Goal: Task Accomplishment & Management: Manage account settings

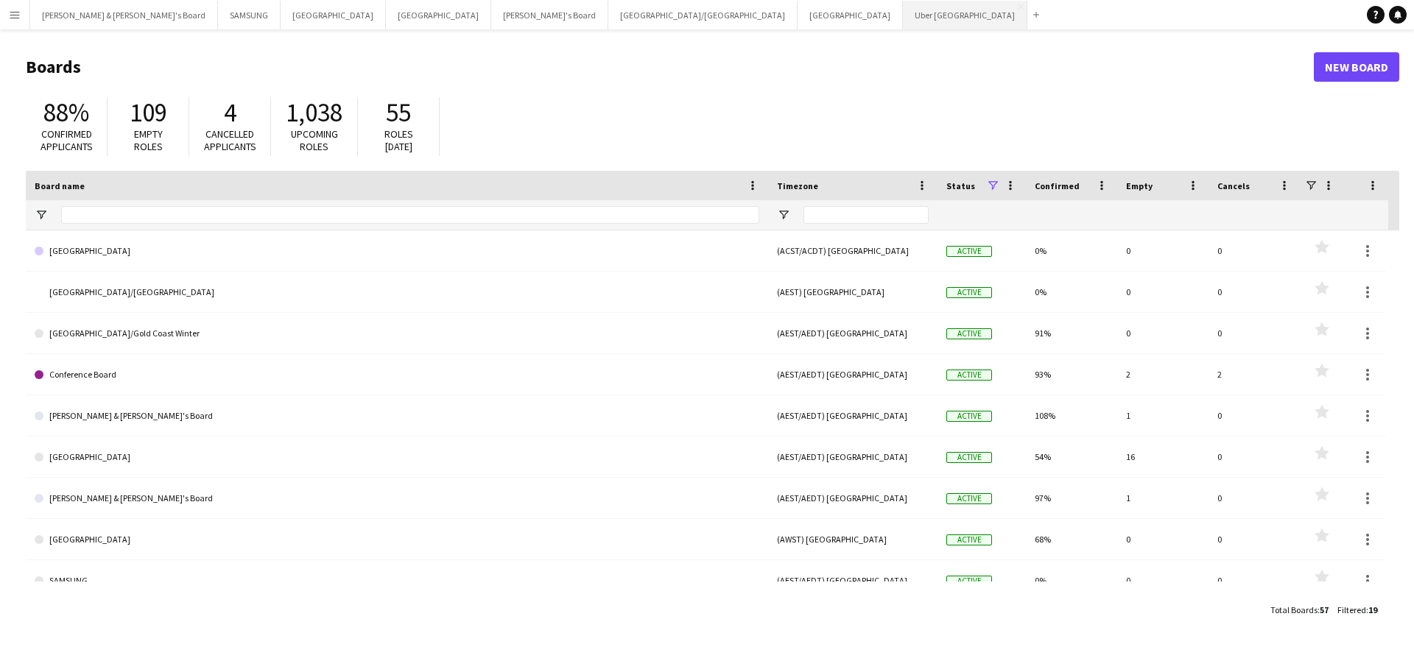
click at [903, 21] on button "Uber Sydney Close" at bounding box center [965, 15] width 124 height 29
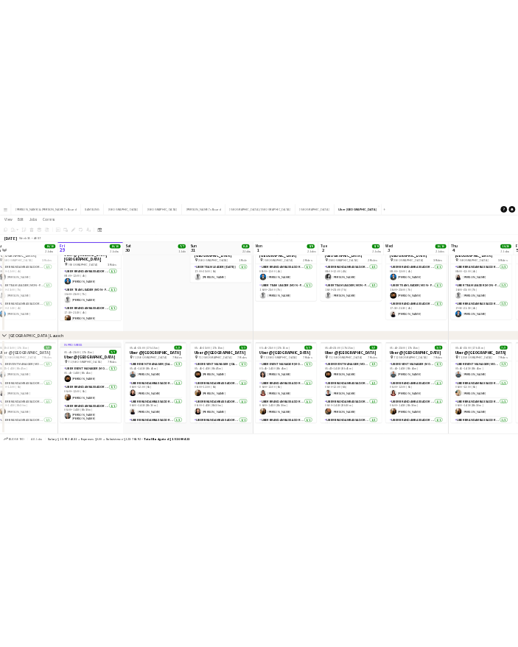
scroll to position [0, 550]
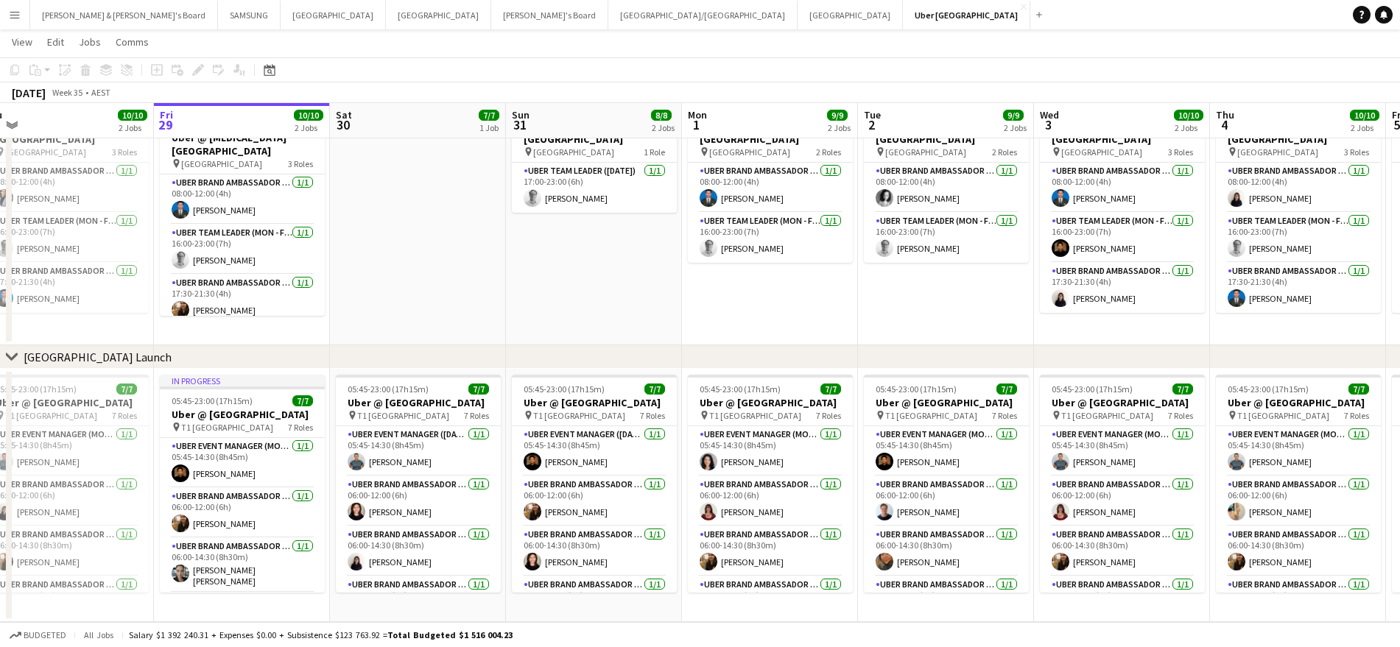
drag, startPoint x: 199, startPoint y: 232, endPoint x: 177, endPoint y: 233, distance: 22.1
click at [177, 233] on app-calendar-viewport "Mon 25 9/9 2 Jobs Tue 26 9/9 2 Jobs Wed 27 10/10 2 Jobs Thu 28 10/10 2 Jobs Fri…" at bounding box center [700, 304] width 1400 height 638
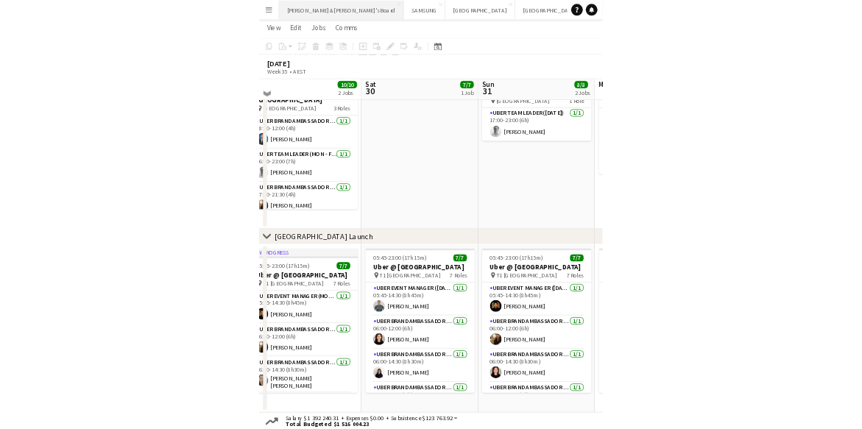
scroll to position [69, 0]
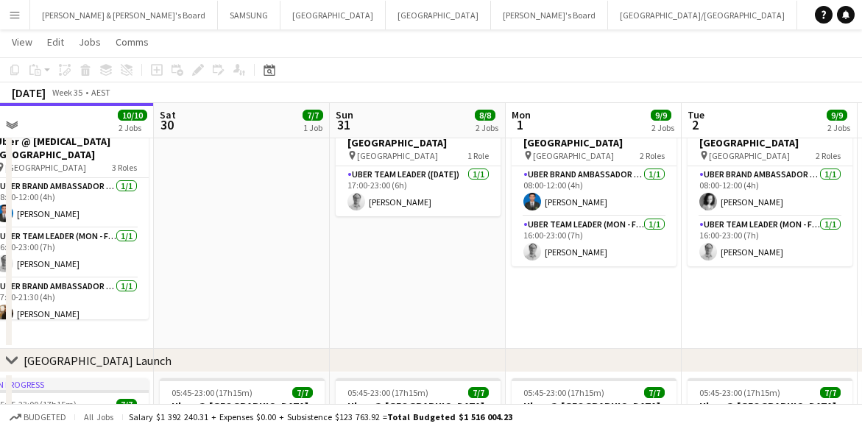
click at [247, 270] on app-date-cell at bounding box center [242, 222] width 176 height 253
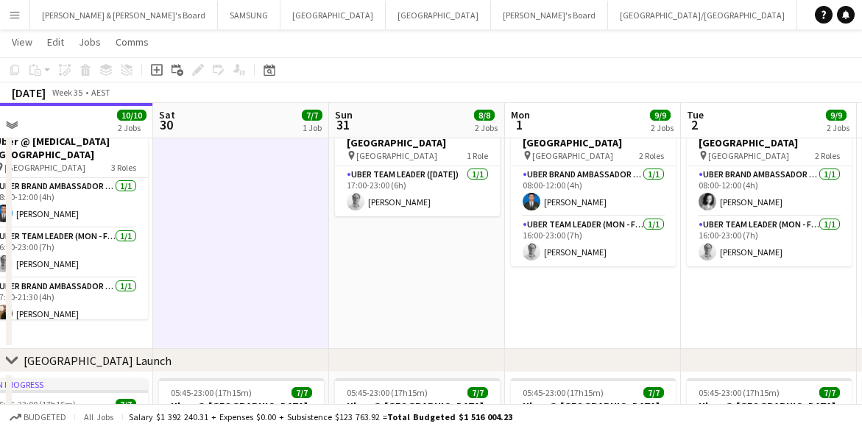
click at [244, 276] on app-date-cell at bounding box center [241, 222] width 176 height 253
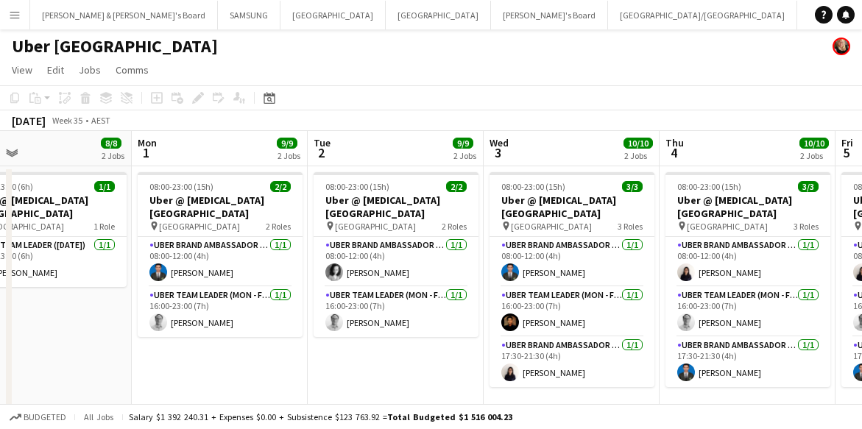
scroll to position [0, 452]
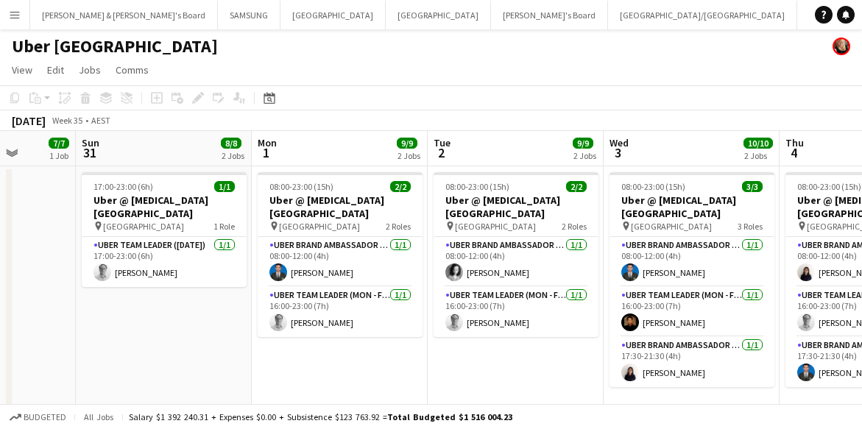
drag, startPoint x: 301, startPoint y: 307, endPoint x: -105, endPoint y: 291, distance: 406.7
click at [0, 291] on html "Menu Boards Boards Boards All jobs Status Workforce Workforce My Workforce Recr…" at bounding box center [431, 361] width 862 height 722
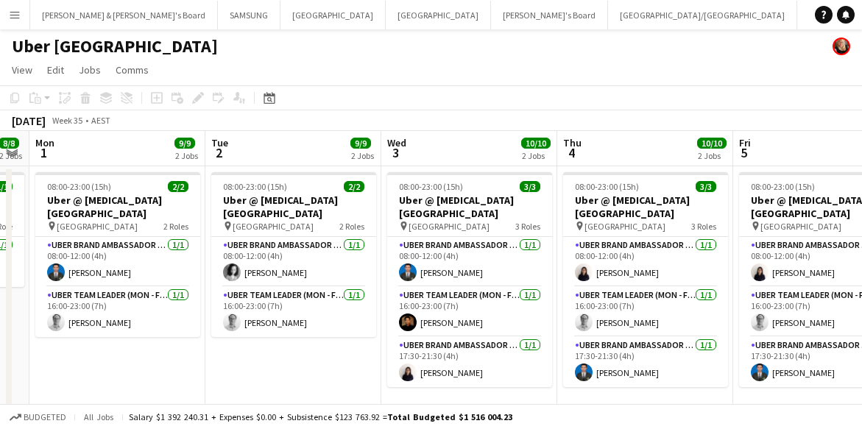
scroll to position [0, 496]
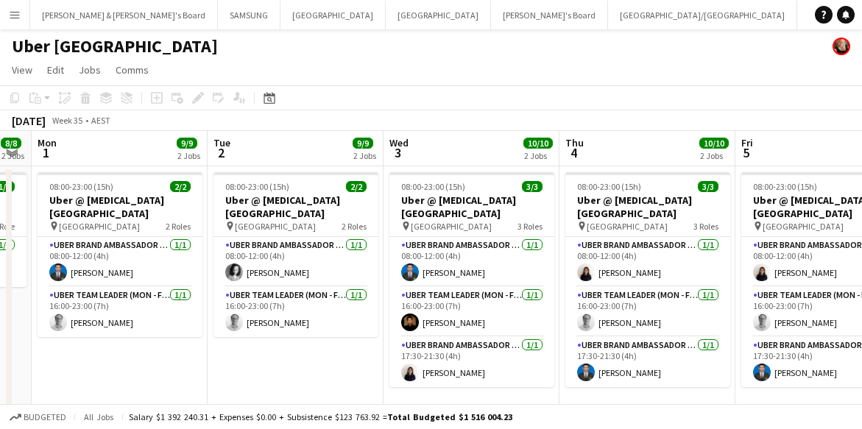
drag, startPoint x: 372, startPoint y: 364, endPoint x: 152, endPoint y: 364, distance: 220.1
click at [152, 364] on app-calendar-viewport "Fri 29 10/10 2 Jobs Sat 30 7/7 1 Job Sun 31 8/8 2 Jobs Mon 1 9/9 2 Jobs Tue 2 9…" at bounding box center [431, 413] width 862 height 565
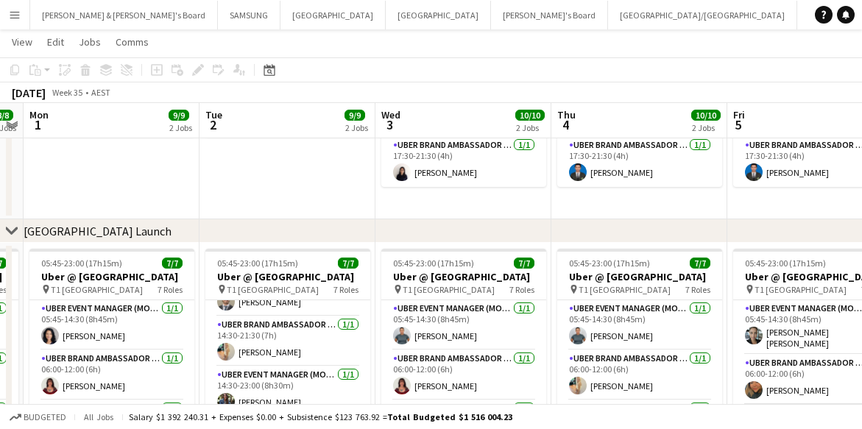
scroll to position [0, 508]
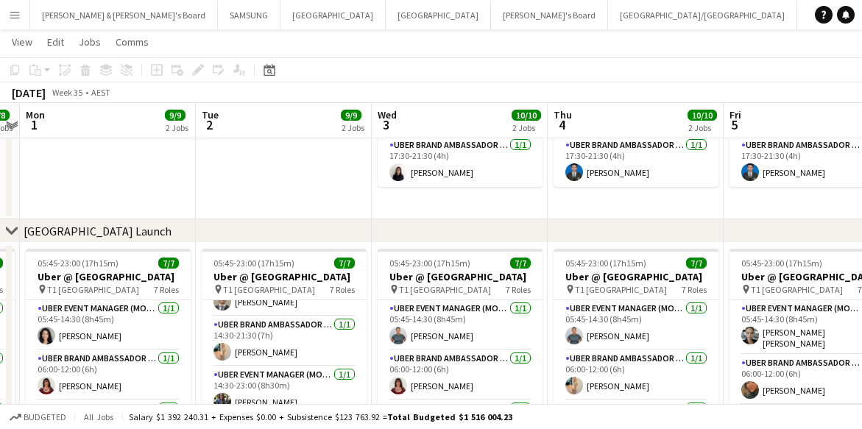
drag, startPoint x: 82, startPoint y: 282, endPoint x: 70, endPoint y: 292, distance: 15.2
click at [70, 292] on app-calendar-viewport "Fri 29 10/10 2 Jobs Sat 30 7/7 1 Job Sun 31 8/8 2 Jobs Mon 1 9/9 2 Jobs Tue 2 9…" at bounding box center [431, 178] width 862 height 638
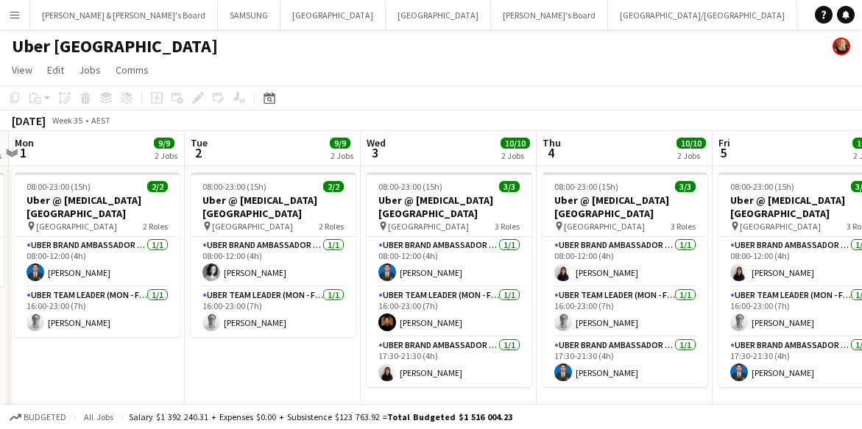
scroll to position [0, 338]
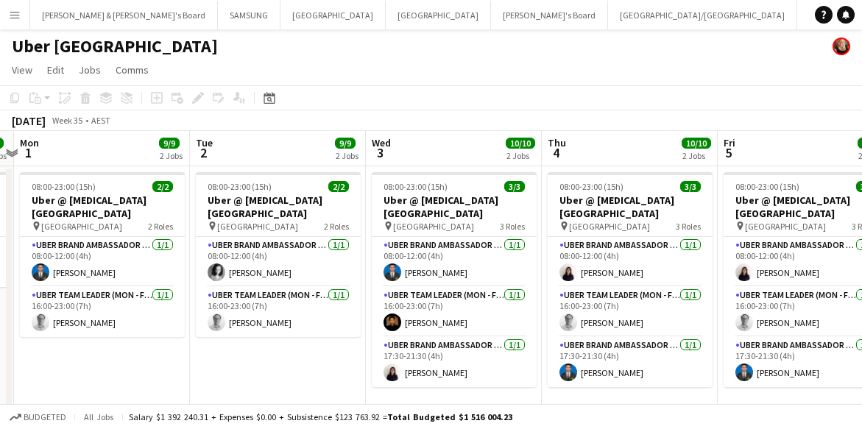
drag, startPoint x: 623, startPoint y: 286, endPoint x: 617, endPoint y: 340, distance: 54.1
click at [617, 340] on app-calendar-viewport "Sat 30 7/7 1 Job Sun 31 8/8 2 Jobs Mon 1 9/9 2 Jobs Tue 2 9/9 2 Jobs Wed 3 10/1…" at bounding box center [431, 413] width 862 height 565
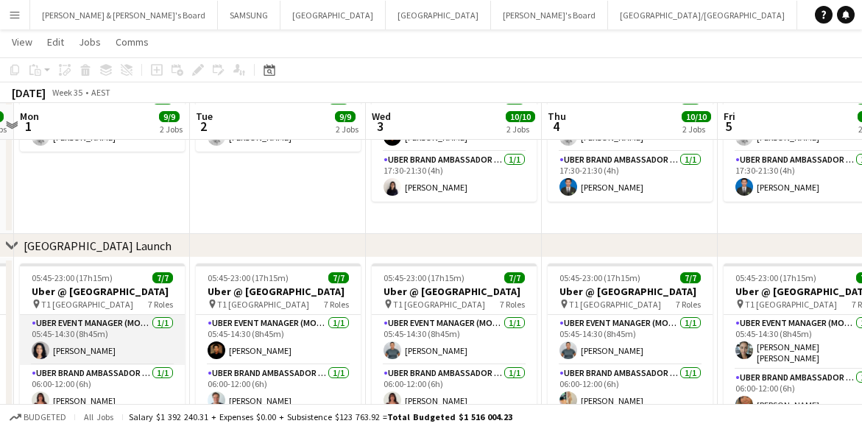
scroll to position [276, 0]
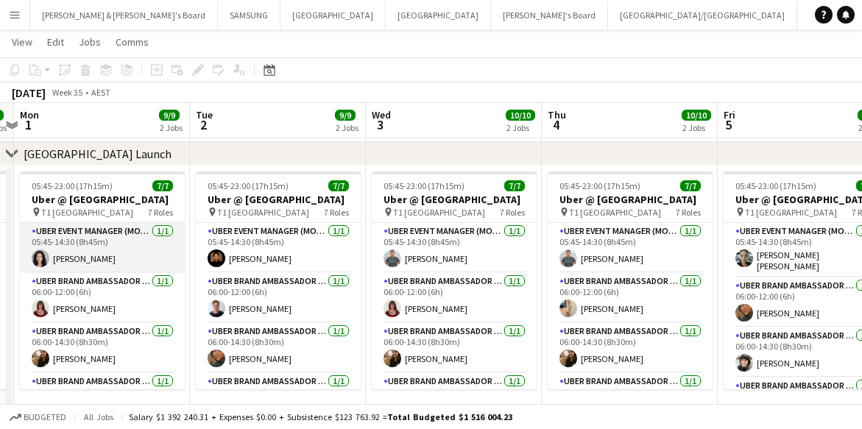
click at [77, 242] on app-card-role "UBER Event Manager (Mon - Fri) [DATE] 05:45-14:30 (8h45m) [PERSON_NAME]" at bounding box center [102, 248] width 165 height 50
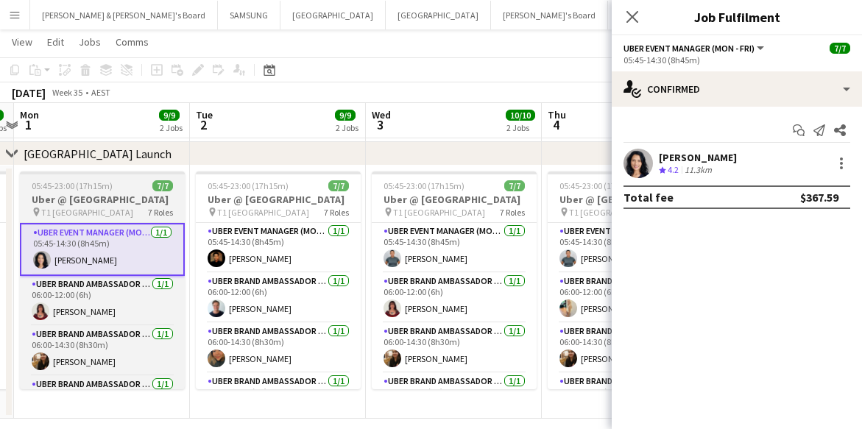
click at [86, 197] on h3 "Uber @ [GEOGRAPHIC_DATA]" at bounding box center [102, 199] width 165 height 13
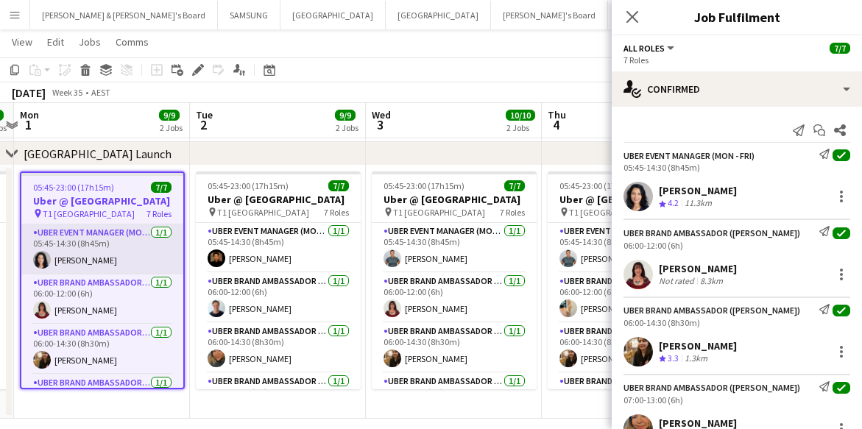
click at [85, 264] on app-card-role "UBER Event Manager (Mon - Fri) [DATE] 05:45-14:30 (8h45m) [PERSON_NAME]" at bounding box center [102, 250] width 162 height 50
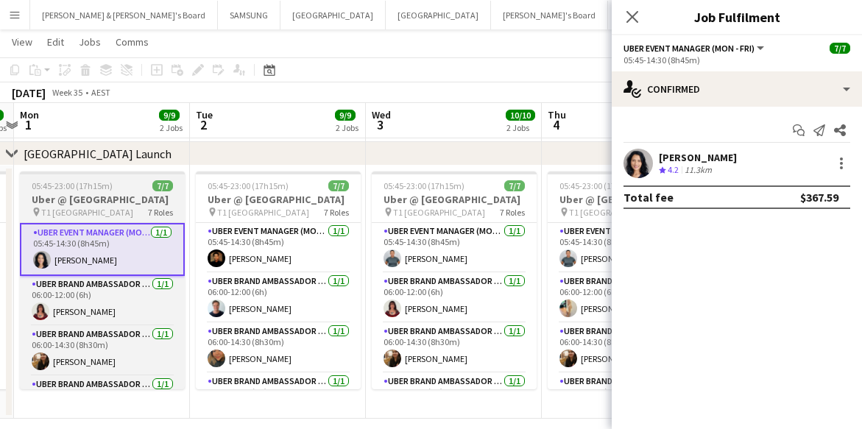
click at [88, 198] on h3 "Uber @ [GEOGRAPHIC_DATA]" at bounding box center [102, 199] width 165 height 13
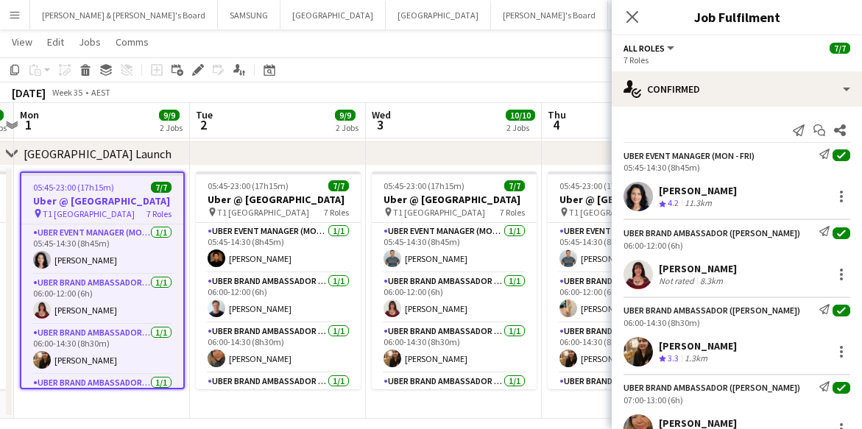
drag, startPoint x: 658, startPoint y: 186, endPoint x: 719, endPoint y: 190, distance: 60.5
click at [719, 190] on div "[PERSON_NAME] Crew rating 4.2 11.3km" at bounding box center [737, 196] width 250 height 29
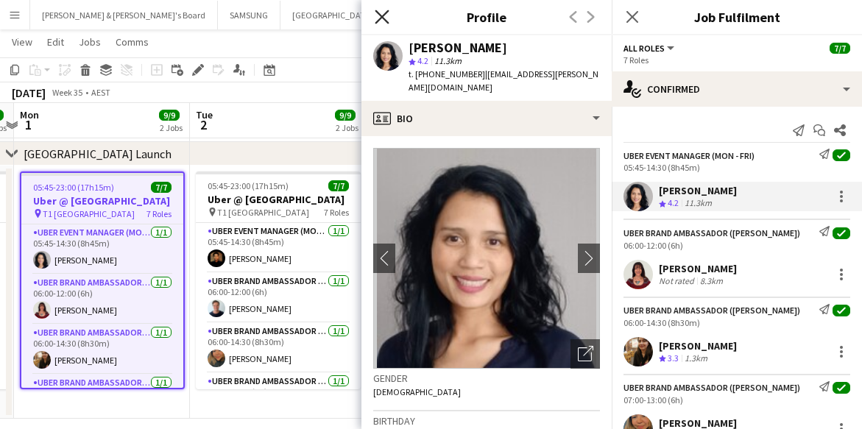
click at [378, 12] on icon at bounding box center [382, 17] width 14 height 14
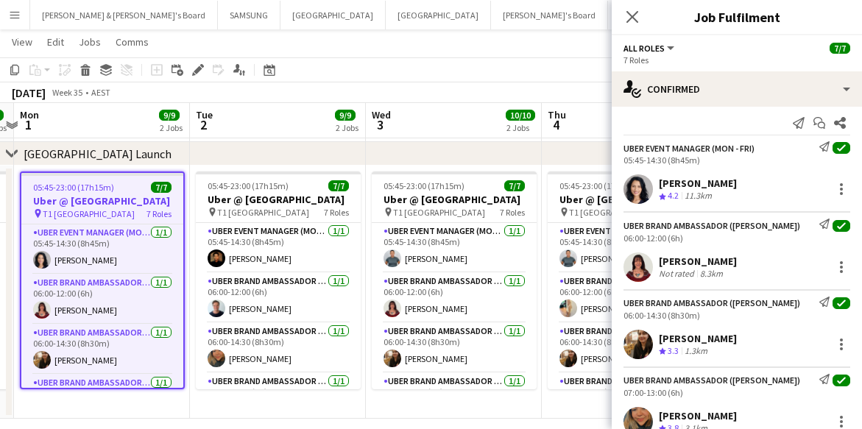
scroll to position [0, 0]
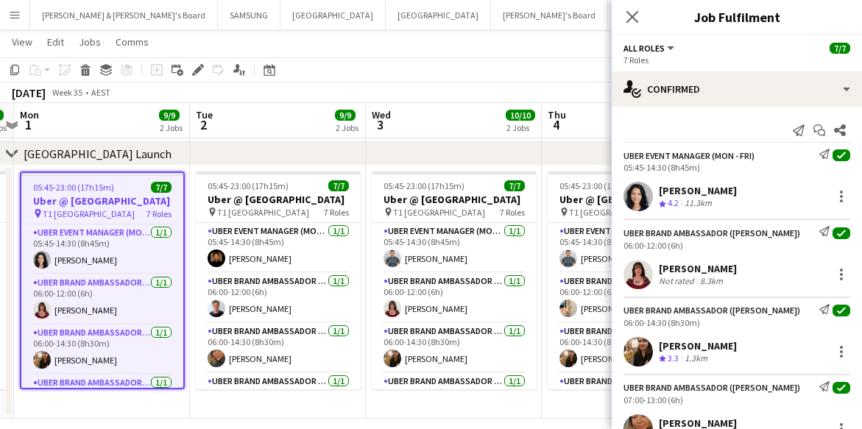
click at [746, 186] on div "[PERSON_NAME] Crew rating 4.2 11.3km" at bounding box center [737, 196] width 250 height 29
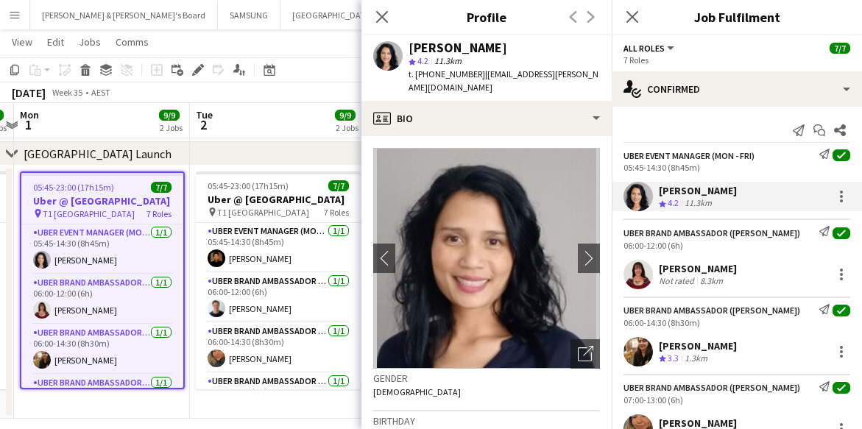
drag, startPoint x: 726, startPoint y: 190, endPoint x: 657, endPoint y: 191, distance: 69.2
click at [657, 191] on div "[PERSON_NAME] Crew rating 4.2 11.3km" at bounding box center [737, 196] width 250 height 29
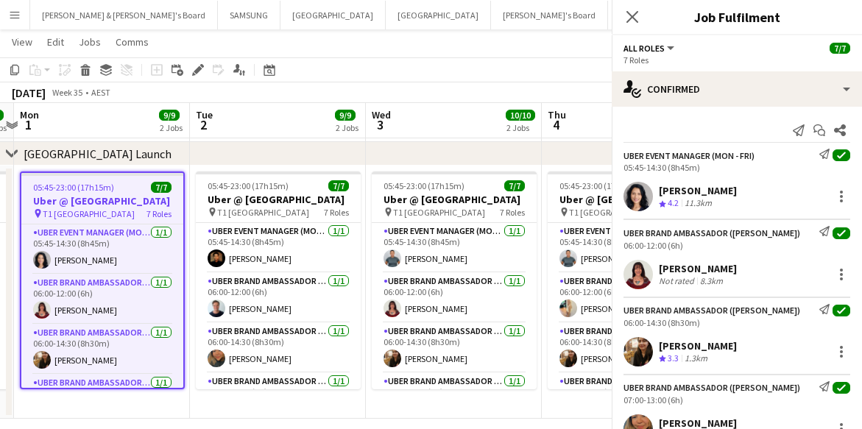
copy div "[PERSON_NAME]"
drag, startPoint x: 726, startPoint y: 267, endPoint x: 659, endPoint y: 271, distance: 67.1
click at [659, 271] on div "[PERSON_NAME] Not rated 8.3km" at bounding box center [737, 274] width 250 height 29
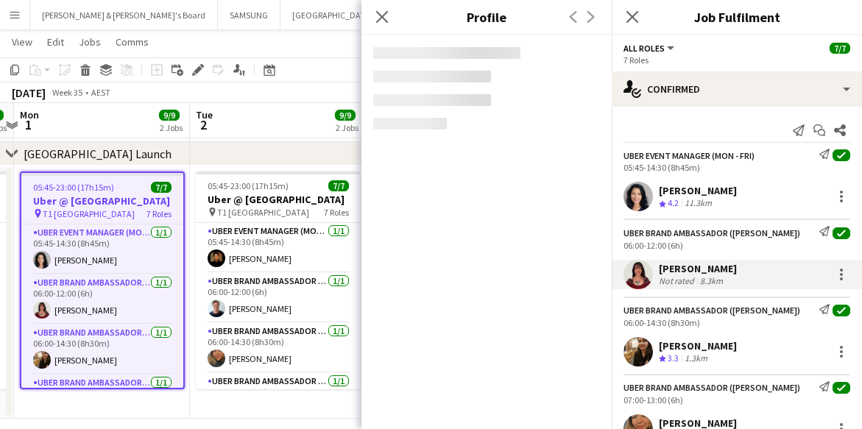
copy div "[PERSON_NAME]"
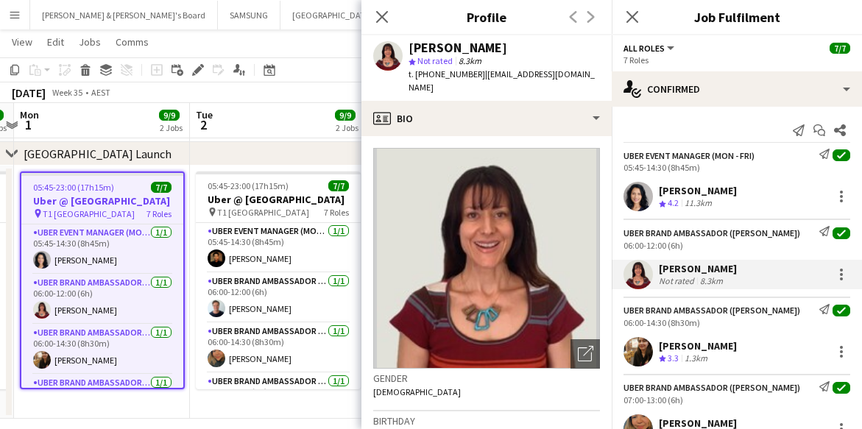
drag, startPoint x: 660, startPoint y: 343, endPoint x: 730, endPoint y: 349, distance: 70.2
click at [730, 349] on div "[PERSON_NAME] Crew rating 3.3 1.3km" at bounding box center [737, 351] width 250 height 29
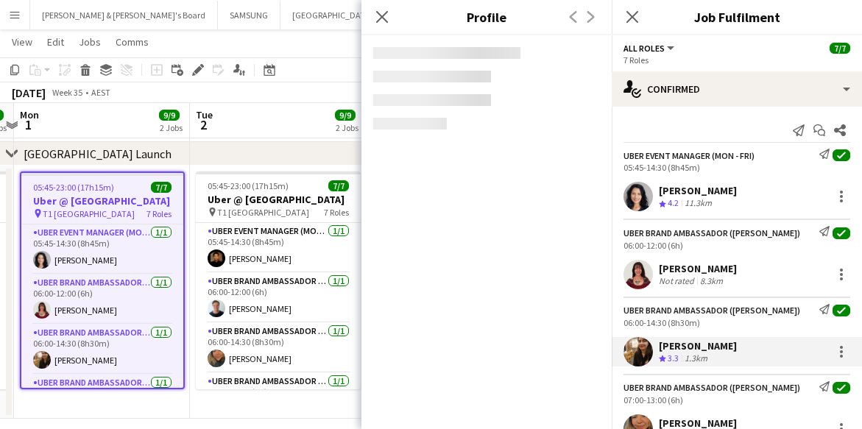
copy div "[PERSON_NAME]"
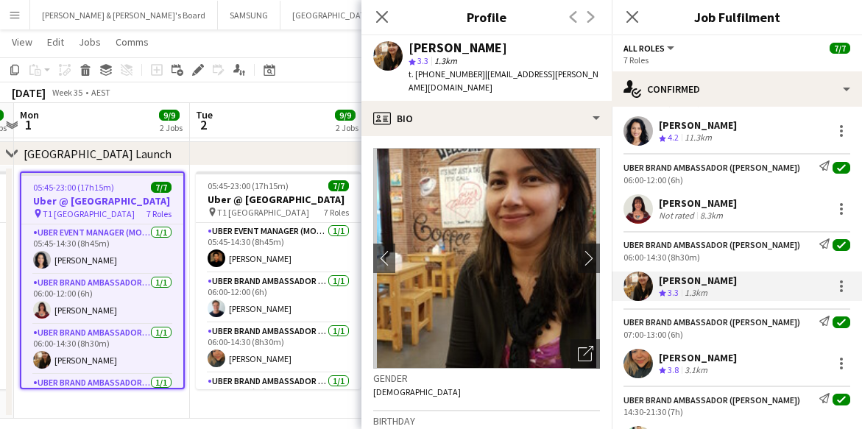
scroll to position [92, 0]
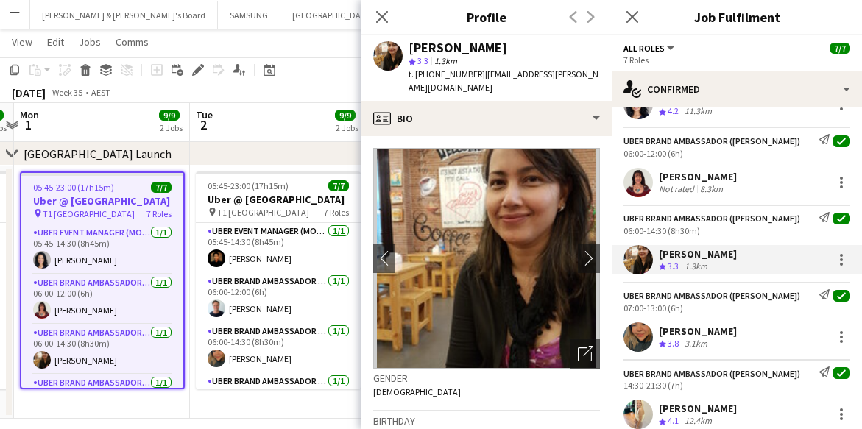
drag, startPoint x: 657, startPoint y: 331, endPoint x: 783, endPoint y: 333, distance: 125.9
click at [783, 333] on div "[PERSON_NAME] Crew rating 3.8 3.1km" at bounding box center [737, 336] width 250 height 29
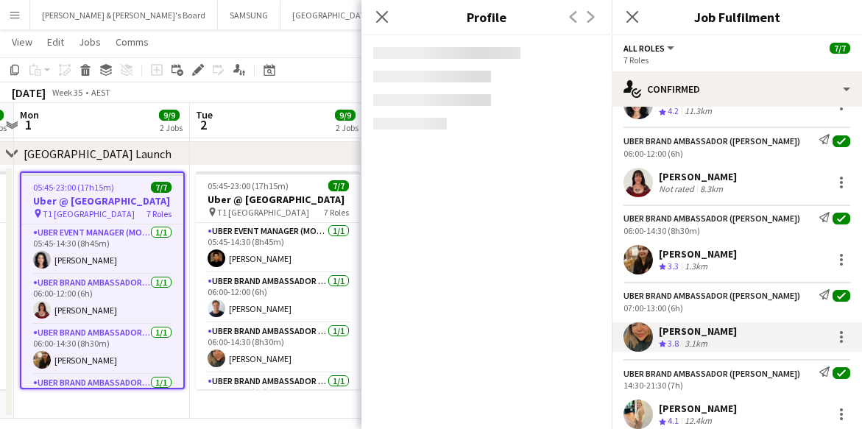
copy div "[PERSON_NAME]"
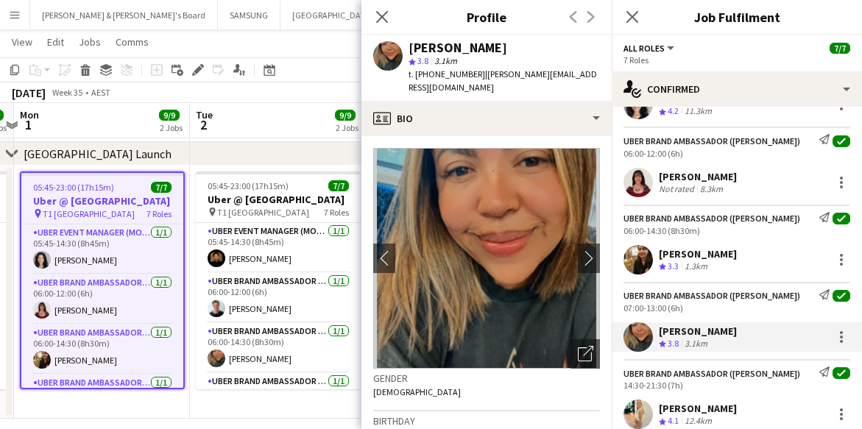
scroll to position [184, 0]
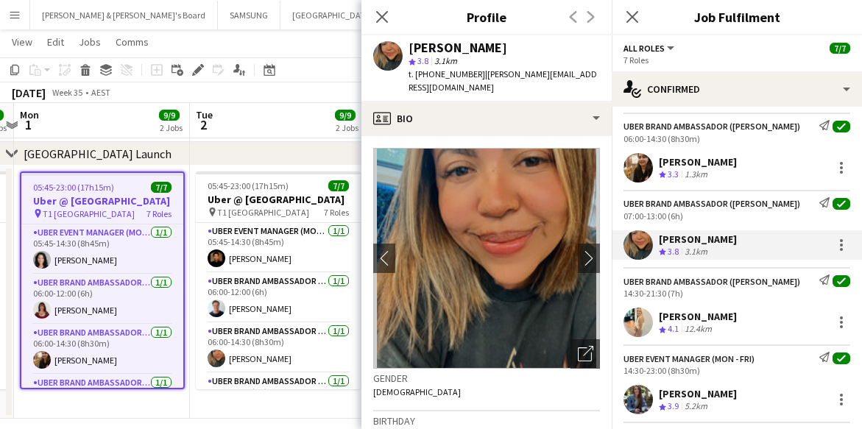
drag, startPoint x: 660, startPoint y: 317, endPoint x: 720, endPoint y: 318, distance: 59.7
click at [720, 318] on div "[PERSON_NAME]" at bounding box center [698, 316] width 78 height 13
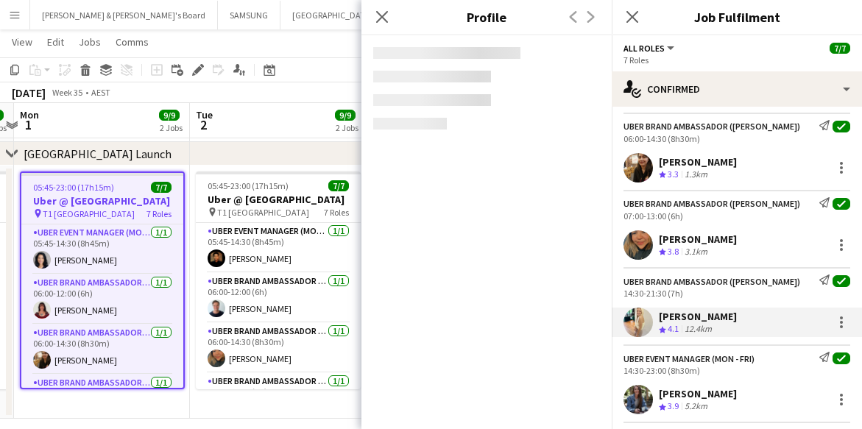
copy div "[PERSON_NAME]"
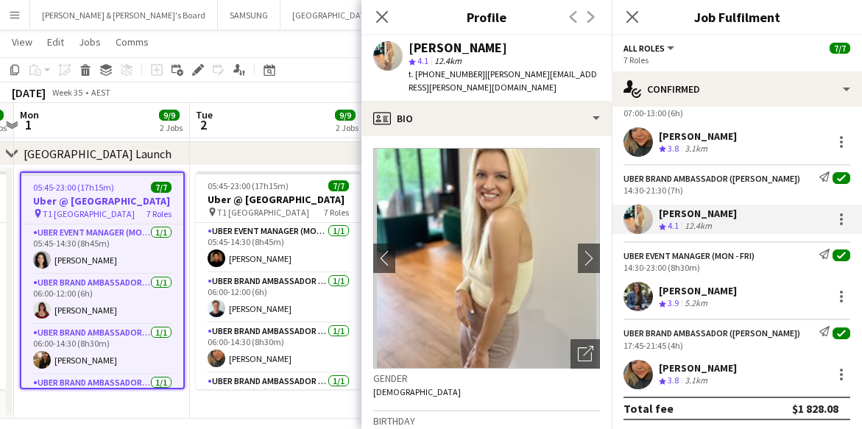
scroll to position [289, 0]
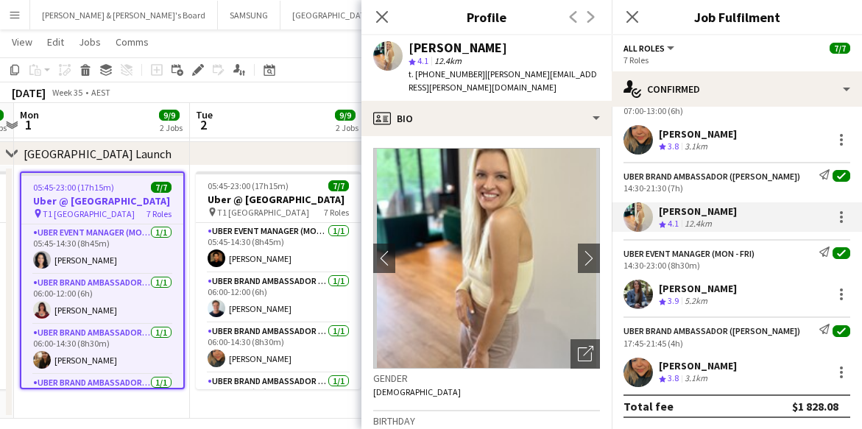
drag, startPoint x: 659, startPoint y: 283, endPoint x: 745, endPoint y: 289, distance: 86.4
click at [737, 289] on div "[PERSON_NAME]" at bounding box center [698, 288] width 78 height 13
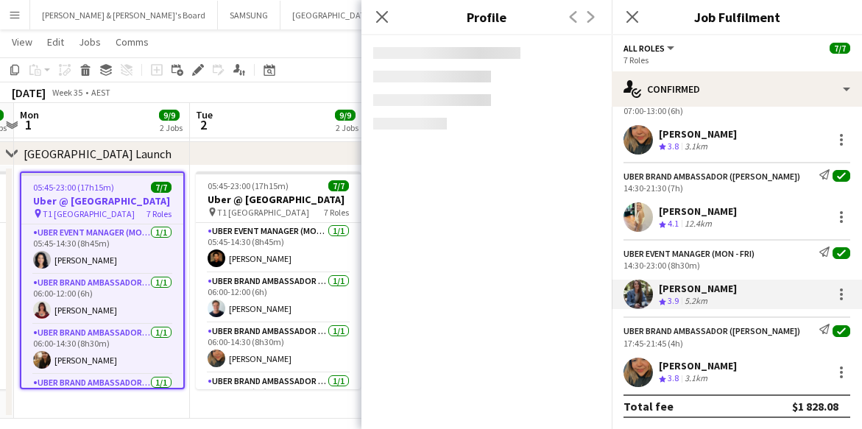
copy div "[PERSON_NAME]"
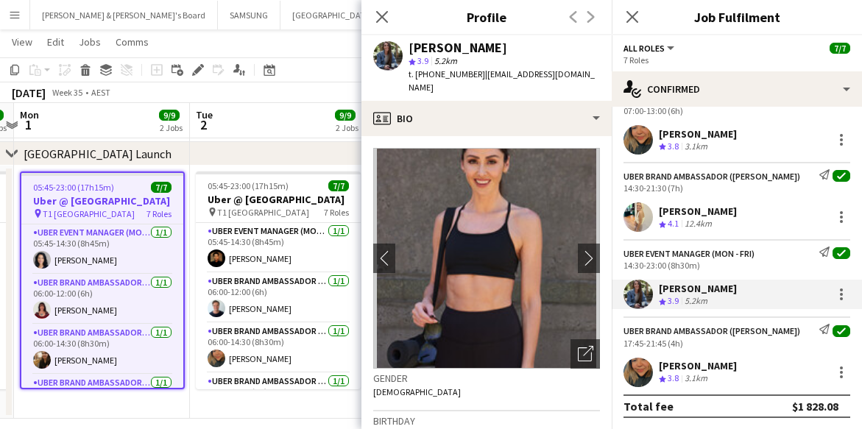
drag, startPoint x: 657, startPoint y: 363, endPoint x: 783, endPoint y: 368, distance: 126.7
click at [783, 368] on div "[PERSON_NAME] Crew rating 3.8 3.1km" at bounding box center [737, 372] width 250 height 29
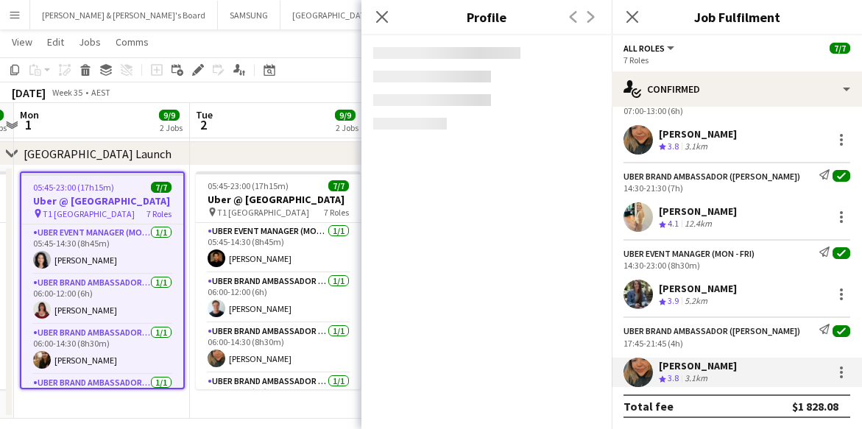
copy div "[PERSON_NAME]"
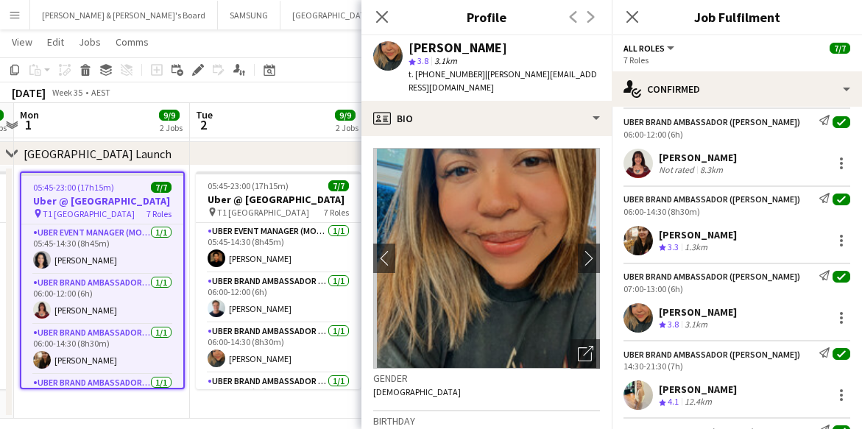
scroll to position [0, 0]
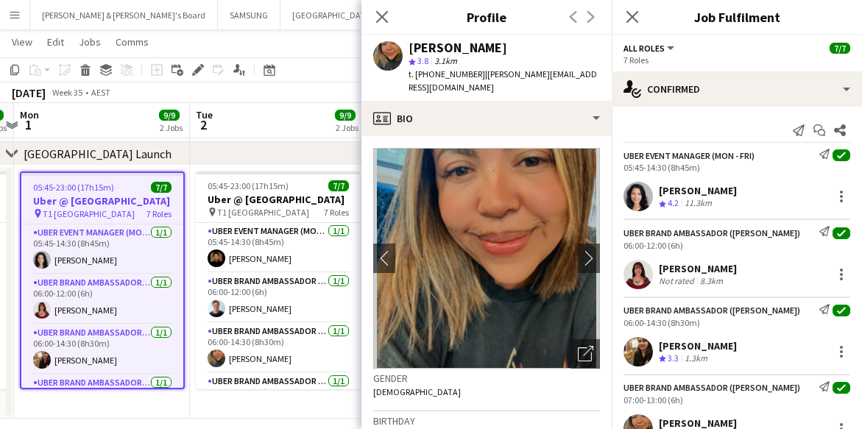
drag, startPoint x: 621, startPoint y: 166, endPoint x: 698, endPoint y: 169, distance: 76.7
click at [698, 169] on div "UBER Event Manager (Mon - Fri) Send notification check 05:45-14:30 (8h45m)" at bounding box center [737, 161] width 250 height 24
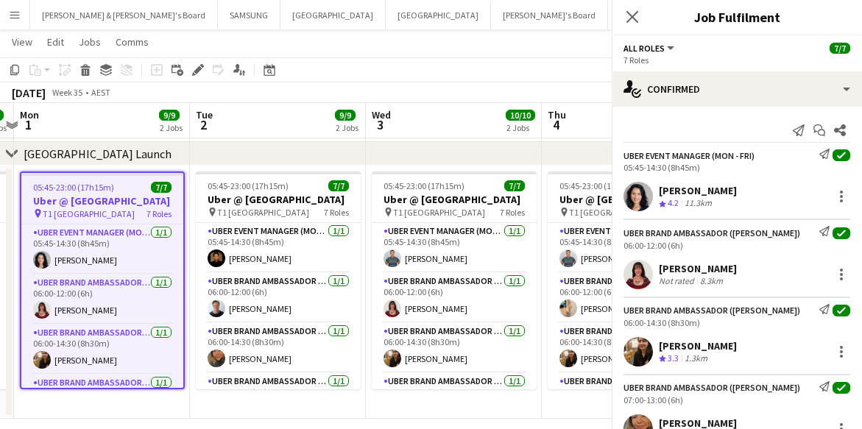
copy div "05:45-14:30 (8h45m)"
click at [614, 166] on div "UBER Event Manager (Mon - Fri) Send notification check 05:45-14:30 (8h45m)" at bounding box center [737, 161] width 250 height 24
drag, startPoint x: 621, startPoint y: 166, endPoint x: 666, endPoint y: 171, distance: 45.9
click at [666, 171] on div "UBER Event Manager (Mon - Fri) Send notification check 05:45-14:30 (8h45m)" at bounding box center [737, 161] width 250 height 24
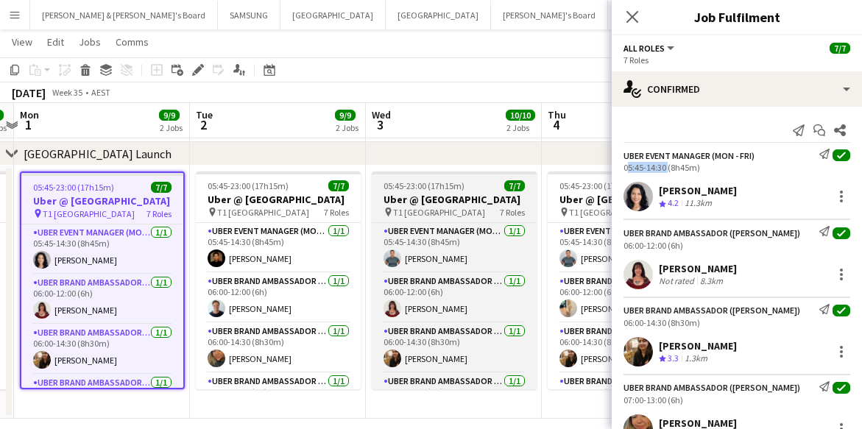
copy div "05:45-14:30"
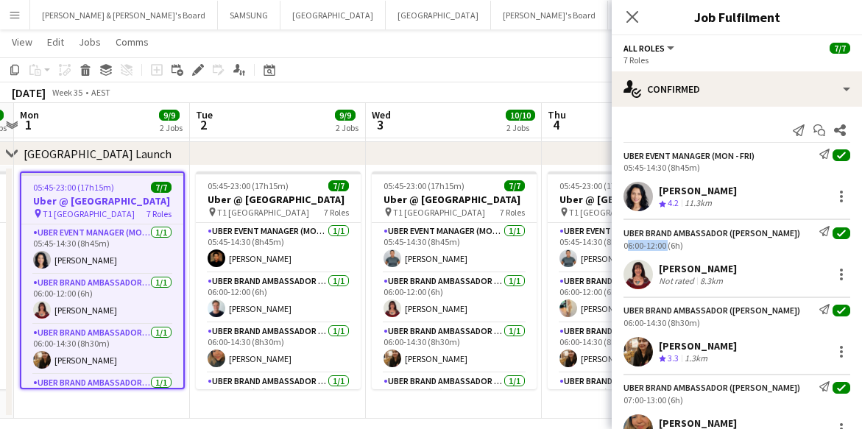
drag, startPoint x: 620, startPoint y: 247, endPoint x: 665, endPoint y: 245, distance: 44.9
click at [665, 245] on div "UBER Brand Ambassador ([PERSON_NAME]) Send notification check 06:00-12:00 (6h)" at bounding box center [737, 238] width 250 height 24
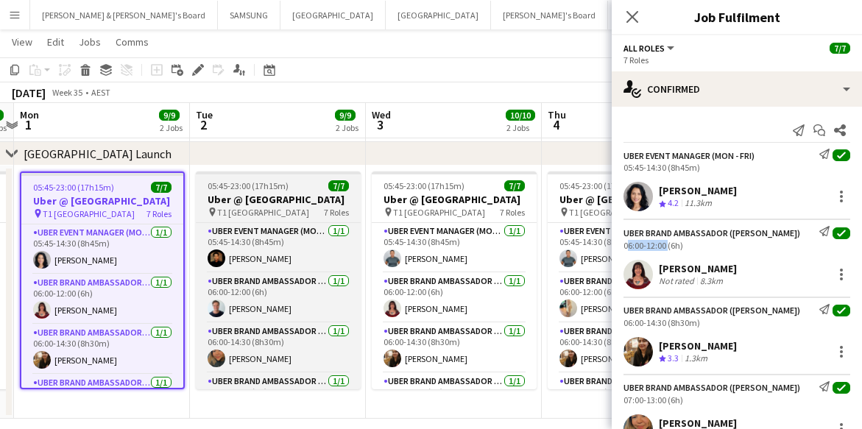
copy div "06:00-12:00"
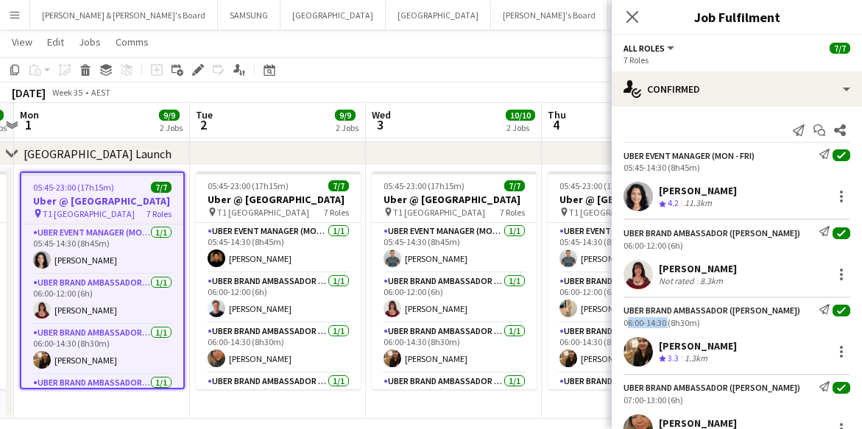
drag, startPoint x: 624, startPoint y: 325, endPoint x: 666, endPoint y: 324, distance: 42.0
click at [666, 324] on div "UBER Brand Ambassador ([PERSON_NAME]) Send notification check 06:00-14:30 (8h30…" at bounding box center [737, 316] width 250 height 24
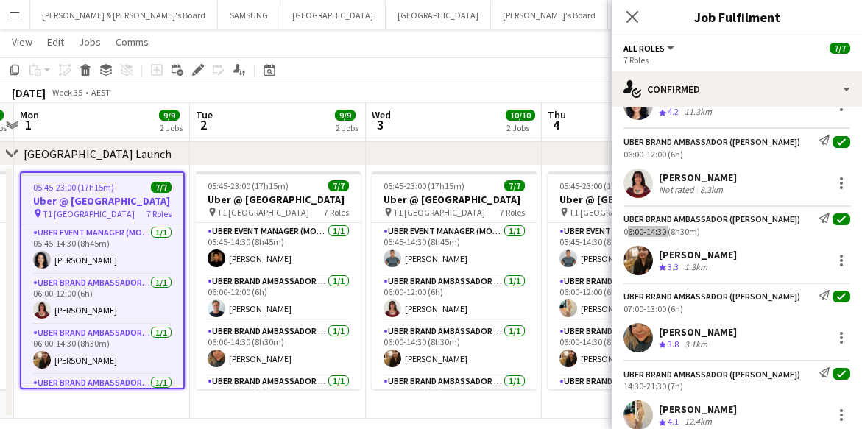
scroll to position [184, 0]
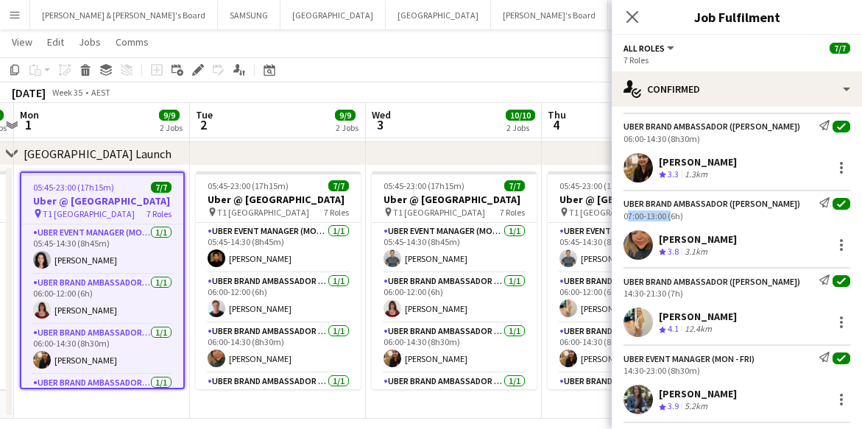
drag, startPoint x: 623, startPoint y: 214, endPoint x: 668, endPoint y: 220, distance: 45.4
click at [668, 220] on div "UBER Brand Ambassador ([PERSON_NAME]) Send notification check 07:00-13:00 (6h)" at bounding box center [737, 209] width 250 height 24
drag, startPoint x: 624, startPoint y: 291, endPoint x: 664, endPoint y: 296, distance: 40.8
click at [664, 296] on div "14:30-21:30 (7h)" at bounding box center [737, 293] width 227 height 11
drag, startPoint x: 624, startPoint y: 368, endPoint x: 665, endPoint y: 372, distance: 40.7
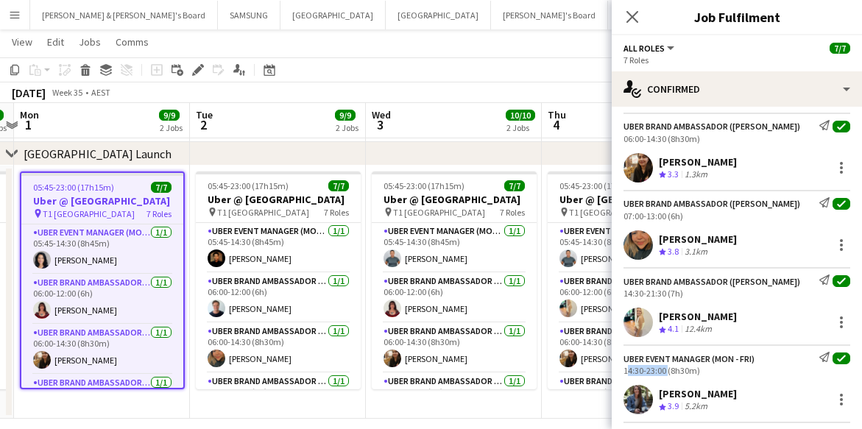
click at [665, 372] on div "UBER Event Manager (Mon - Fri) Send notification check 14:30-23:00 (8h30m)" at bounding box center [737, 364] width 250 height 24
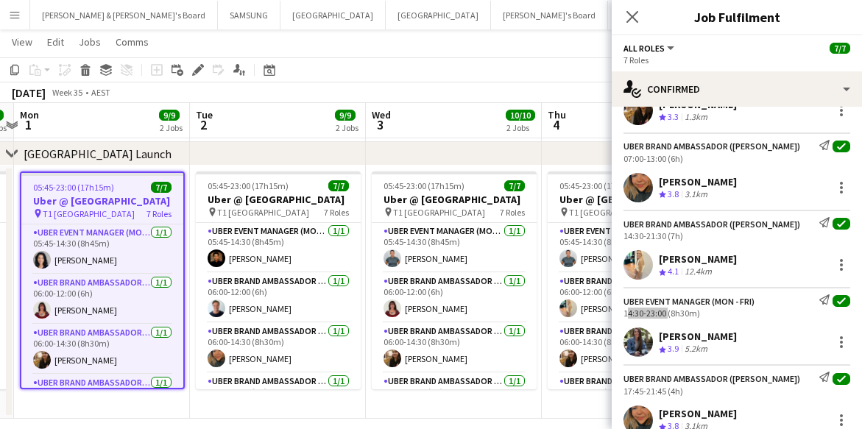
scroll to position [289, 0]
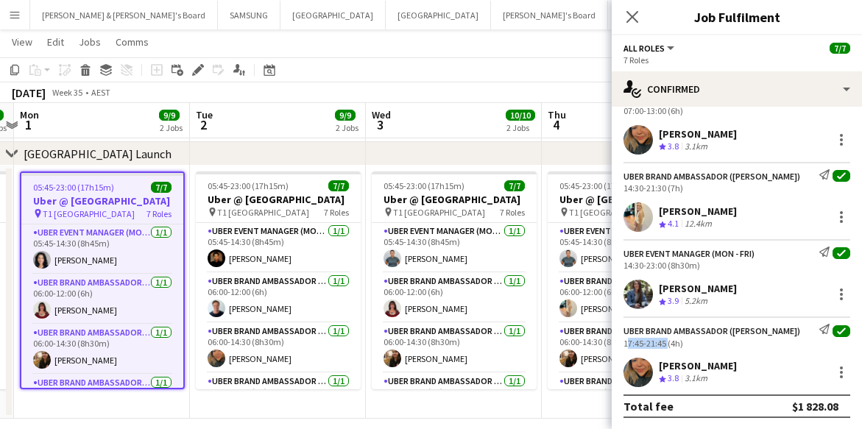
drag, startPoint x: 623, startPoint y: 343, endPoint x: 666, endPoint y: 346, distance: 42.8
click at [666, 346] on div "UBER Brand Ambassador ([PERSON_NAME]) Send notification check 17:45-21:45 (4h)" at bounding box center [737, 336] width 250 height 24
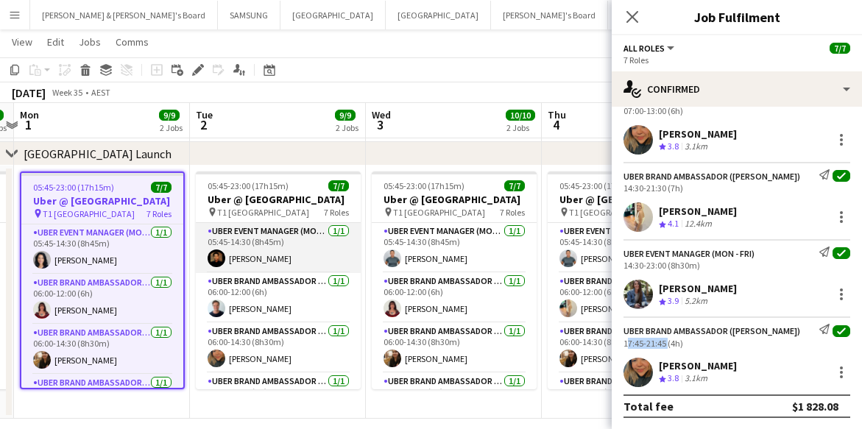
click at [251, 267] on app-card-role "UBER Event Manager (Mon - Fri) [DATE] 05:45-14:30 (8h45m) [PERSON_NAME]" at bounding box center [278, 248] width 165 height 50
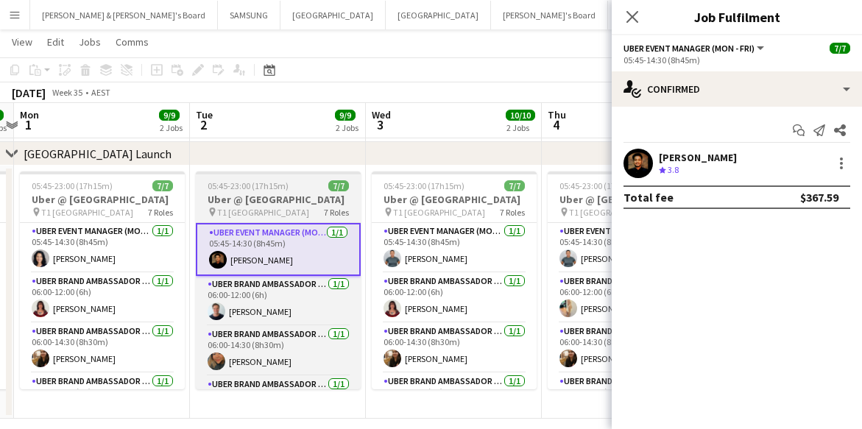
click at [274, 201] on h3 "Uber @ [GEOGRAPHIC_DATA]" at bounding box center [278, 199] width 165 height 13
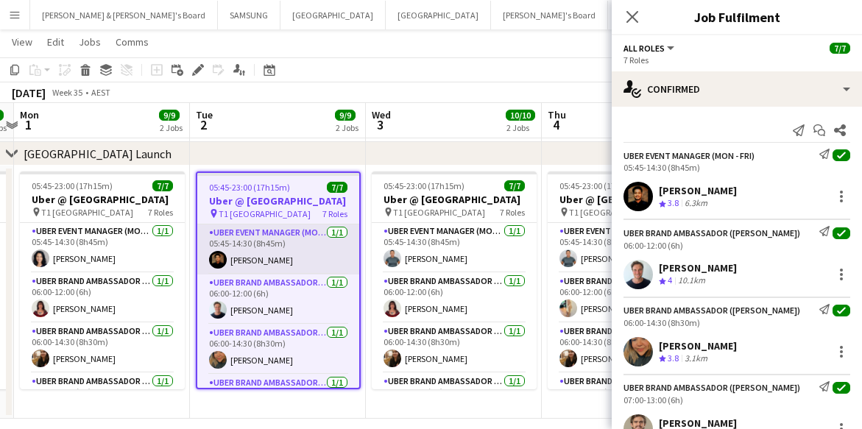
click at [267, 275] on app-card-role "UBER Event Manager (Mon - Fri) [DATE] 05:45-14:30 (8h45m) [PERSON_NAME]" at bounding box center [278, 250] width 162 height 50
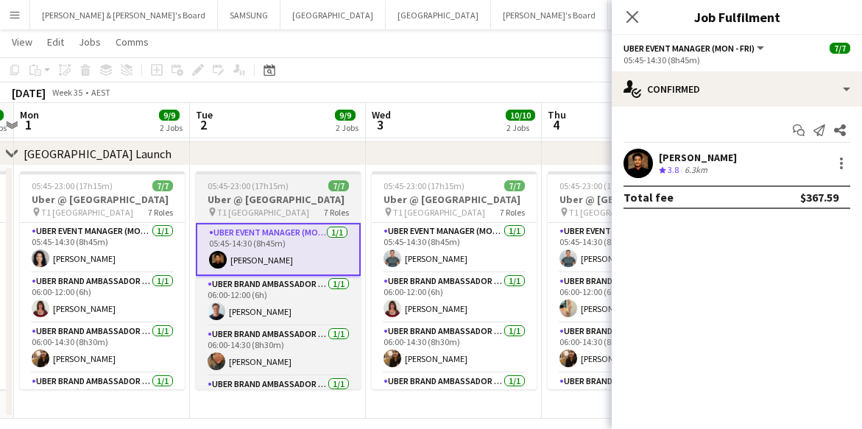
click at [263, 203] on h3 "Uber @ [GEOGRAPHIC_DATA]" at bounding box center [278, 199] width 165 height 13
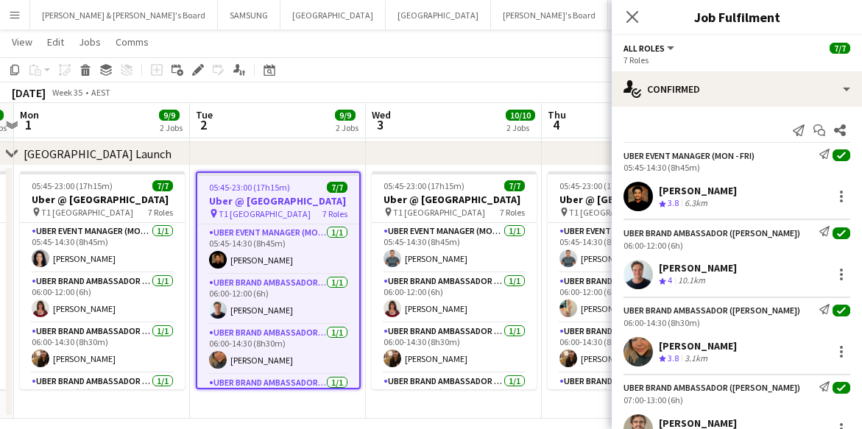
drag, startPoint x: 655, startPoint y: 188, endPoint x: 741, endPoint y: 193, distance: 86.3
click at [741, 193] on div "[PERSON_NAME] Crew rating 3.8 6.3km" at bounding box center [737, 196] width 250 height 29
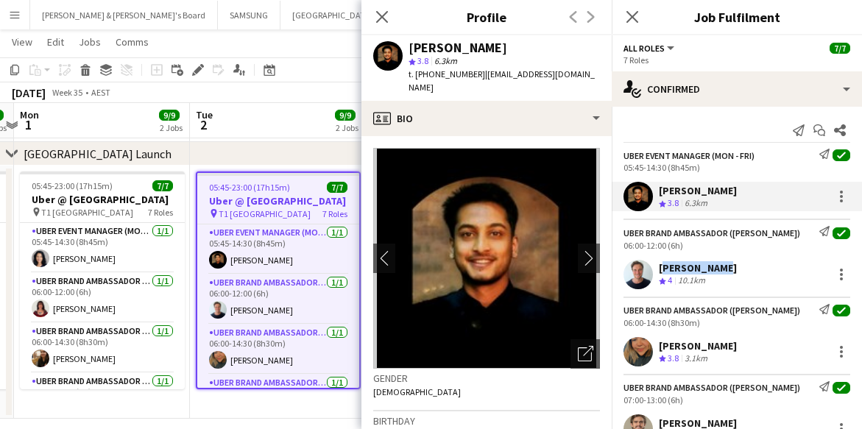
drag, startPoint x: 659, startPoint y: 264, endPoint x: 718, endPoint y: 272, distance: 59.4
click at [718, 272] on div "[PERSON_NAME] Crew rating 4 10.1km" at bounding box center [737, 274] width 250 height 29
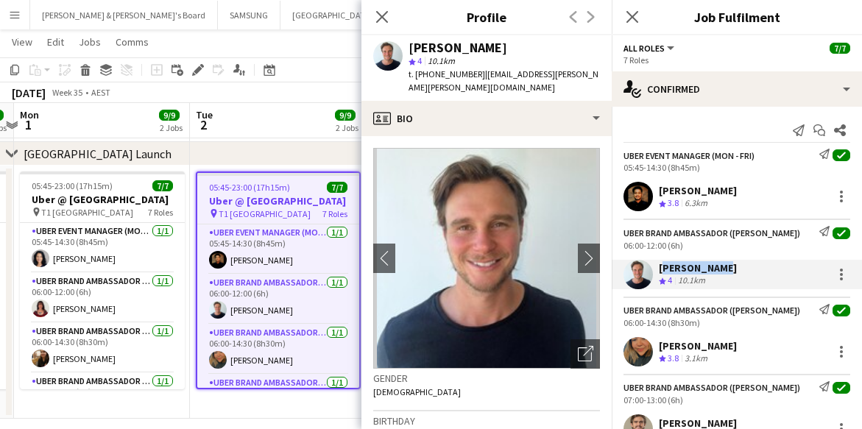
drag, startPoint x: 656, startPoint y: 345, endPoint x: 784, endPoint y: 349, distance: 128.2
click at [784, 349] on div "[PERSON_NAME] Crew rating 3.8 3.1km" at bounding box center [737, 351] width 250 height 29
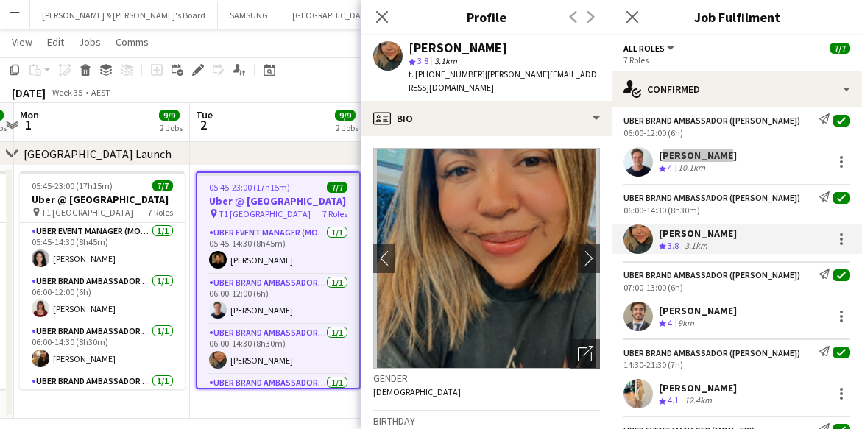
scroll to position [184, 0]
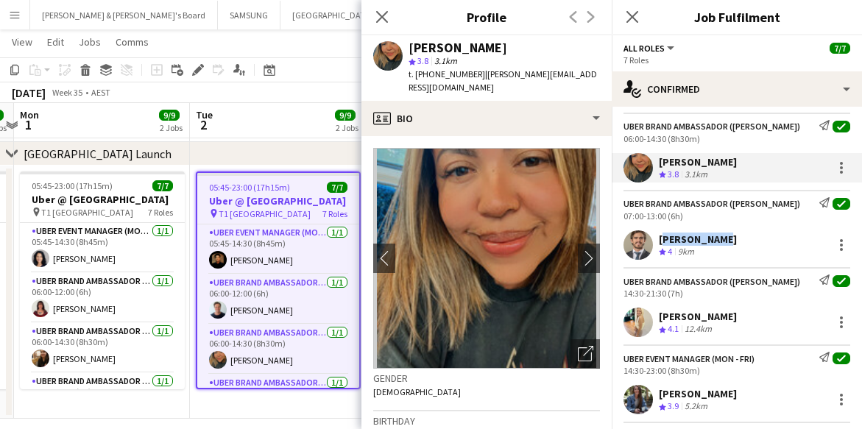
drag, startPoint x: 658, startPoint y: 237, endPoint x: 722, endPoint y: 244, distance: 63.7
click at [722, 244] on div "[PERSON_NAME] Crew rating 4 9km" at bounding box center [737, 244] width 250 height 29
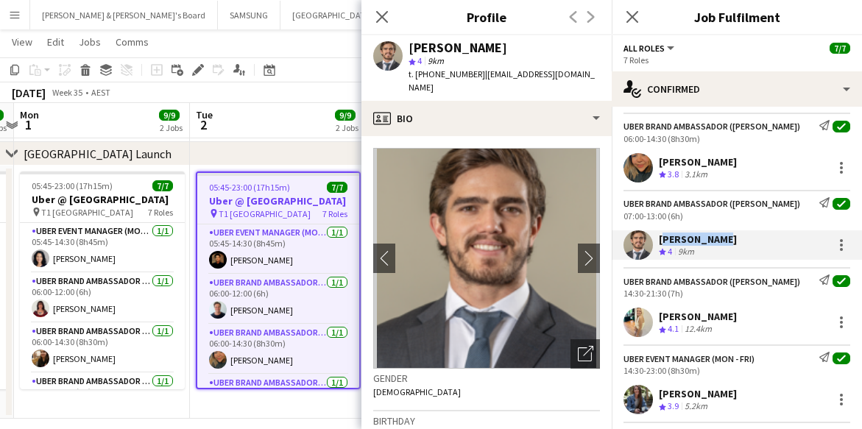
drag, startPoint x: 657, startPoint y: 317, endPoint x: 721, endPoint y: 318, distance: 63.3
click at [721, 318] on div "[PERSON_NAME] Crew rating 4.1 12.4km" at bounding box center [737, 322] width 250 height 29
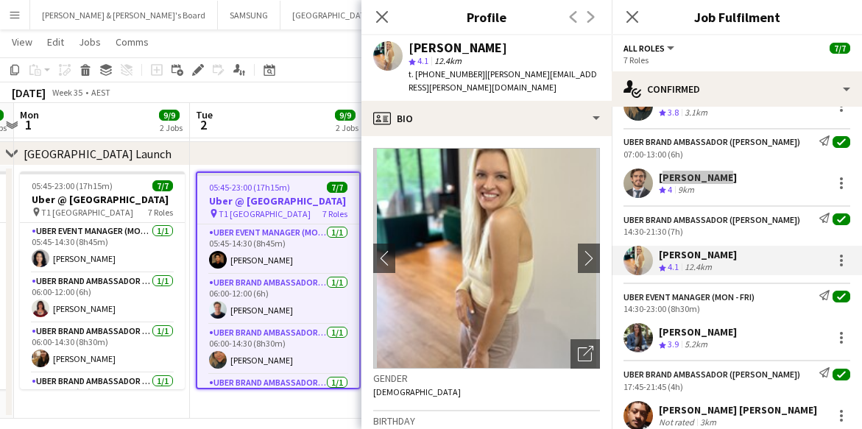
scroll to position [289, 0]
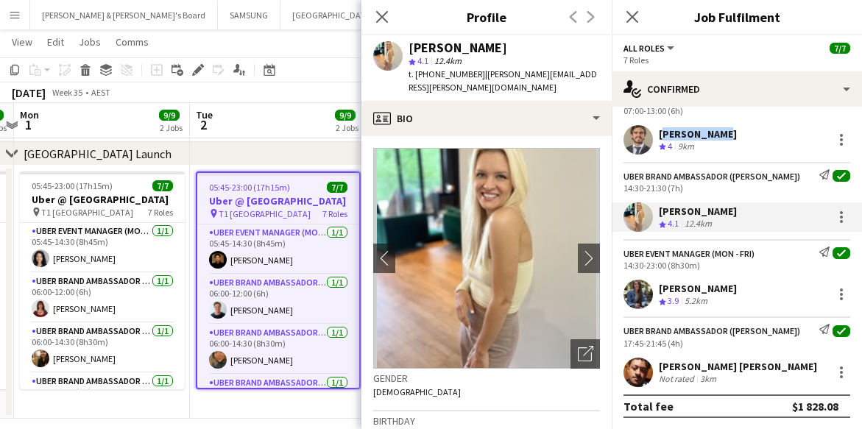
drag, startPoint x: 657, startPoint y: 287, endPoint x: 748, endPoint y: 290, distance: 90.6
click at [748, 290] on div "[PERSON_NAME] Crew rating 3.9 5.2km" at bounding box center [737, 294] width 250 height 29
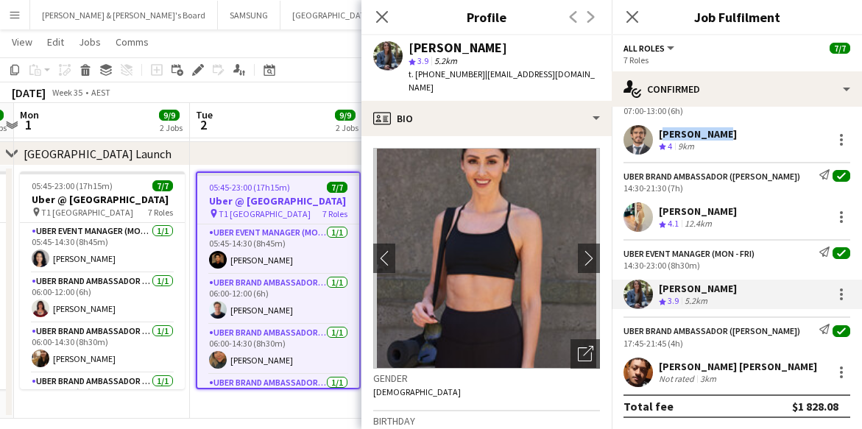
drag, startPoint x: 658, startPoint y: 361, endPoint x: 795, endPoint y: 368, distance: 137.1
click at [795, 368] on div "[PERSON_NAME] [PERSON_NAME] Not rated 3km" at bounding box center [737, 372] width 250 height 29
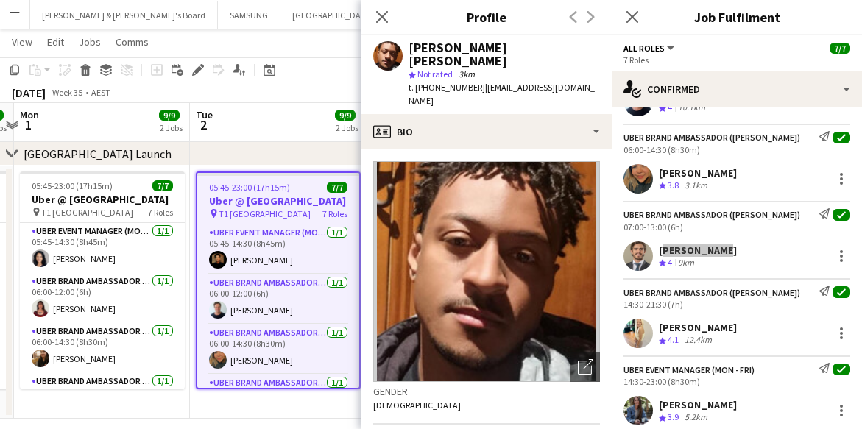
scroll to position [0, 0]
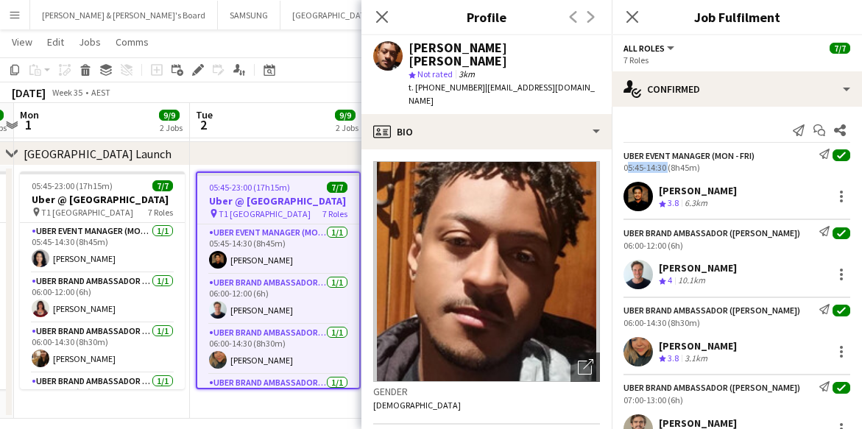
drag, startPoint x: 622, startPoint y: 166, endPoint x: 664, endPoint y: 171, distance: 42.2
click at [664, 171] on div "UBER Event Manager (Mon - Fri) Send notification check 05:45-14:30 (8h45m)" at bounding box center [737, 161] width 250 height 24
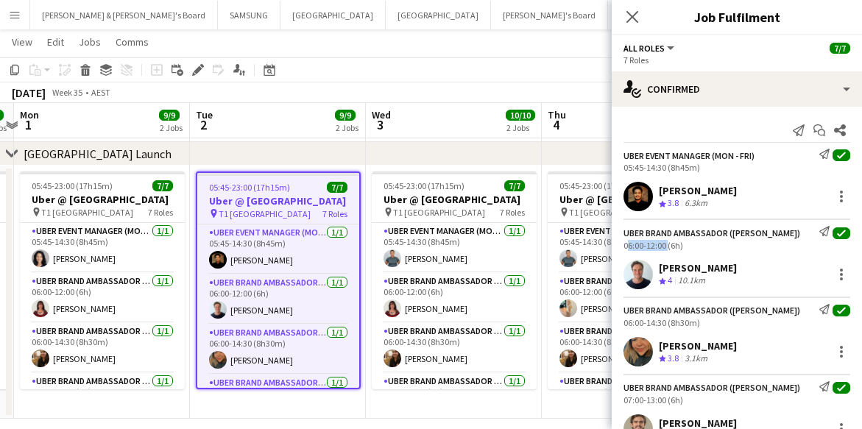
drag, startPoint x: 623, startPoint y: 244, endPoint x: 665, endPoint y: 246, distance: 42.0
click at [665, 246] on div "UBER Brand Ambassador ([PERSON_NAME]) Send notification check 06:00-12:00 (6h)" at bounding box center [737, 238] width 250 height 24
drag, startPoint x: 618, startPoint y: 319, endPoint x: 666, endPoint y: 323, distance: 47.3
click at [666, 323] on div "UBER Brand Ambassador ([PERSON_NAME]) Send notification check 06:00-14:30 (8h30…" at bounding box center [737, 316] width 250 height 24
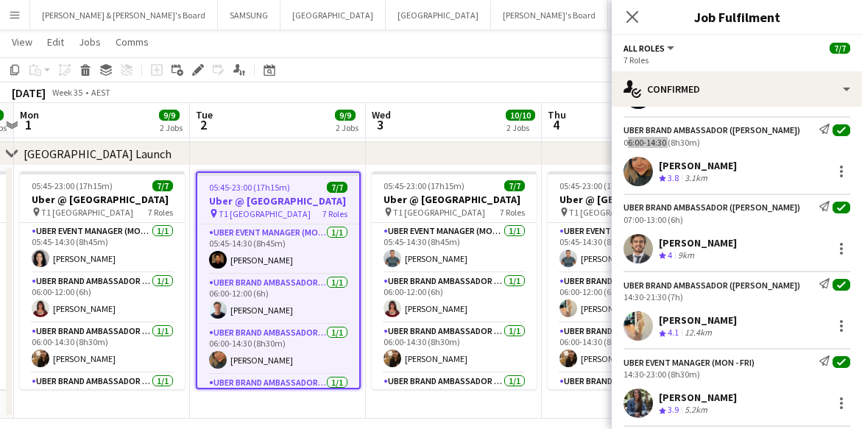
scroll to position [184, 0]
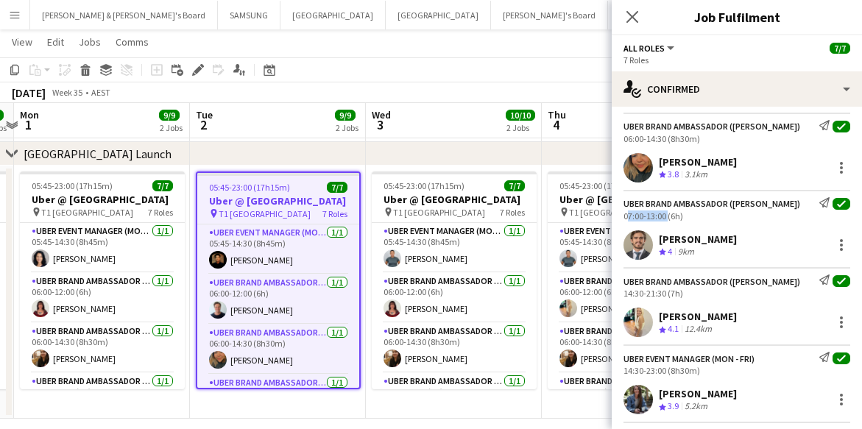
drag, startPoint x: 624, startPoint y: 215, endPoint x: 665, endPoint y: 220, distance: 41.6
click at [665, 220] on div "07:00-13:00 (6h)" at bounding box center [737, 216] width 227 height 11
drag, startPoint x: 624, startPoint y: 294, endPoint x: 666, endPoint y: 297, distance: 42.1
click at [666, 297] on div "UBER Brand Ambassador ([PERSON_NAME]) Send notification check 14:30-21:30 (7h)" at bounding box center [737, 287] width 250 height 24
drag, startPoint x: 621, startPoint y: 370, endPoint x: 665, endPoint y: 372, distance: 44.2
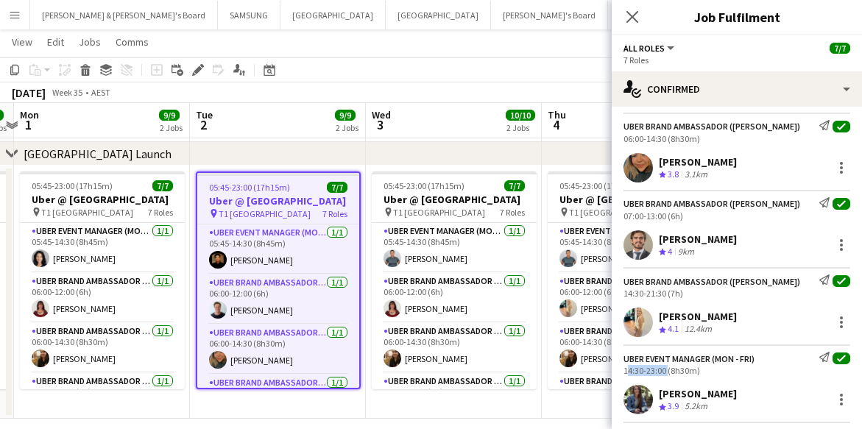
click at [665, 372] on div "UBER Event Manager (Mon - Fri) Send notification check 14:30-23:00 (8h30m)" at bounding box center [737, 364] width 250 height 24
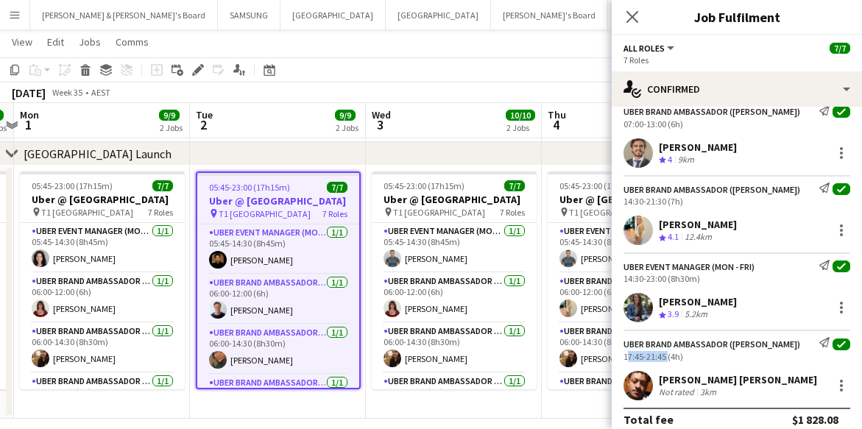
drag, startPoint x: 620, startPoint y: 353, endPoint x: 665, endPoint y: 359, distance: 45.3
click at [665, 359] on div "UBER Brand Ambassador ([PERSON_NAME]) Send notification check 17:45-21:45 (4h)" at bounding box center [737, 349] width 250 height 24
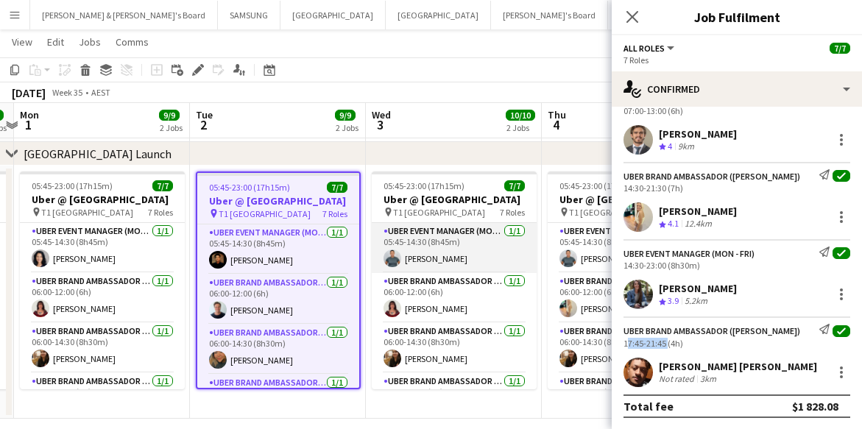
click at [423, 264] on app-card-role "UBER Event Manager (Mon - Fri) [DATE] 05:45-14:30 (8h45m) [PERSON_NAME]" at bounding box center [454, 248] width 165 height 50
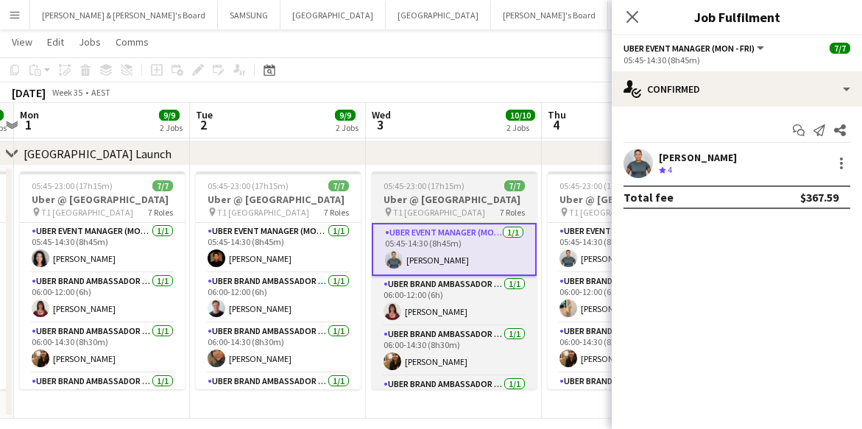
click at [428, 206] on h3 "Uber @ [GEOGRAPHIC_DATA]" at bounding box center [454, 199] width 165 height 13
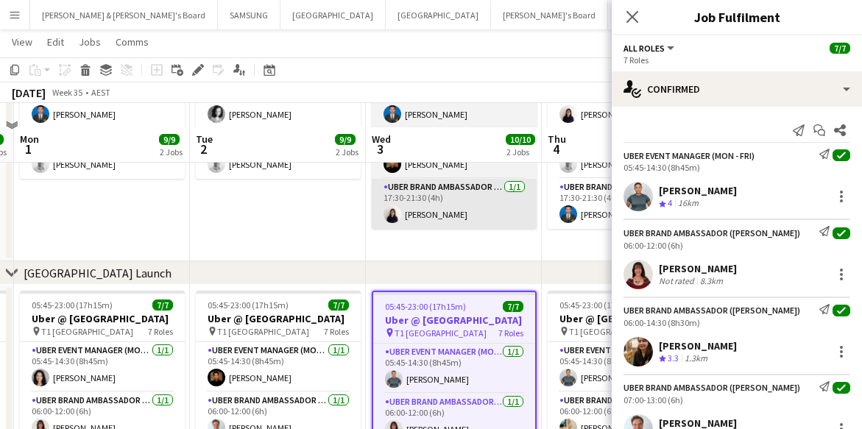
scroll to position [276, 0]
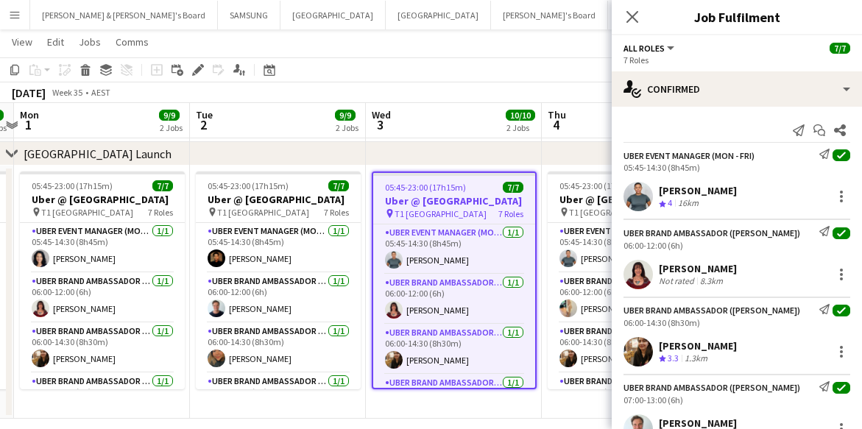
drag, startPoint x: 660, startPoint y: 183, endPoint x: 721, endPoint y: 194, distance: 61.4
click at [721, 194] on div "[PERSON_NAME]" at bounding box center [698, 190] width 78 height 13
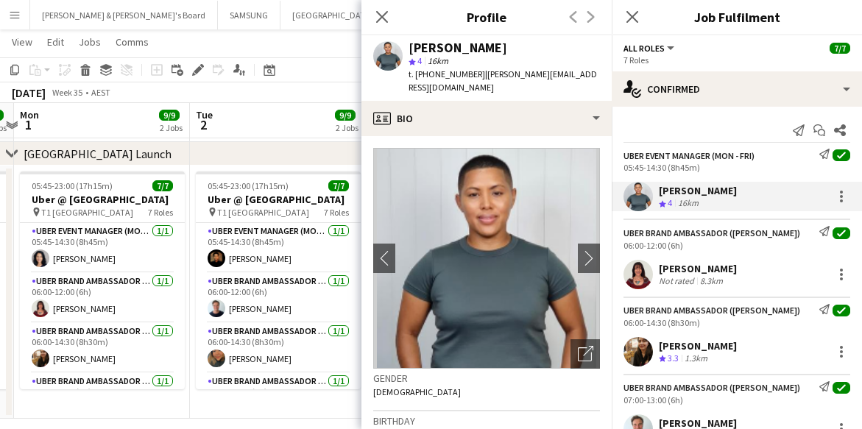
drag, startPoint x: 658, startPoint y: 266, endPoint x: 722, endPoint y: 269, distance: 64.1
click at [722, 269] on div "[PERSON_NAME] Not rated 8.3km" at bounding box center [737, 274] width 250 height 29
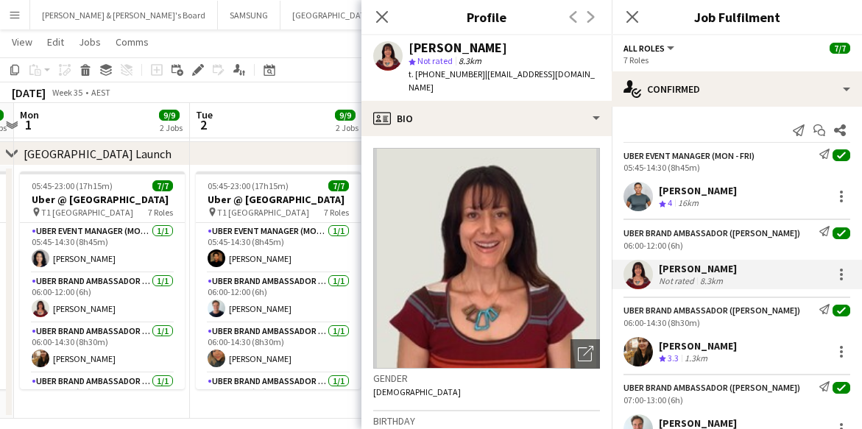
drag, startPoint x: 667, startPoint y: 342, endPoint x: 732, endPoint y: 351, distance: 65.4
click at [732, 351] on div "[PERSON_NAME] Crew rating 3.3 1.3km" at bounding box center [737, 351] width 250 height 29
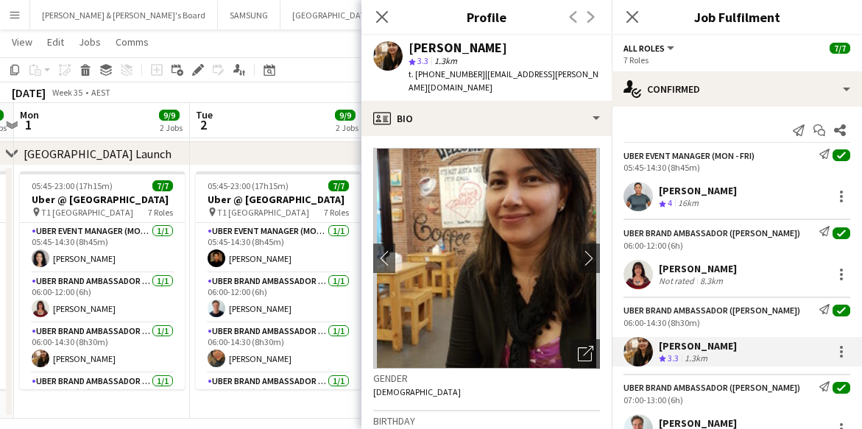
scroll to position [92, 0]
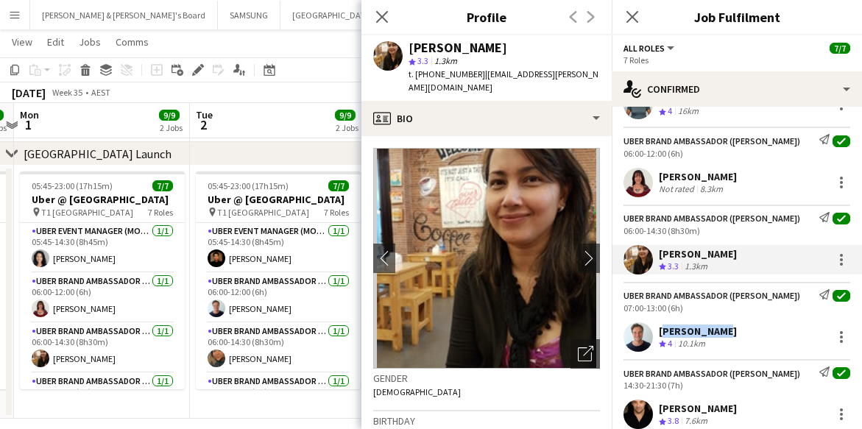
drag, startPoint x: 657, startPoint y: 328, endPoint x: 713, endPoint y: 331, distance: 55.3
click at [713, 331] on div "[PERSON_NAME] Crew rating 4 10.1km" at bounding box center [737, 336] width 250 height 29
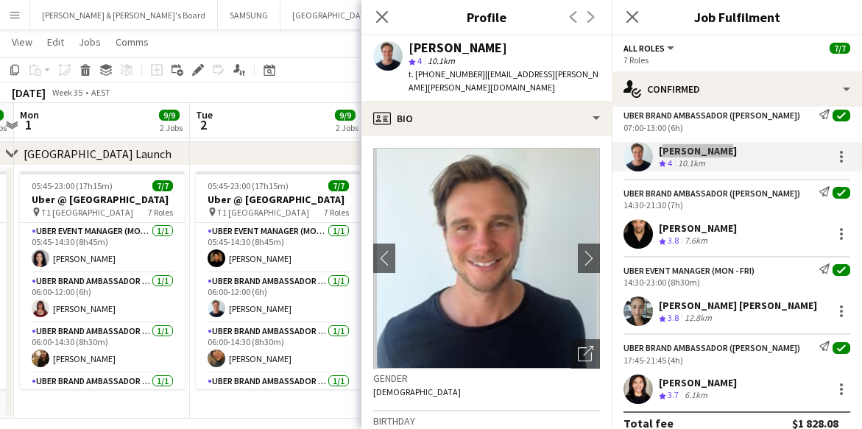
scroll to position [276, 0]
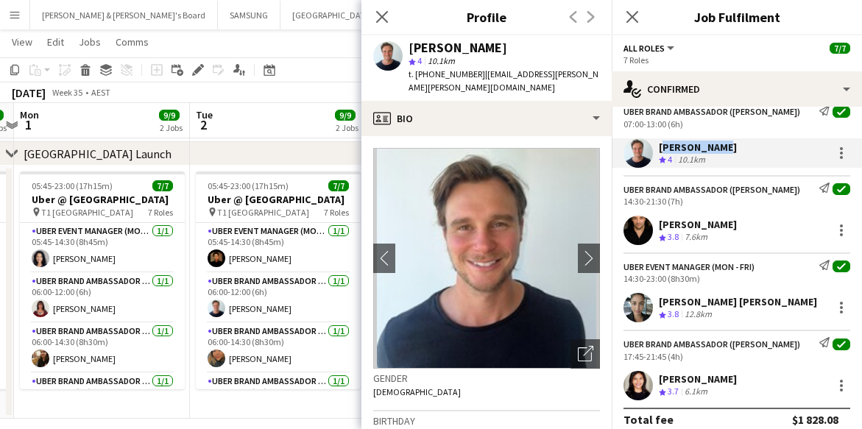
drag, startPoint x: 657, startPoint y: 223, endPoint x: 763, endPoint y: 227, distance: 106.1
click at [763, 227] on div "[PERSON_NAME] Crew rating 3.8 7.6km" at bounding box center [737, 230] width 250 height 29
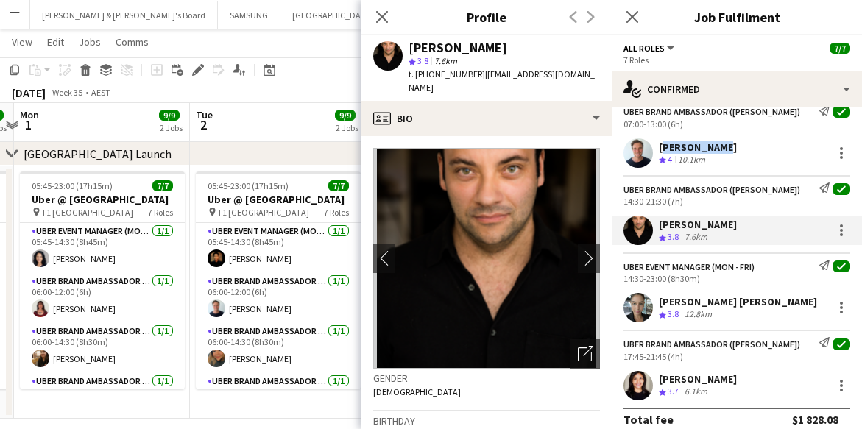
drag, startPoint x: 660, startPoint y: 300, endPoint x: 807, endPoint y: 306, distance: 147.4
click at [807, 306] on div "[PERSON_NAME] [PERSON_NAME] Crew rating 3.8 12.8km" at bounding box center [737, 307] width 250 height 29
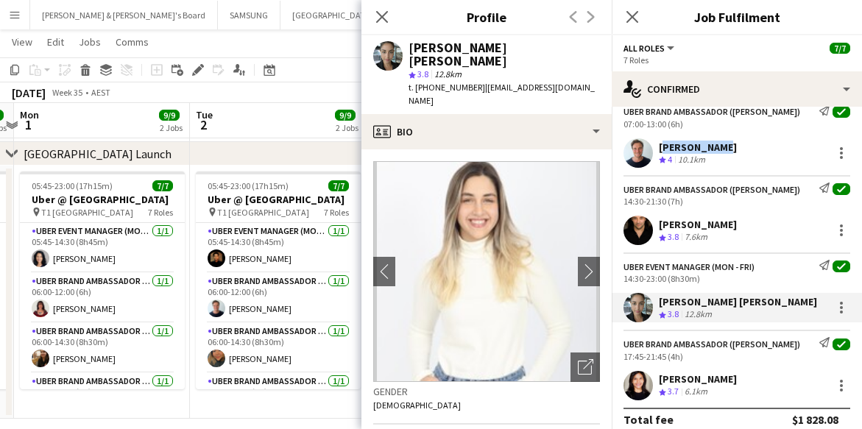
drag, startPoint x: 657, startPoint y: 375, endPoint x: 732, endPoint y: 377, distance: 75.1
click at [732, 377] on div "[PERSON_NAME] Crew rating 3.7 6.1km" at bounding box center [737, 385] width 250 height 29
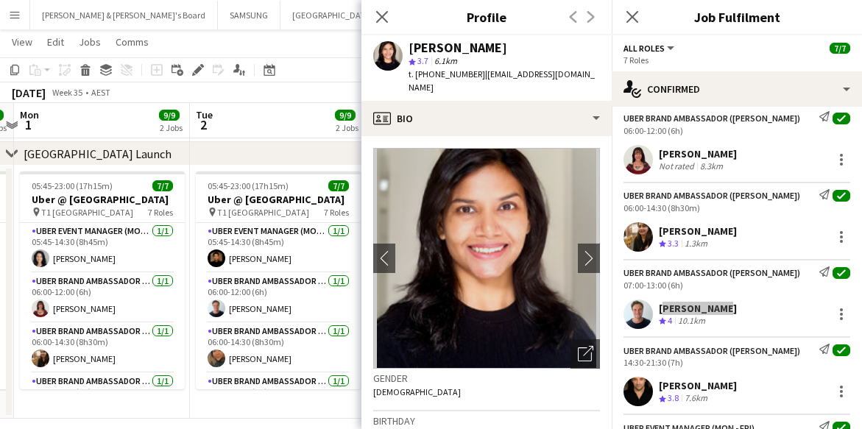
scroll to position [0, 0]
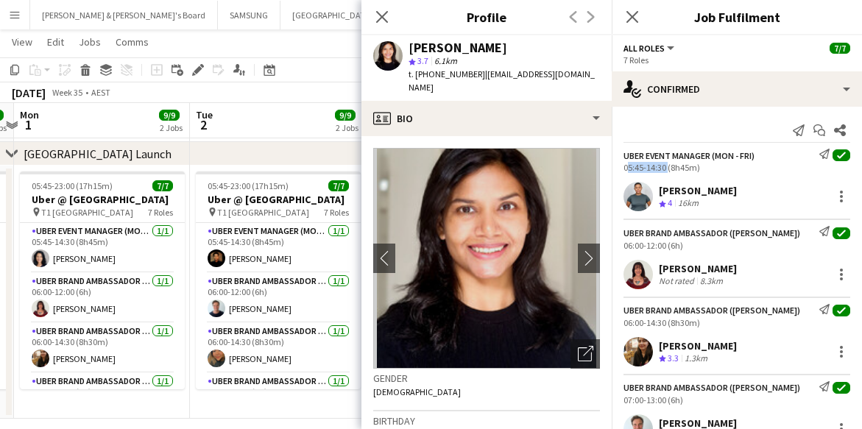
drag, startPoint x: 618, startPoint y: 168, endPoint x: 666, endPoint y: 169, distance: 47.1
click at [666, 169] on div "UBER Event Manager (Mon - Fri) Send notification check 05:45-14:30 (8h45m)" at bounding box center [737, 161] width 250 height 24
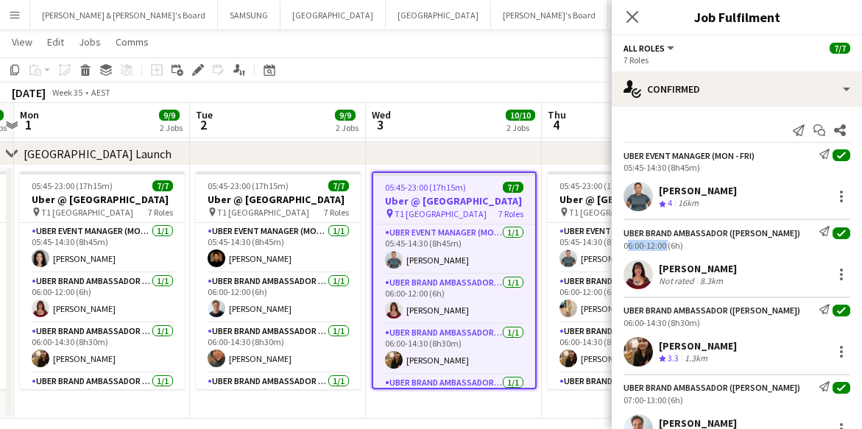
drag, startPoint x: 623, startPoint y: 248, endPoint x: 666, endPoint y: 247, distance: 42.7
click at [666, 247] on div "UBER Brand Ambassador ([PERSON_NAME]) Send notification check 06:00-12:00 (6h)" at bounding box center [737, 238] width 250 height 24
drag, startPoint x: 624, startPoint y: 321, endPoint x: 665, endPoint y: 324, distance: 41.3
click at [665, 324] on div "UBER Brand Ambassador ([PERSON_NAME]) Send notification check 06:00-14:30 (8h30…" at bounding box center [737, 316] width 250 height 24
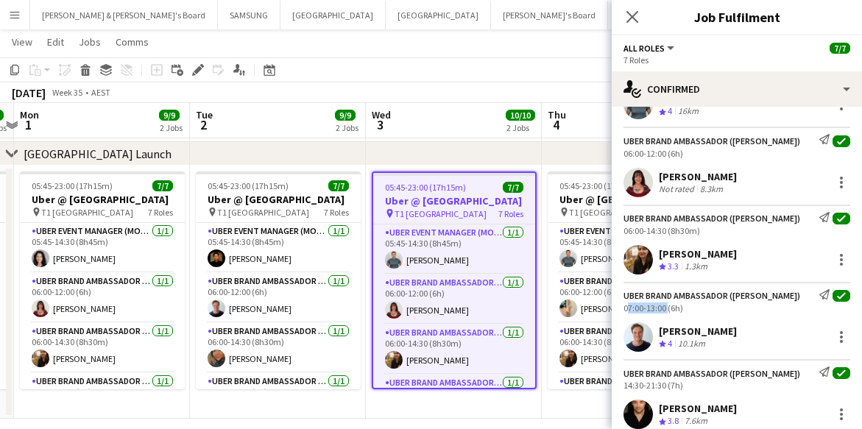
drag, startPoint x: 627, startPoint y: 308, endPoint x: 664, endPoint y: 310, distance: 36.9
click at [664, 310] on div "07:00-13:00 (6h)" at bounding box center [737, 308] width 227 height 11
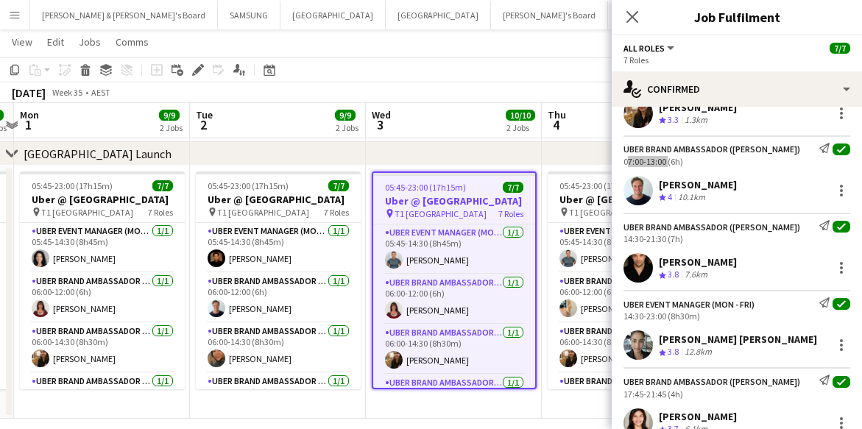
scroll to position [289, 0]
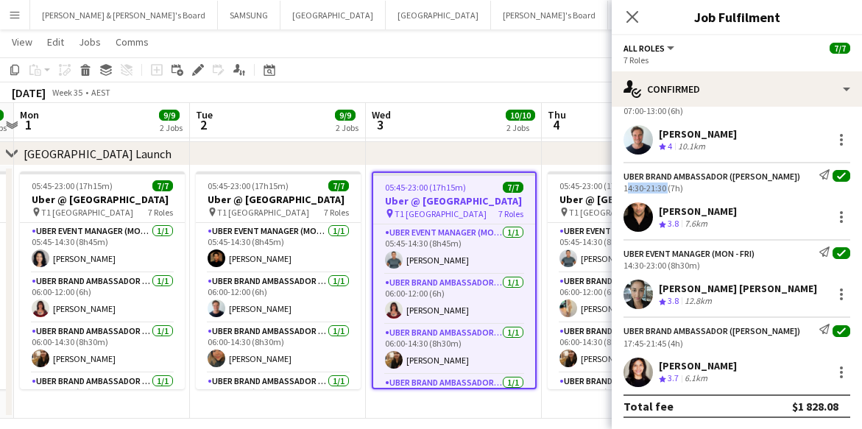
drag, startPoint x: 622, startPoint y: 188, endPoint x: 664, endPoint y: 192, distance: 42.2
click at [664, 192] on div "UBER Brand Ambassador ([PERSON_NAME]) Send notification check 14:30-21:30 (7h)" at bounding box center [737, 181] width 250 height 24
drag, startPoint x: 621, startPoint y: 266, endPoint x: 667, endPoint y: 269, distance: 46.5
click at [667, 269] on div "UBER Event Manager (Mon - Fri) Send notification check 14:30-23:00 (8h30m)" at bounding box center [737, 259] width 250 height 24
click at [643, 267] on div "14:30-23:00 (8h30m)" at bounding box center [737, 265] width 227 height 11
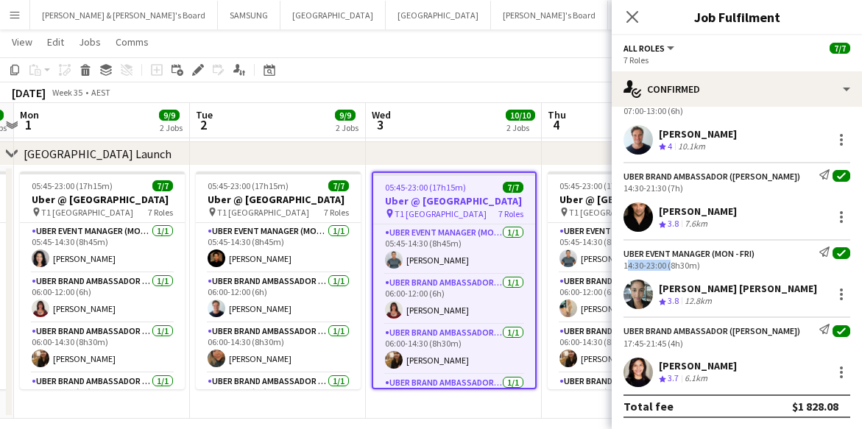
drag, startPoint x: 623, startPoint y: 267, endPoint x: 667, endPoint y: 266, distance: 44.2
click at [667, 266] on div "UBER Event Manager (Mon - Fri) Send notification check 14:30-23:00 (8h30m)" at bounding box center [737, 259] width 250 height 24
click at [641, 268] on div "14:30-23:00 (8h30m)" at bounding box center [737, 265] width 227 height 11
drag, startPoint x: 624, startPoint y: 267, endPoint x: 666, endPoint y: 267, distance: 41.2
click at [666, 267] on div "14:30-23:00 (8h30m)" at bounding box center [737, 265] width 227 height 11
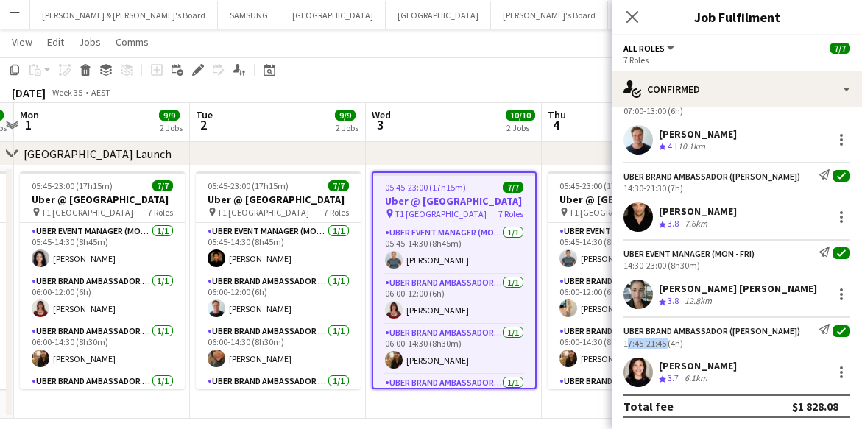
drag, startPoint x: 621, startPoint y: 342, endPoint x: 665, endPoint y: 344, distance: 43.5
click at [665, 344] on div "UBER Brand Ambassador ([PERSON_NAME]) Send notification check 17:45-21:45 (4h)" at bounding box center [737, 336] width 250 height 24
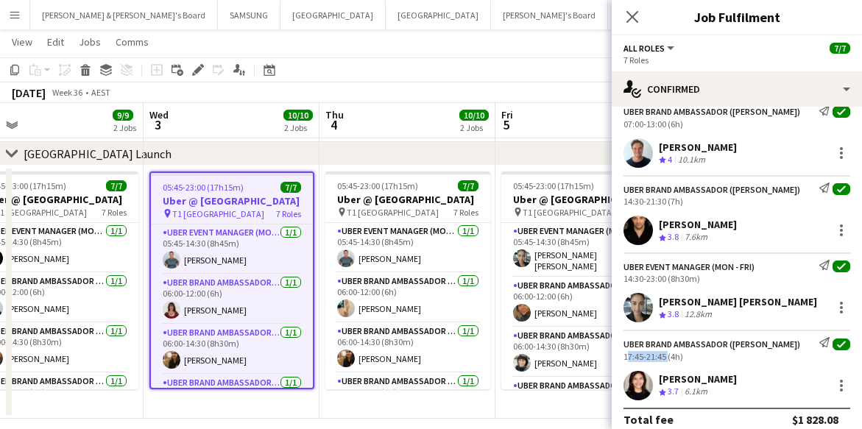
scroll to position [0, 561]
drag, startPoint x: 493, startPoint y: 237, endPoint x: 270, endPoint y: 241, distance: 223.1
click at [270, 241] on app-calendar-viewport "Sat 30 7/7 1 Job Sun 31 8/8 2 Jobs Mon 1 9/9 2 Jobs Tue 2 9/9 2 Jobs Wed 3 10/1…" at bounding box center [431, 100] width 862 height 638
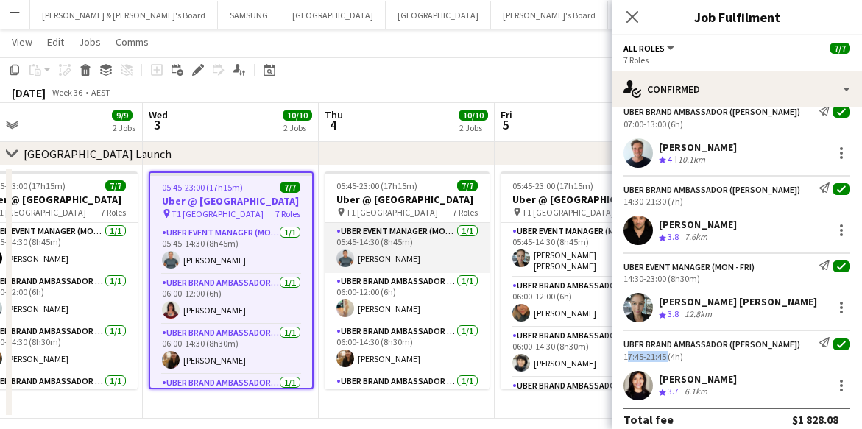
click at [381, 252] on app-card-role "UBER Event Manager (Mon - Fri) [DATE] 05:45-14:30 (8h45m) [PERSON_NAME]" at bounding box center [407, 248] width 165 height 50
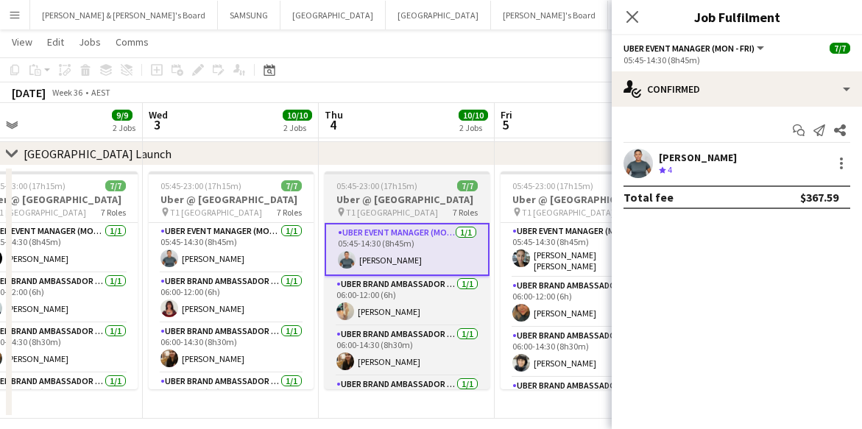
click at [378, 206] on h3 "Uber @ [GEOGRAPHIC_DATA]" at bounding box center [407, 199] width 165 height 13
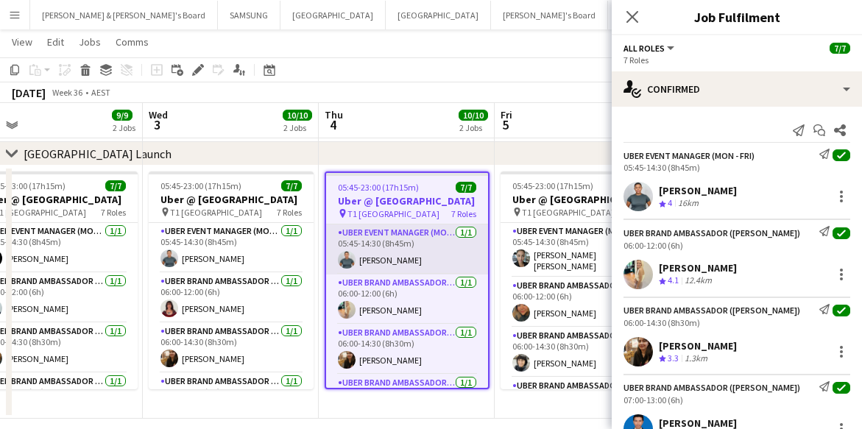
click at [398, 255] on app-card-role "UBER Event Manager (Mon - Fri) [DATE] 05:45-14:30 (8h45m) [PERSON_NAME]" at bounding box center [407, 250] width 162 height 50
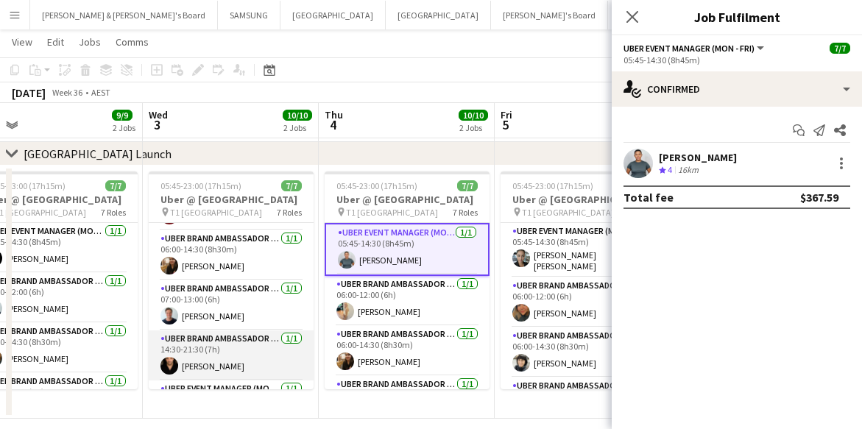
scroll to position [0, 0]
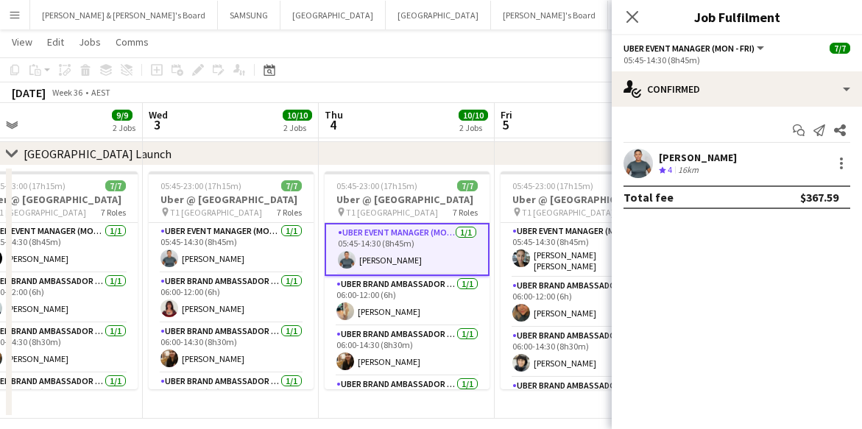
click at [388, 251] on app-card-role "UBER Event Manager (Mon - Fri) [DATE] 05:45-14:30 (8h45m) [PERSON_NAME]" at bounding box center [407, 249] width 165 height 53
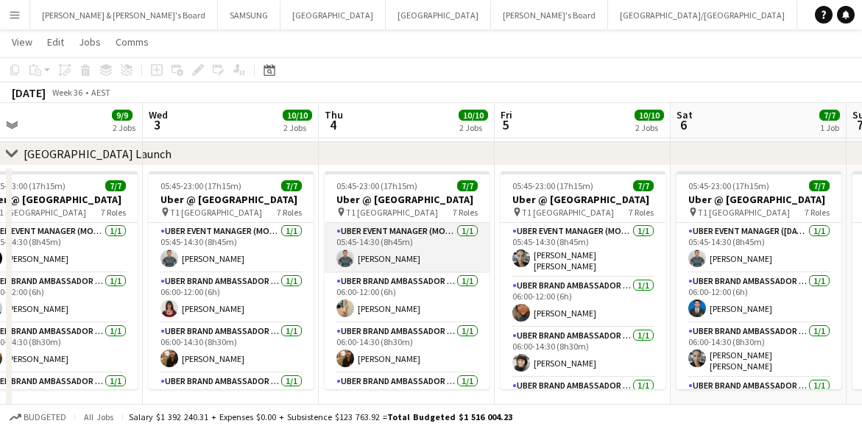
click at [387, 253] on app-card-role "UBER Event Manager (Mon - Fri) [DATE] 05:45-14:30 (8h45m) [PERSON_NAME]" at bounding box center [407, 248] width 165 height 50
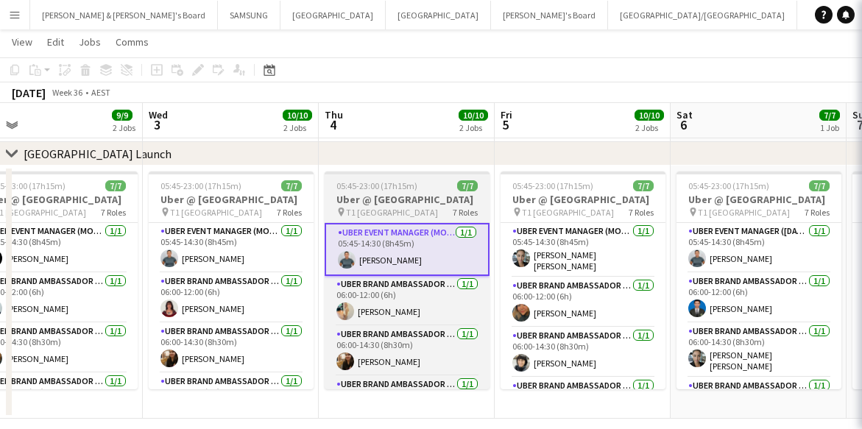
click at [387, 204] on h3 "Uber @ [GEOGRAPHIC_DATA]" at bounding box center [407, 199] width 165 height 13
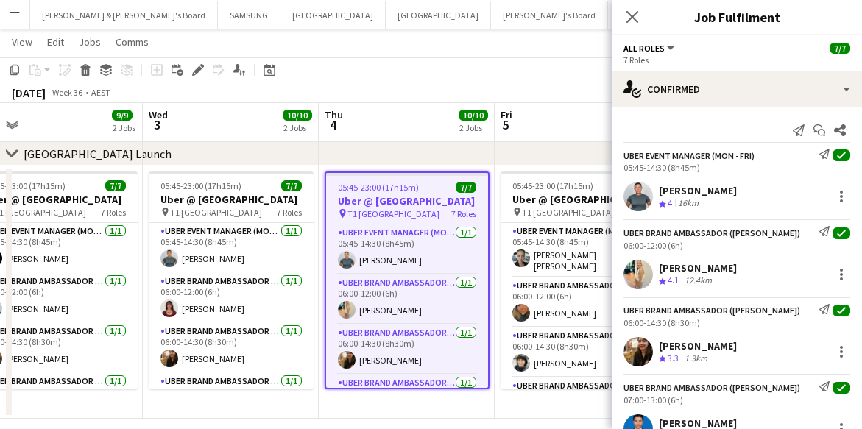
drag, startPoint x: 659, startPoint y: 185, endPoint x: 724, endPoint y: 187, distance: 65.6
click at [724, 187] on div "[PERSON_NAME] Crew rating 4 16km" at bounding box center [737, 196] width 250 height 29
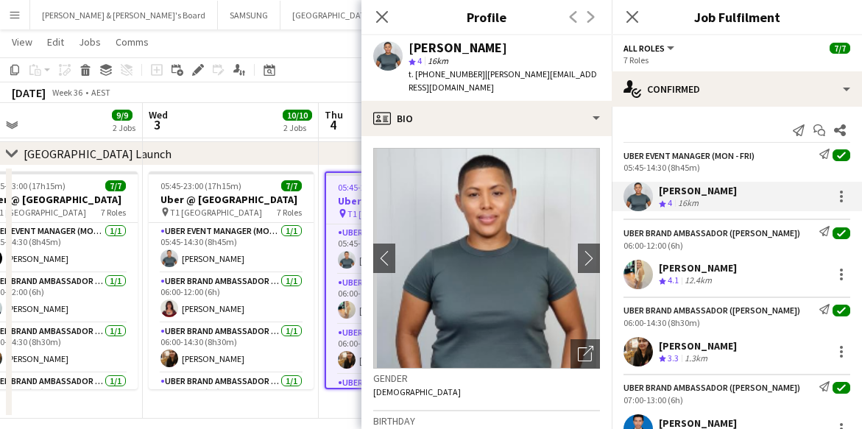
drag, startPoint x: 657, startPoint y: 267, endPoint x: 719, endPoint y: 269, distance: 62.6
click at [719, 269] on div "[PERSON_NAME] Crew rating 4.1 12.4km" at bounding box center [737, 274] width 250 height 29
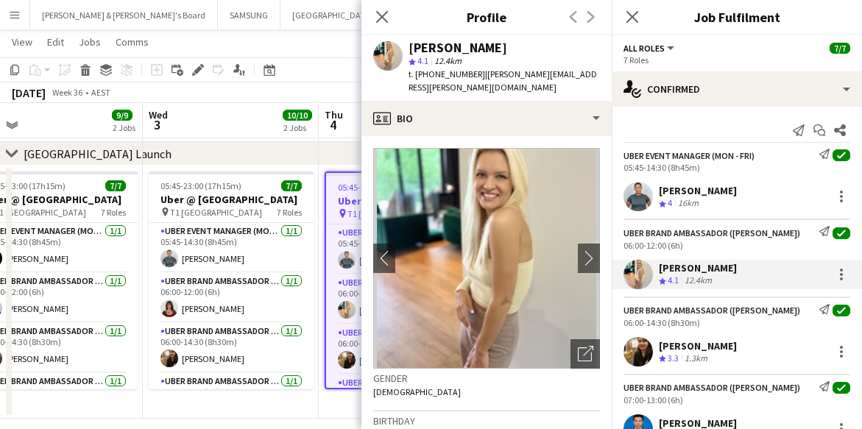
drag, startPoint x: 658, startPoint y: 345, endPoint x: 730, endPoint y: 350, distance: 72.3
click at [730, 350] on div "[PERSON_NAME] Crew rating 3.3 1.3km" at bounding box center [737, 351] width 250 height 29
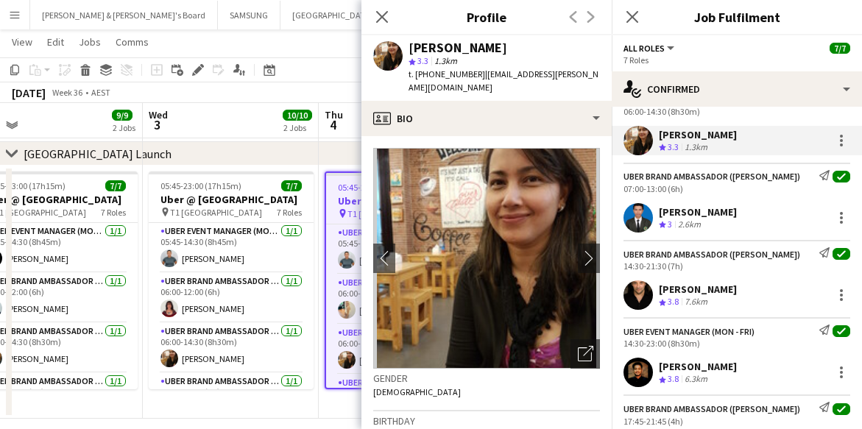
scroll to position [184, 0]
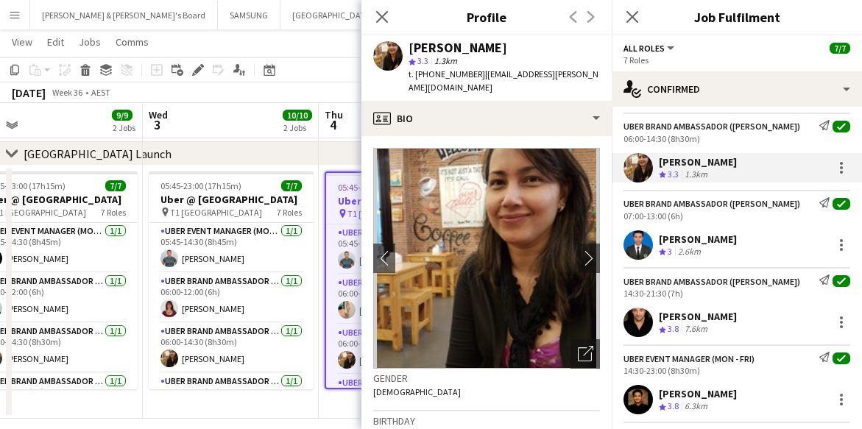
drag, startPoint x: 678, startPoint y: 239, endPoint x: 735, endPoint y: 243, distance: 56.9
click at [735, 243] on div "[PERSON_NAME] Crew rating 3 2.6km" at bounding box center [737, 244] width 250 height 29
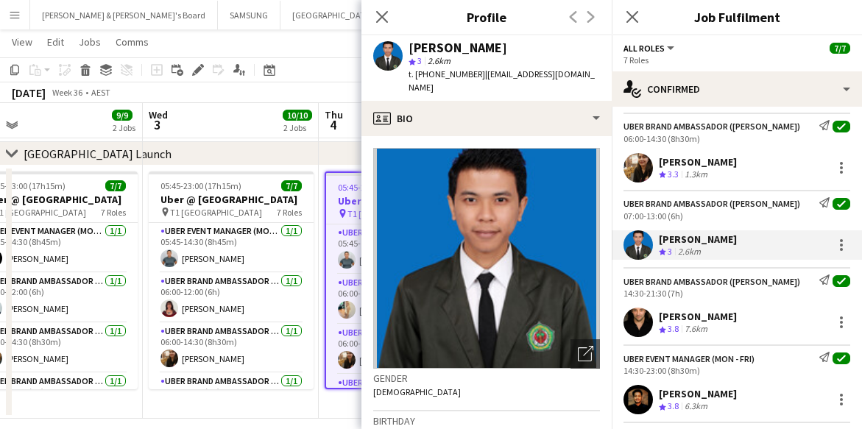
drag, startPoint x: 661, startPoint y: 317, endPoint x: 764, endPoint y: 319, distance: 103.1
click at [737, 319] on div "[PERSON_NAME]" at bounding box center [698, 316] width 78 height 13
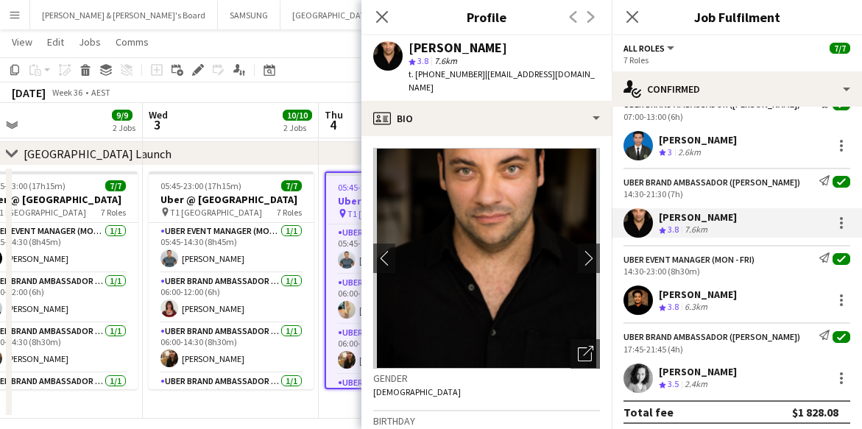
scroll to position [289, 0]
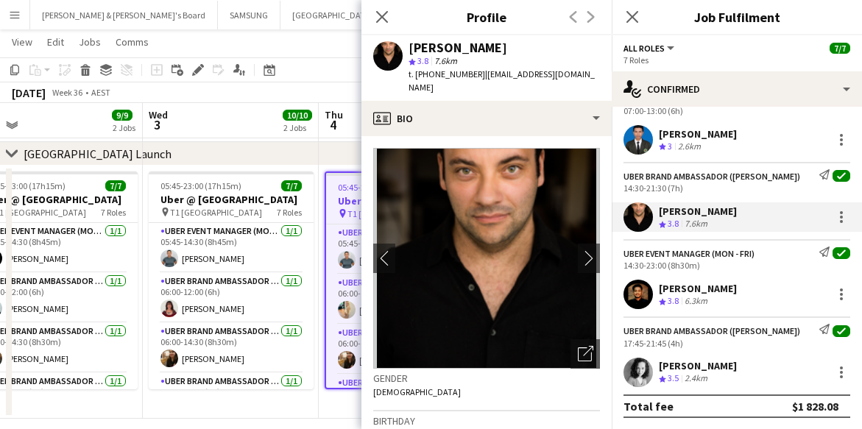
drag, startPoint x: 658, startPoint y: 290, endPoint x: 742, endPoint y: 292, distance: 84.0
click at [742, 292] on div "[PERSON_NAME] Crew rating 3.8 6.3km" at bounding box center [737, 294] width 250 height 29
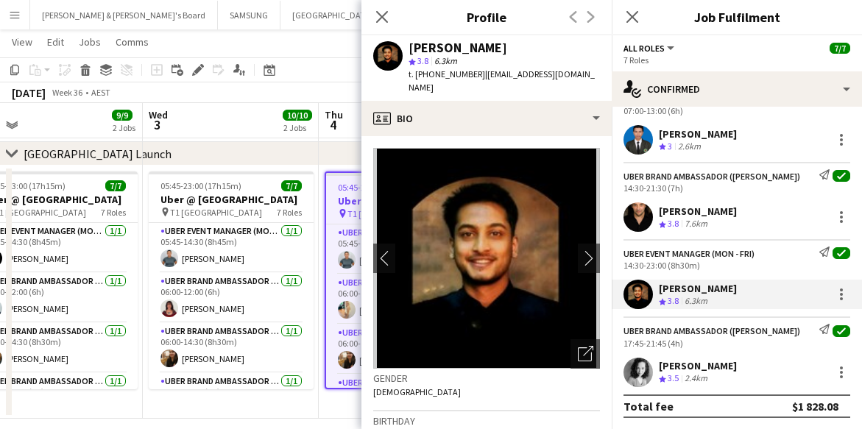
drag, startPoint x: 660, startPoint y: 361, endPoint x: 768, endPoint y: 367, distance: 107.7
click at [737, 367] on div "[PERSON_NAME]" at bounding box center [698, 365] width 78 height 13
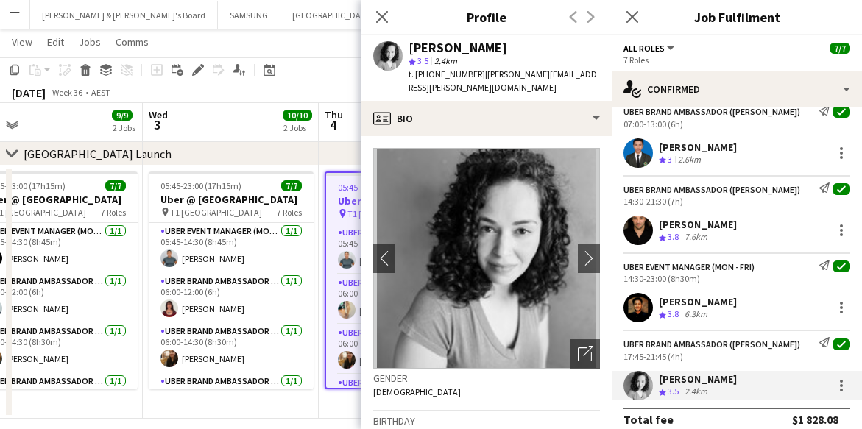
scroll to position [0, 0]
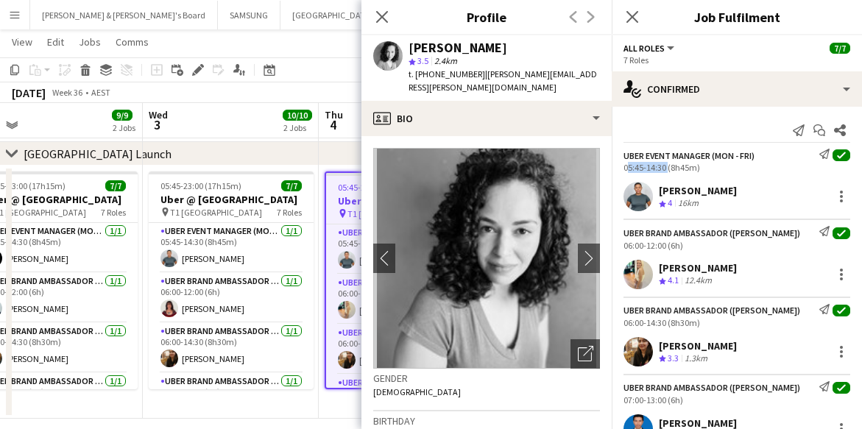
drag, startPoint x: 622, startPoint y: 167, endPoint x: 664, endPoint y: 168, distance: 42.0
click at [664, 168] on div "UBER Event Manager (Mon - Fri) Send notification check 05:45-14:30 (8h45m)" at bounding box center [737, 161] width 250 height 24
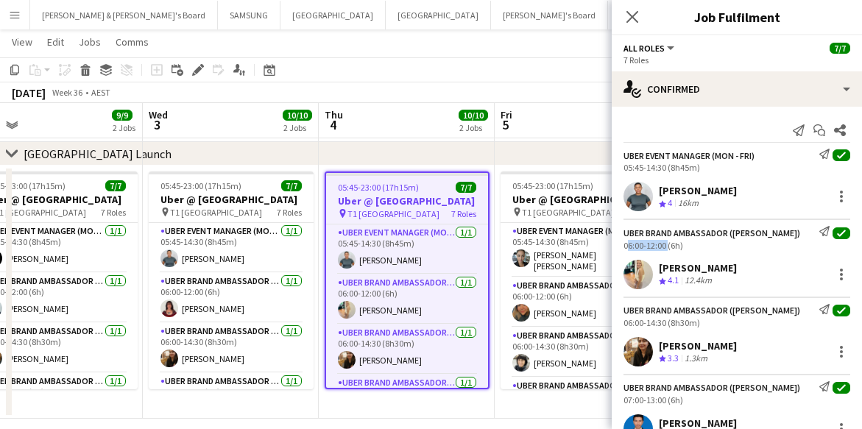
drag, startPoint x: 623, startPoint y: 250, endPoint x: 664, endPoint y: 246, distance: 41.4
click at [664, 246] on div "UBER Brand Ambassador ([PERSON_NAME]) Send notification check 06:00-12:00 (6h)" at bounding box center [737, 238] width 250 height 24
drag, startPoint x: 621, startPoint y: 319, endPoint x: 666, endPoint y: 328, distance: 45.0
click at [666, 328] on div "UBER Brand Ambassador ([PERSON_NAME]) Send notification check 06:00-14:30 (8h30…" at bounding box center [737, 316] width 250 height 24
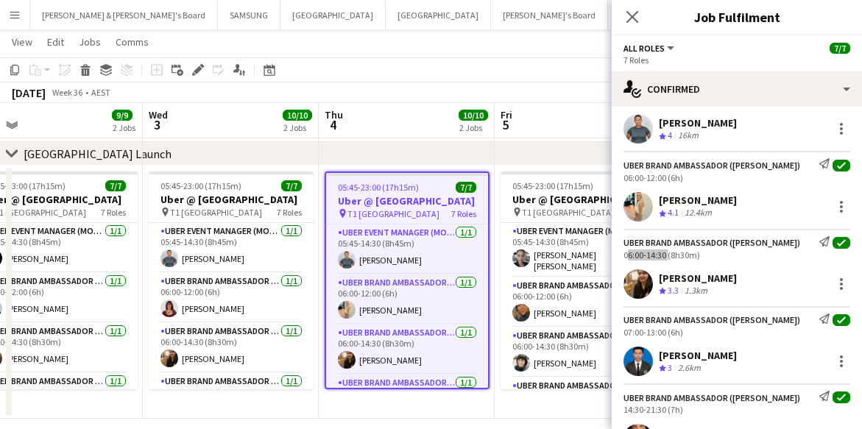
scroll to position [92, 0]
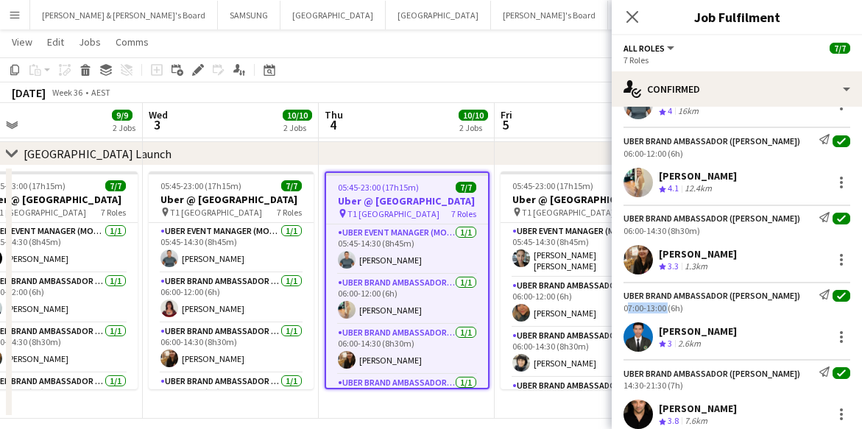
drag, startPoint x: 621, startPoint y: 308, endPoint x: 665, endPoint y: 311, distance: 44.2
click at [665, 311] on div "UBER Brand Ambassador ([PERSON_NAME]) Send notification check 07:00-13:00 (6h)" at bounding box center [737, 301] width 250 height 24
drag, startPoint x: 624, startPoint y: 387, endPoint x: 664, endPoint y: 389, distance: 40.6
click at [664, 389] on div "UBER Brand Ambassador ([PERSON_NAME]) Send notification check 14:30-21:30 (7h)" at bounding box center [737, 379] width 250 height 24
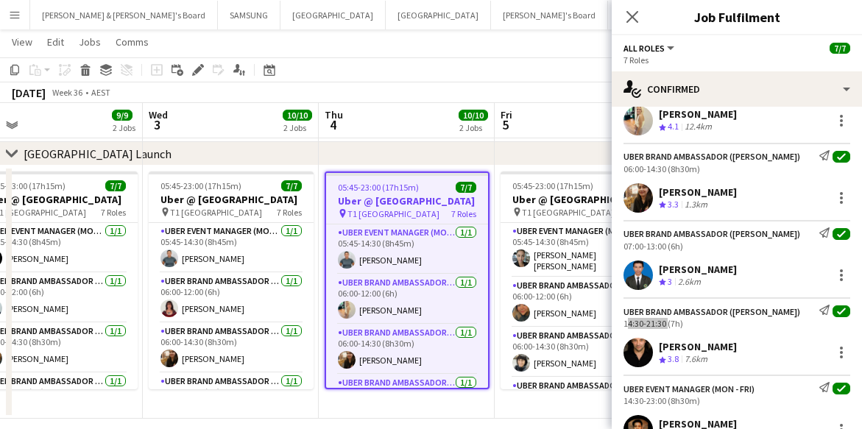
scroll to position [276, 0]
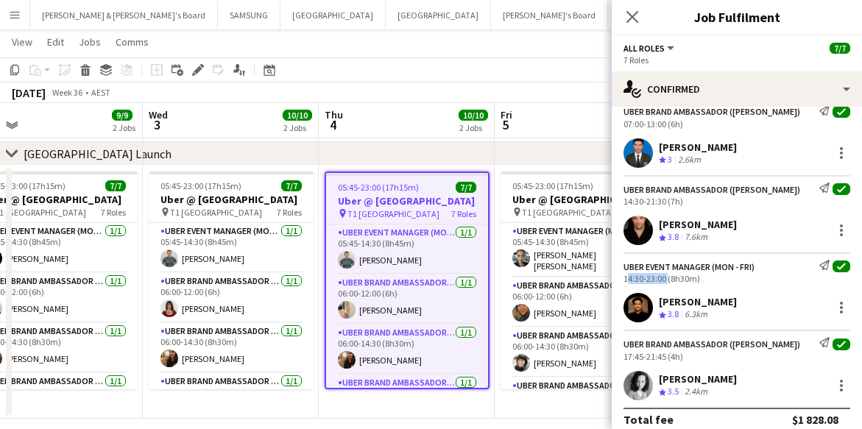
drag, startPoint x: 623, startPoint y: 279, endPoint x: 666, endPoint y: 278, distance: 42.7
click at [666, 278] on div "UBER Event Manager (Mon - Fri) Send notification check 14:30-23:00 (8h30m)" at bounding box center [737, 272] width 250 height 24
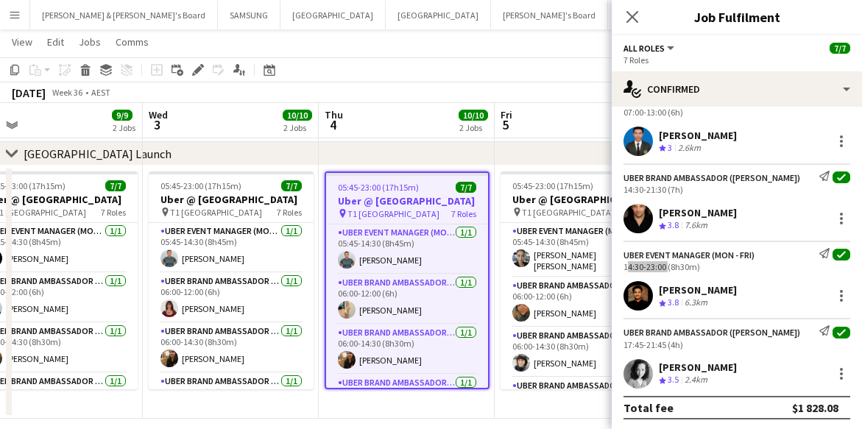
scroll to position [289, 0]
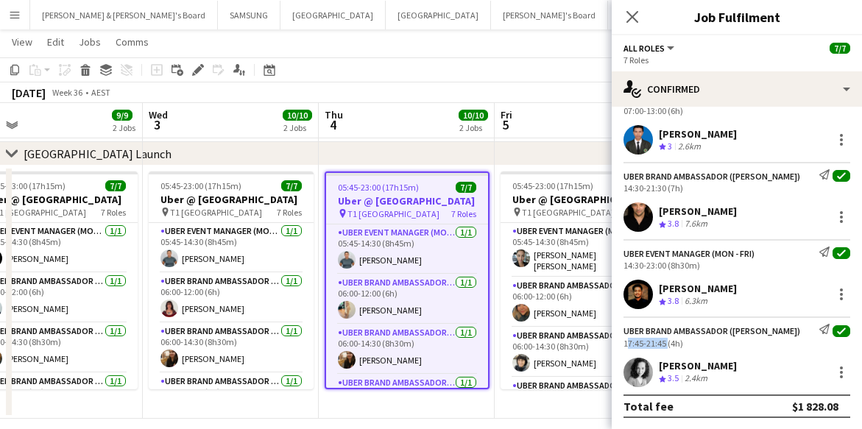
drag, startPoint x: 621, startPoint y: 346, endPoint x: 666, endPoint y: 345, distance: 45.7
click at [666, 345] on div "UBER Brand Ambassador ([PERSON_NAME]) Send notification check 17:45-21:45 (4h)" at bounding box center [737, 336] width 250 height 24
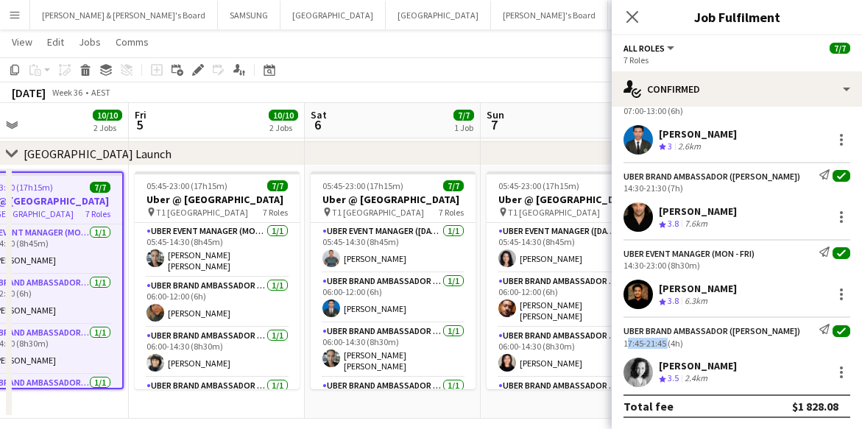
scroll to position [0, 447]
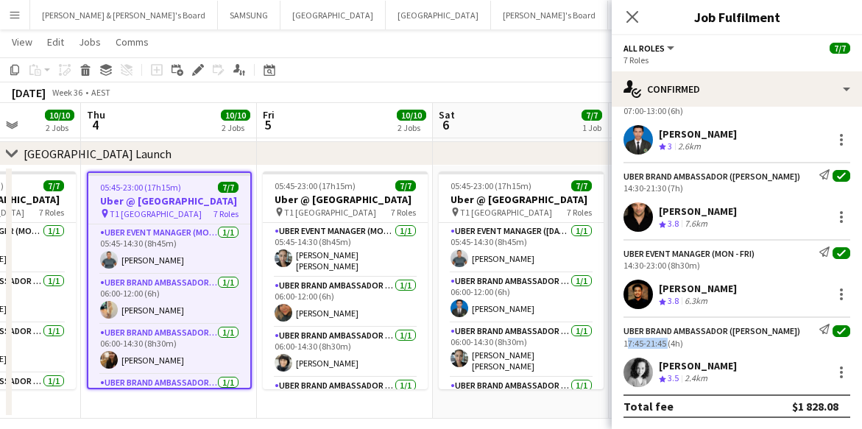
drag, startPoint x: 438, startPoint y: 299, endPoint x: 200, endPoint y: 303, distance: 237.8
click at [200, 303] on app-calendar-viewport "Mon 1 9/9 2 Jobs Tue 2 9/9 2 Jobs Wed 3 10/10 2 Jobs Thu 4 10/10 2 Jobs Fri 5 1…" at bounding box center [431, 100] width 862 height 638
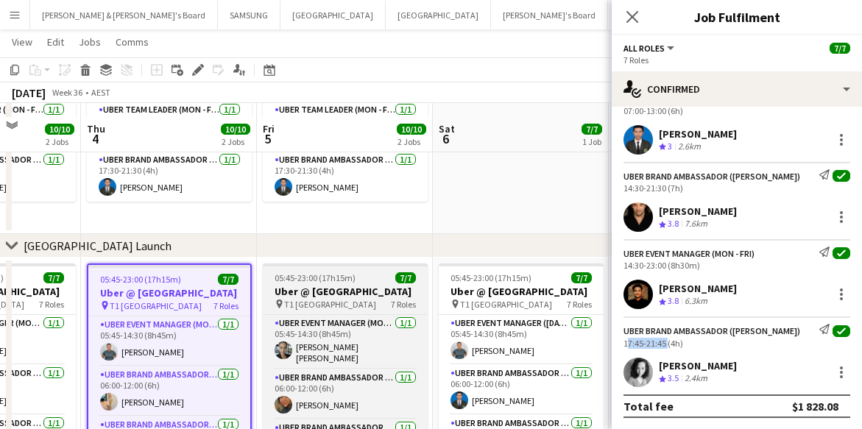
scroll to position [276, 0]
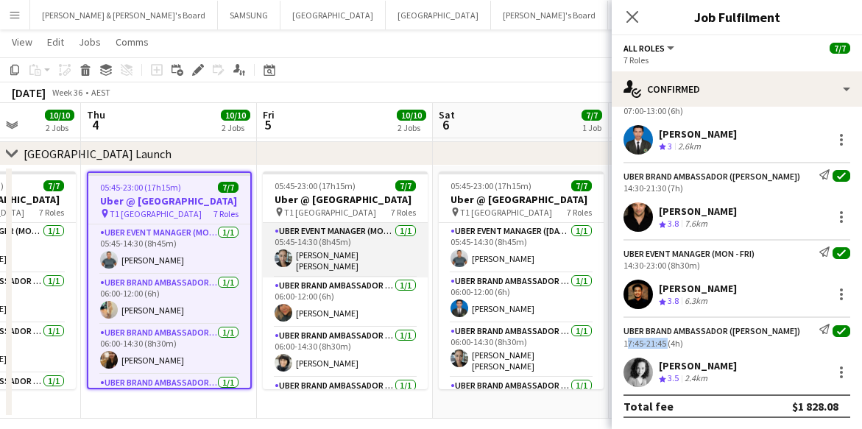
click at [324, 267] on app-card-role "UBER Event Manager (Mon - Fri) [DATE] 05:45-14:30 (8h45m) [PERSON_NAME] [PERSON…" at bounding box center [345, 250] width 165 height 54
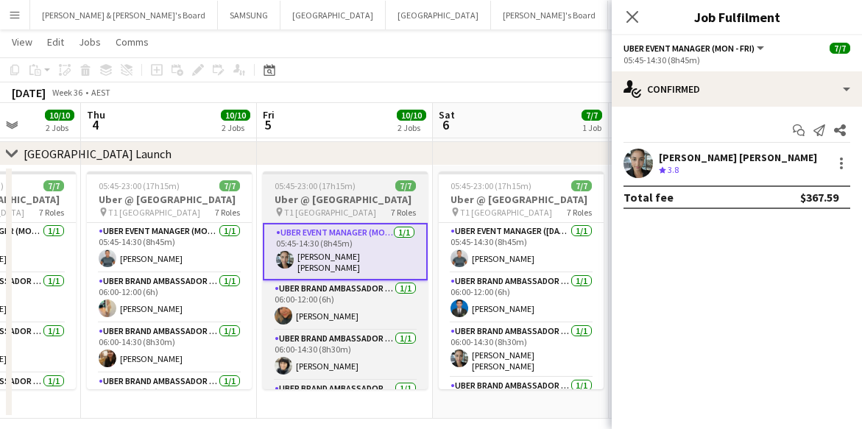
click at [330, 187] on span "05:45-23:00 (17h15m)" at bounding box center [315, 185] width 81 height 11
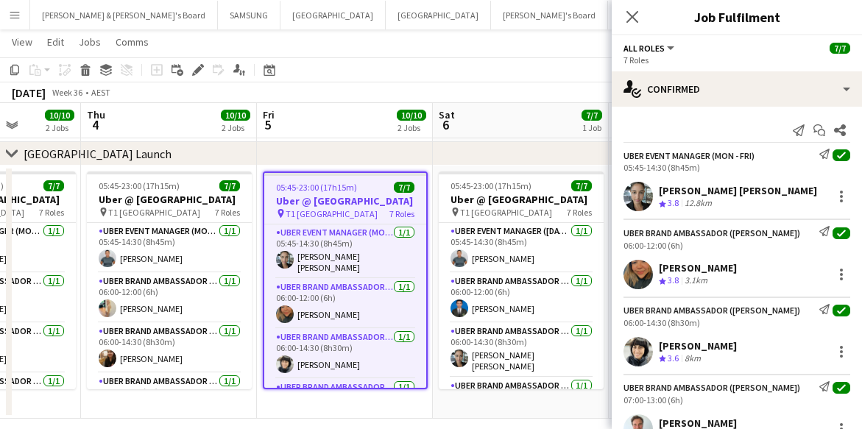
scroll to position [0, 446]
drag, startPoint x: 660, startPoint y: 189, endPoint x: 805, endPoint y: 188, distance: 145.0
click at [805, 188] on div "[PERSON_NAME] [PERSON_NAME]" at bounding box center [738, 190] width 158 height 13
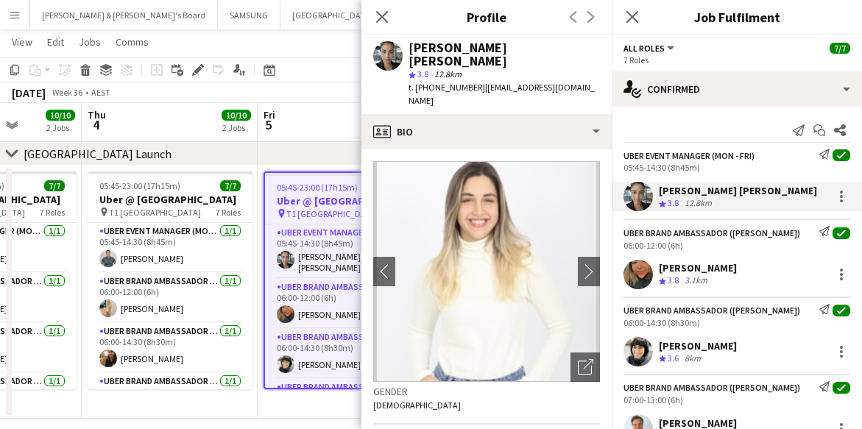
drag, startPoint x: 660, startPoint y: 265, endPoint x: 787, endPoint y: 269, distance: 126.7
click at [787, 269] on div "[PERSON_NAME] Crew rating 3.8 3.1km" at bounding box center [737, 274] width 250 height 29
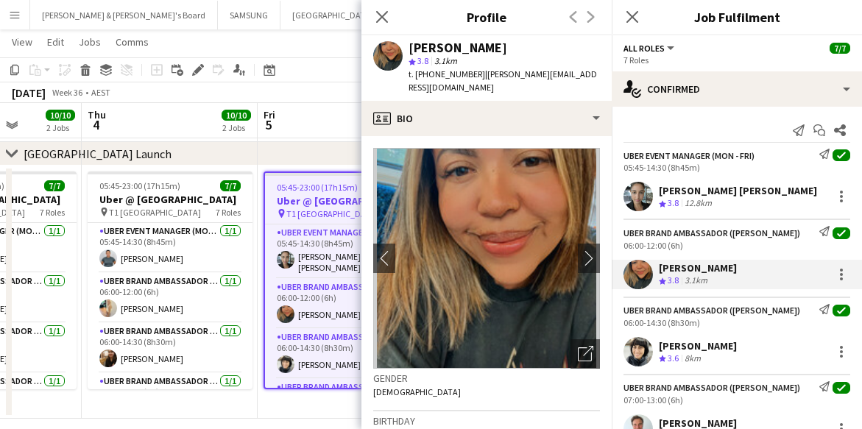
drag, startPoint x: 658, startPoint y: 345, endPoint x: 730, endPoint y: 348, distance: 71.5
click at [730, 348] on div "[PERSON_NAME] Crew rating 3.6 8km" at bounding box center [737, 351] width 250 height 29
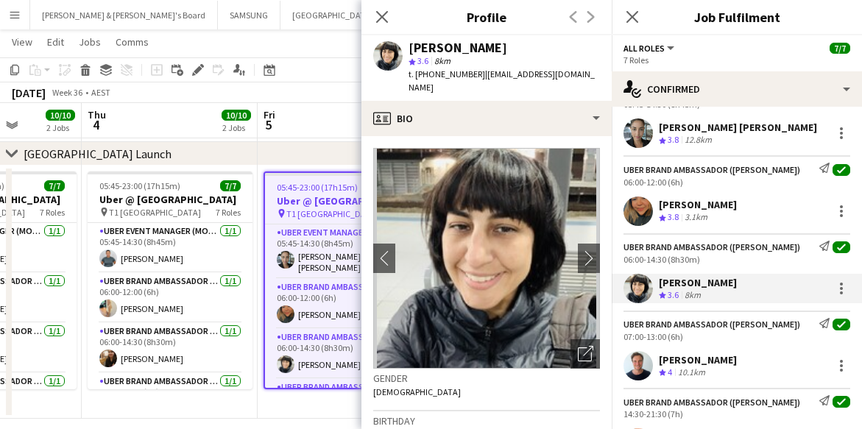
scroll to position [92, 0]
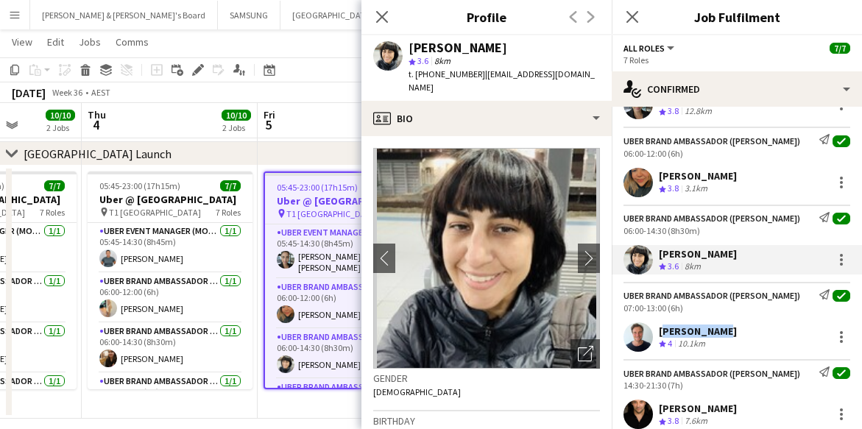
drag, startPoint x: 660, startPoint y: 329, endPoint x: 713, endPoint y: 331, distance: 53.1
click at [713, 331] on div "[PERSON_NAME] Crew rating 4 10.1km" at bounding box center [737, 336] width 250 height 29
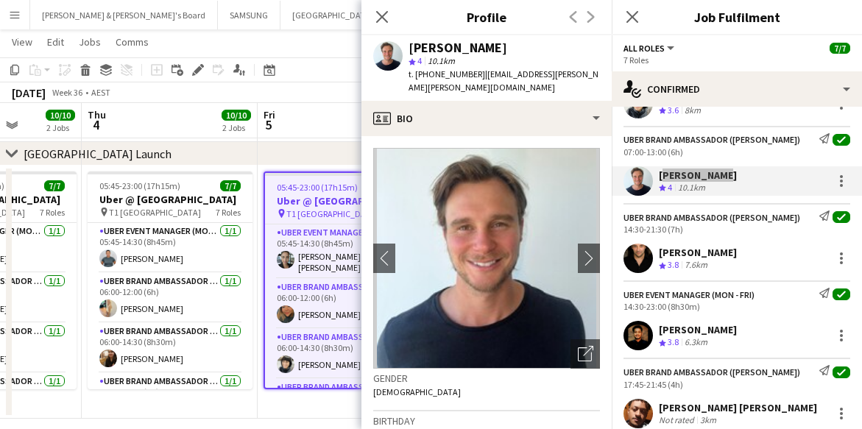
scroll to position [276, 0]
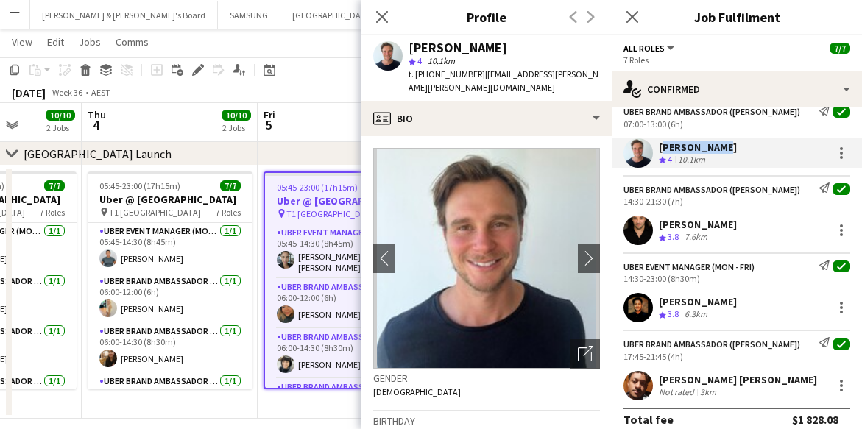
drag, startPoint x: 660, startPoint y: 222, endPoint x: 766, endPoint y: 229, distance: 105.5
click at [766, 229] on div "[PERSON_NAME] Crew rating 3.8 7.6km" at bounding box center [737, 230] width 250 height 29
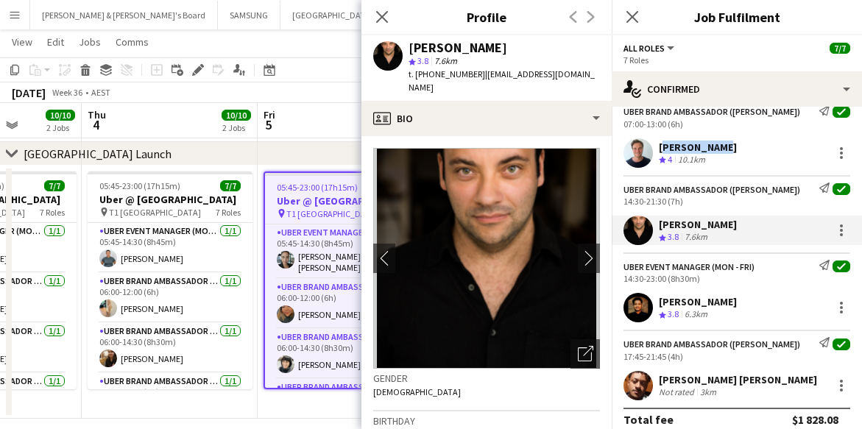
drag, startPoint x: 657, startPoint y: 299, endPoint x: 741, endPoint y: 308, distance: 84.4
click at [741, 308] on div "[PERSON_NAME] Crew rating 3.8 6.3km" at bounding box center [737, 307] width 250 height 29
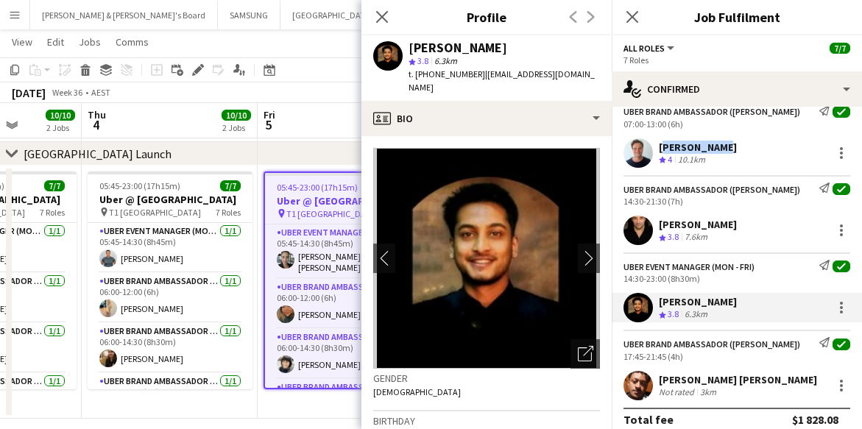
drag, startPoint x: 663, startPoint y: 378, endPoint x: 791, endPoint y: 384, distance: 128.9
click at [791, 384] on div "[PERSON_NAME] [PERSON_NAME]" at bounding box center [738, 379] width 158 height 13
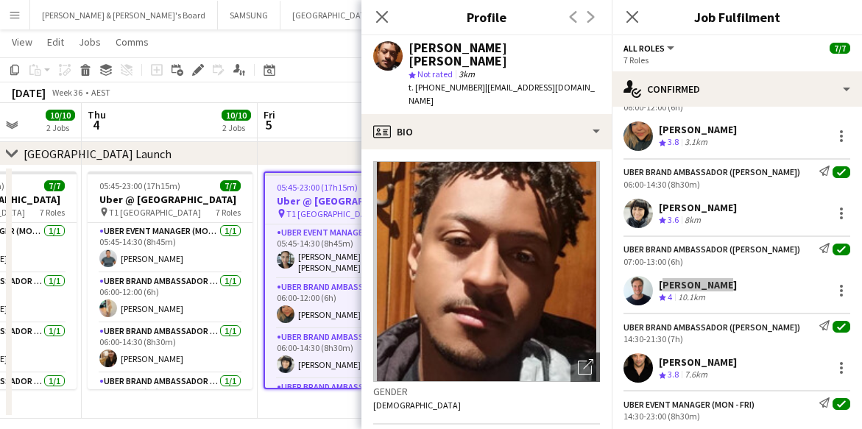
scroll to position [0, 0]
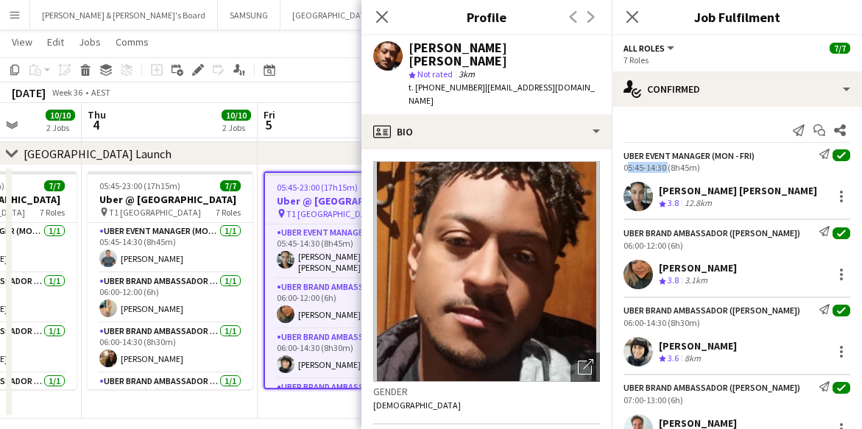
drag, startPoint x: 622, startPoint y: 167, endPoint x: 665, endPoint y: 170, distance: 42.8
click at [665, 170] on div "UBER Event Manager (Mon - Fri) Send notification check 05:45-14:30 (8h45m)" at bounding box center [737, 161] width 250 height 24
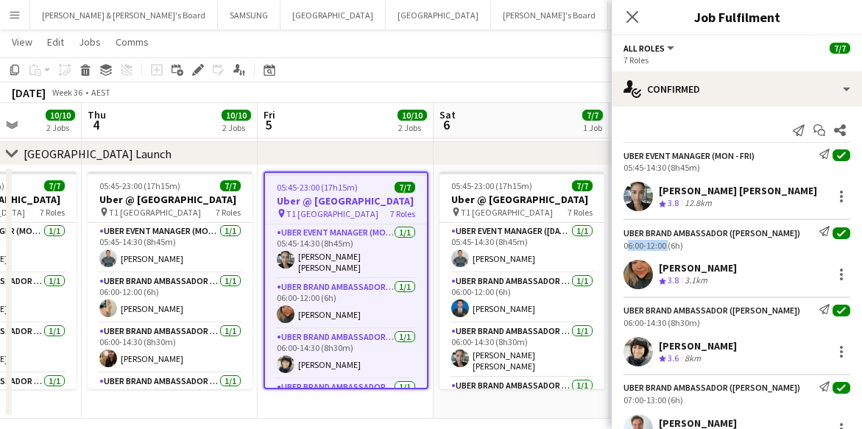
drag, startPoint x: 624, startPoint y: 247, endPoint x: 665, endPoint y: 244, distance: 41.3
click at [665, 244] on div "06:00-12:00 (6h)" at bounding box center [737, 245] width 227 height 11
drag, startPoint x: 622, startPoint y: 323, endPoint x: 666, endPoint y: 320, distance: 43.6
click at [666, 320] on div "UBER Brand Ambassador ([PERSON_NAME]) Send notification check 06:00-14:30 (8h30…" at bounding box center [737, 316] width 250 height 24
drag, startPoint x: 624, startPoint y: 403, endPoint x: 665, endPoint y: 401, distance: 41.3
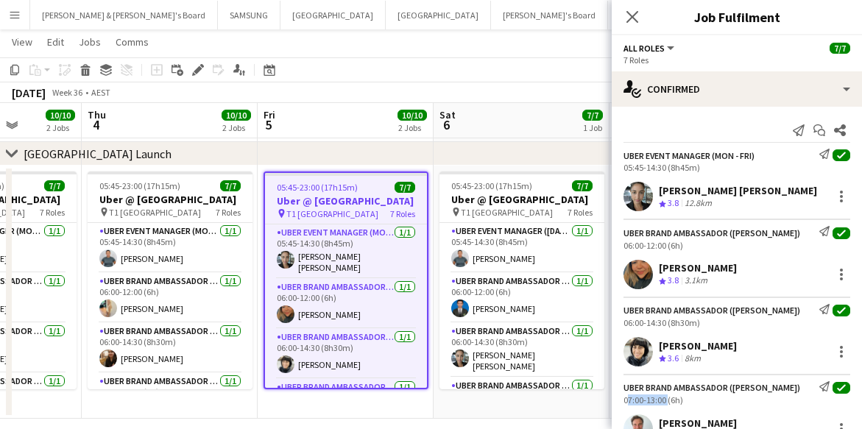
click at [665, 401] on div "07:00-13:00 (6h)" at bounding box center [737, 400] width 227 height 11
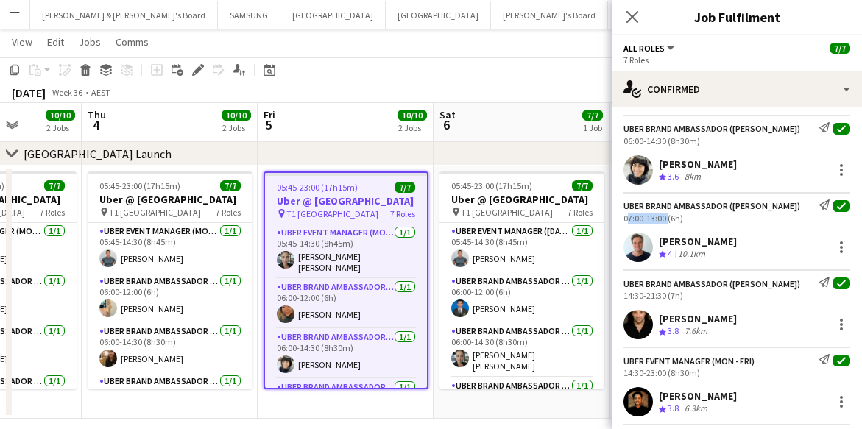
scroll to position [184, 0]
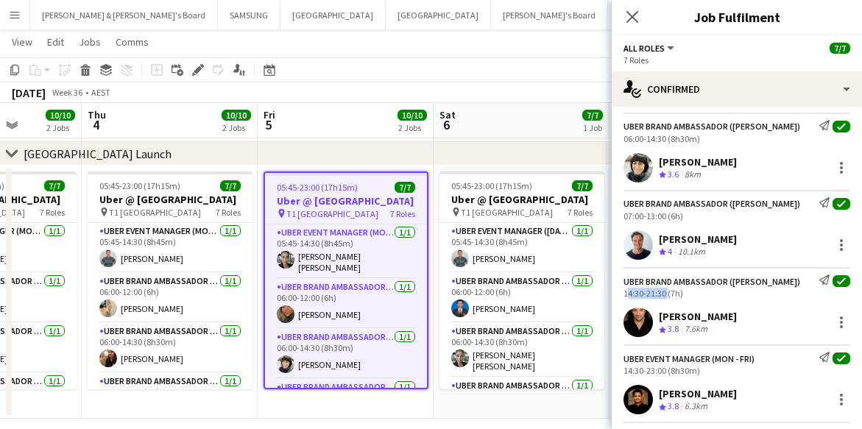
drag, startPoint x: 623, startPoint y: 296, endPoint x: 666, endPoint y: 299, distance: 43.5
click at [666, 299] on div "UBER Brand Ambassador ([PERSON_NAME]) Send notification check 14:30-21:30 (7h) …" at bounding box center [737, 302] width 250 height 70
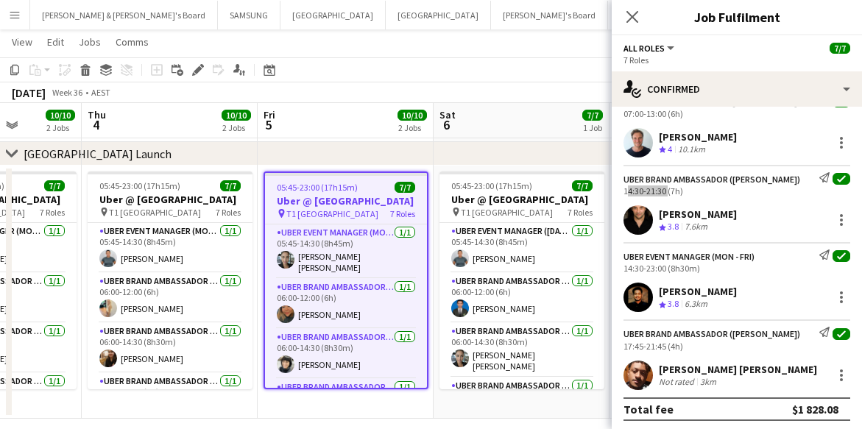
scroll to position [289, 0]
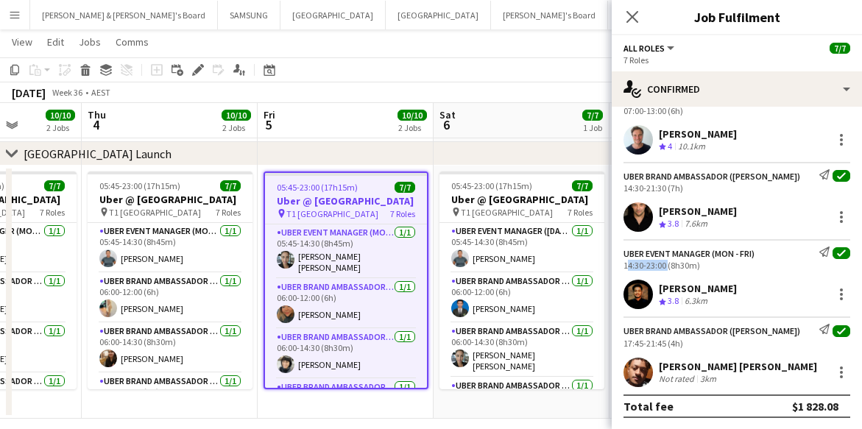
drag, startPoint x: 621, startPoint y: 268, endPoint x: 666, endPoint y: 268, distance: 44.9
click at [666, 268] on div "UBER Event Manager (Mon - Fri) Send notification check 14:30-23:00 (8h30m)" at bounding box center [737, 259] width 250 height 24
drag, startPoint x: 622, startPoint y: 342, endPoint x: 664, endPoint y: 343, distance: 42.0
click at [664, 343] on div "UBER Brand Ambassador ([PERSON_NAME]) Send notification check 17:45-21:45 (4h)" at bounding box center [737, 336] width 250 height 24
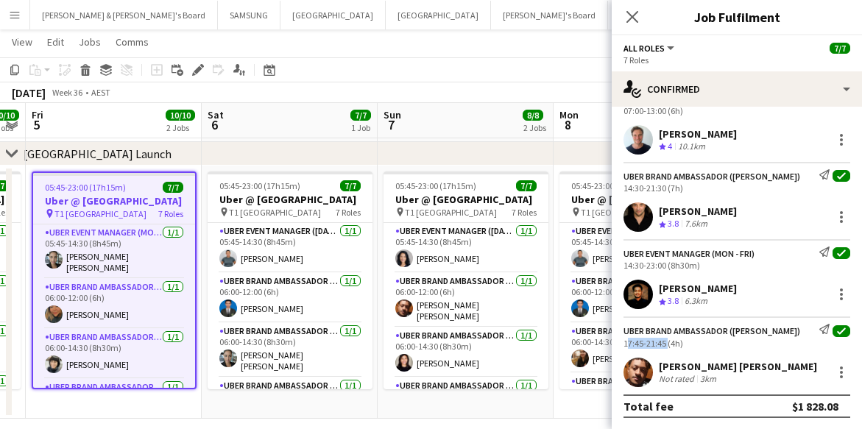
drag, startPoint x: 397, startPoint y: 269, endPoint x: 163, endPoint y: 268, distance: 233.4
click at [163, 268] on app-calendar-viewport "Tue 2 9/9 2 Jobs Wed 3 10/10 2 Jobs Thu 4 10/10 2 Jobs Fri 5 10/10 2 Jobs Sat 6…" at bounding box center [431, 100] width 862 height 638
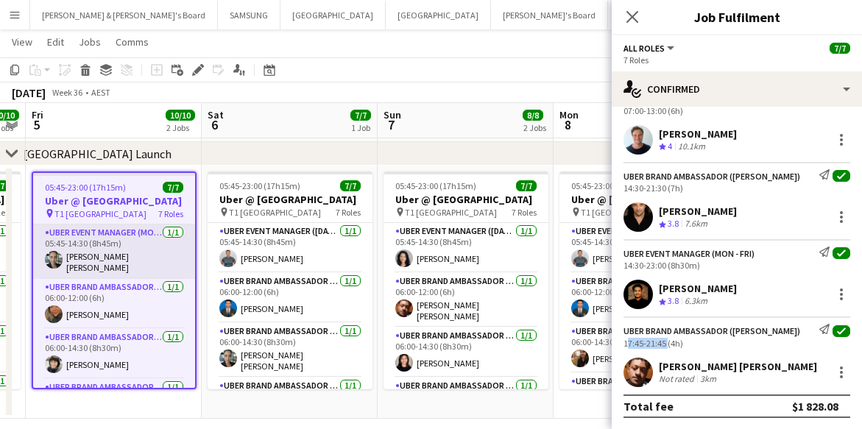
scroll to position [0, 504]
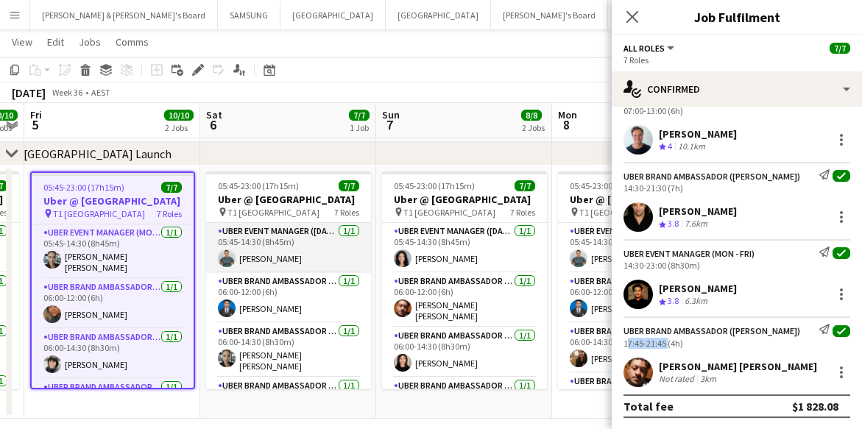
click at [289, 267] on app-card-role "UBER Event Manager ([DATE]) [DATE] 05:45-14:30 (8h45m) [PERSON_NAME]" at bounding box center [288, 248] width 165 height 50
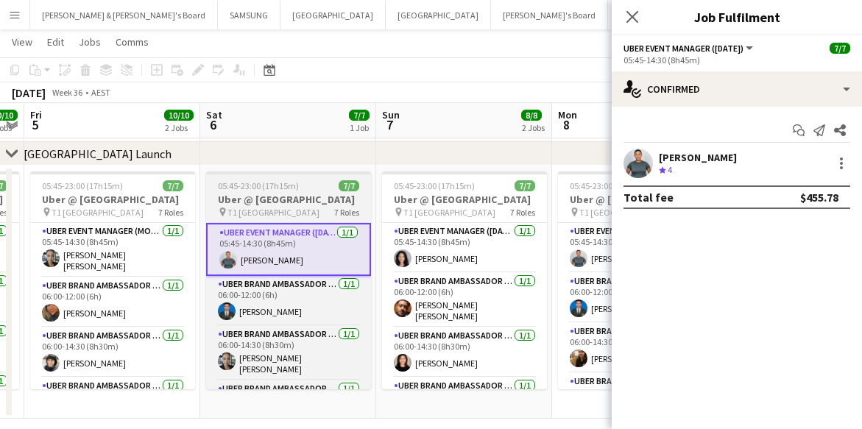
click at [273, 202] on h3 "Uber @ [GEOGRAPHIC_DATA]" at bounding box center [288, 199] width 165 height 13
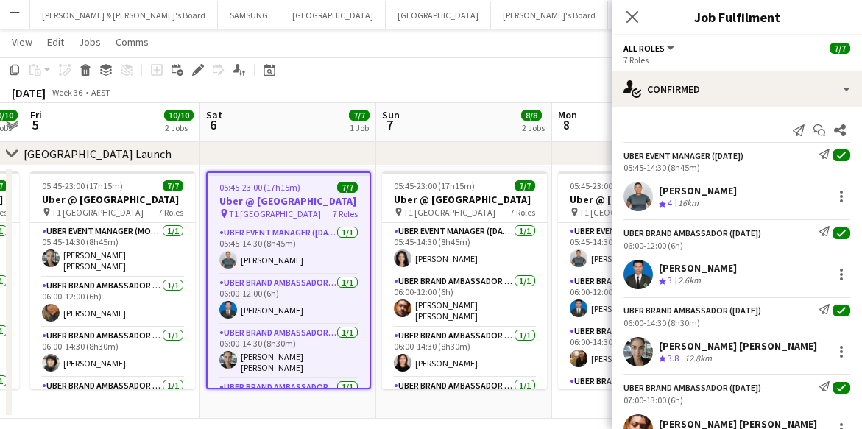
drag, startPoint x: 658, startPoint y: 187, endPoint x: 726, endPoint y: 186, distance: 67.7
click at [726, 186] on div "[PERSON_NAME] Crew rating 4 16km" at bounding box center [737, 196] width 250 height 29
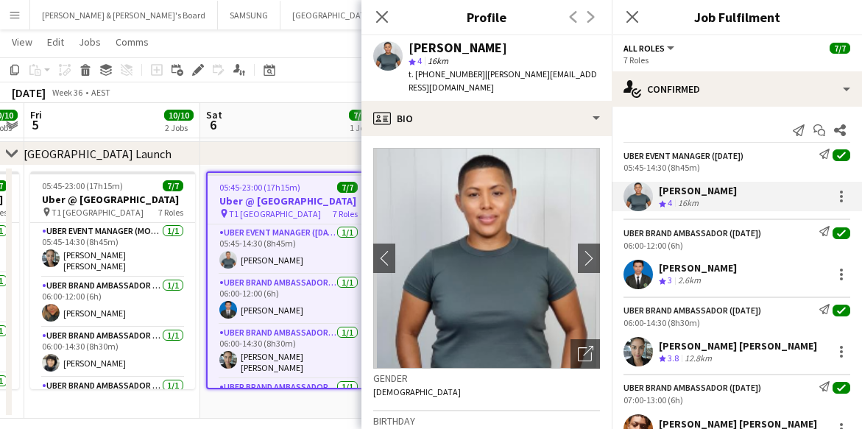
drag, startPoint x: 657, startPoint y: 267, endPoint x: 736, endPoint y: 267, distance: 78.8
click at [736, 267] on div "[PERSON_NAME] Crew rating 3 2.6km" at bounding box center [737, 274] width 250 height 29
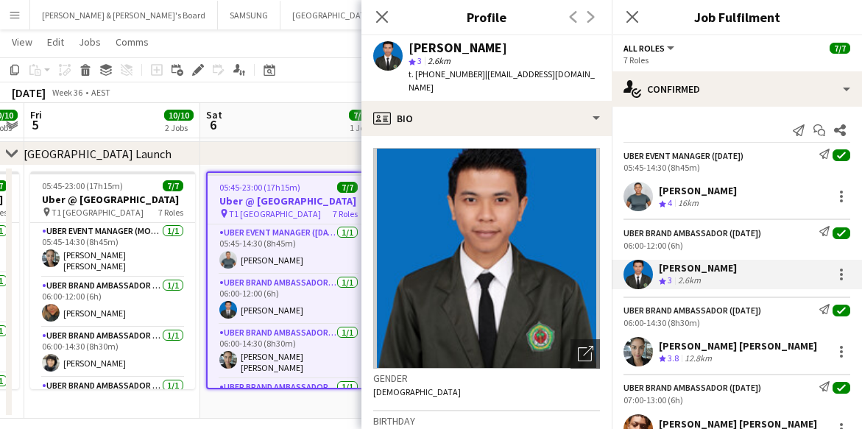
drag, startPoint x: 660, startPoint y: 345, endPoint x: 806, endPoint y: 352, distance: 145.9
click at [806, 352] on div "[PERSON_NAME] [PERSON_NAME] Crew rating 3.8 12.8km" at bounding box center [738, 352] width 158 height 26
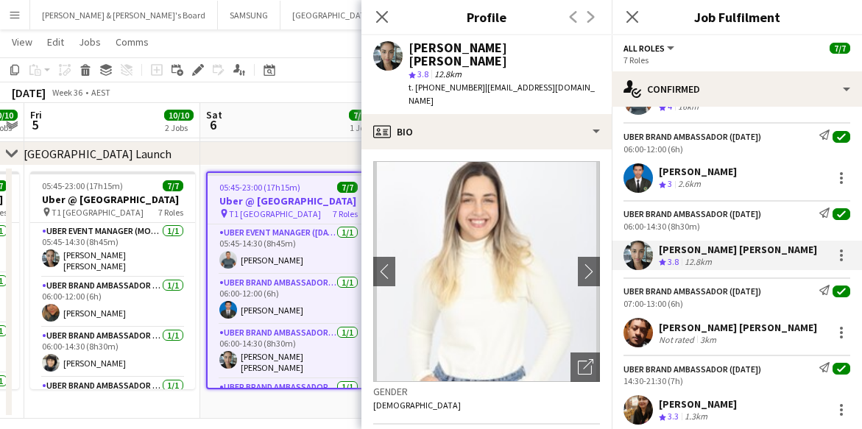
scroll to position [184, 0]
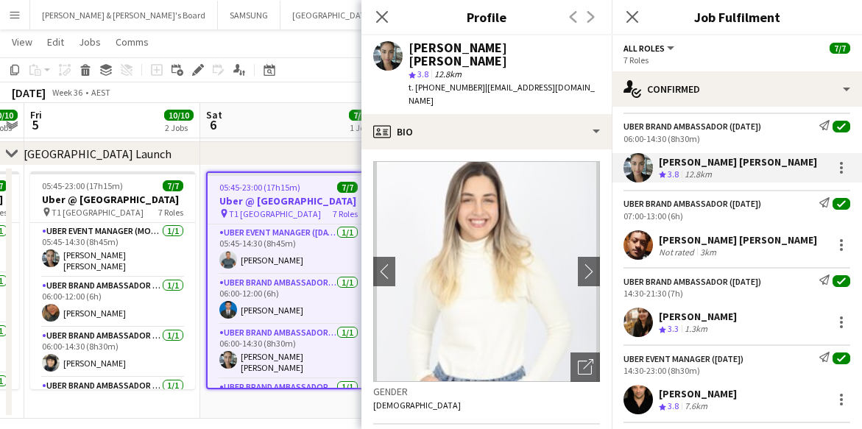
drag, startPoint x: 660, startPoint y: 242, endPoint x: 791, endPoint y: 242, distance: 131.1
click at [791, 242] on div "[PERSON_NAME] [PERSON_NAME]" at bounding box center [738, 239] width 158 height 13
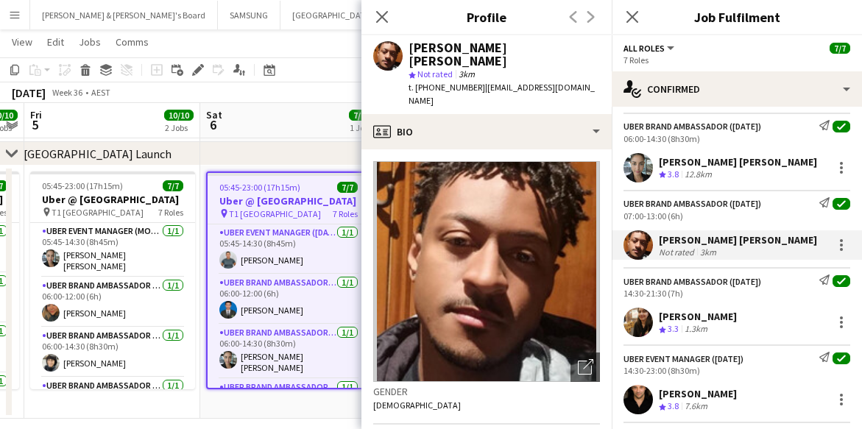
drag, startPoint x: 664, startPoint y: 318, endPoint x: 730, endPoint y: 318, distance: 65.5
click at [730, 318] on div "[PERSON_NAME]" at bounding box center [698, 316] width 78 height 13
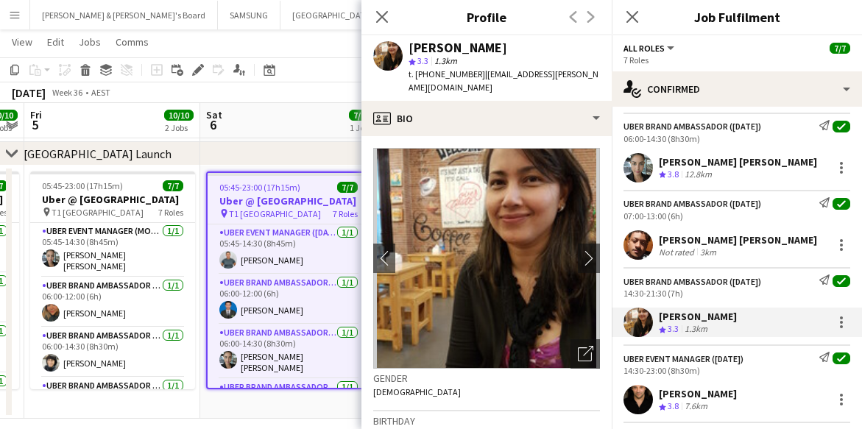
drag, startPoint x: 661, startPoint y: 397, endPoint x: 764, endPoint y: 396, distance: 103.1
click at [737, 396] on div "[PERSON_NAME]" at bounding box center [698, 393] width 78 height 13
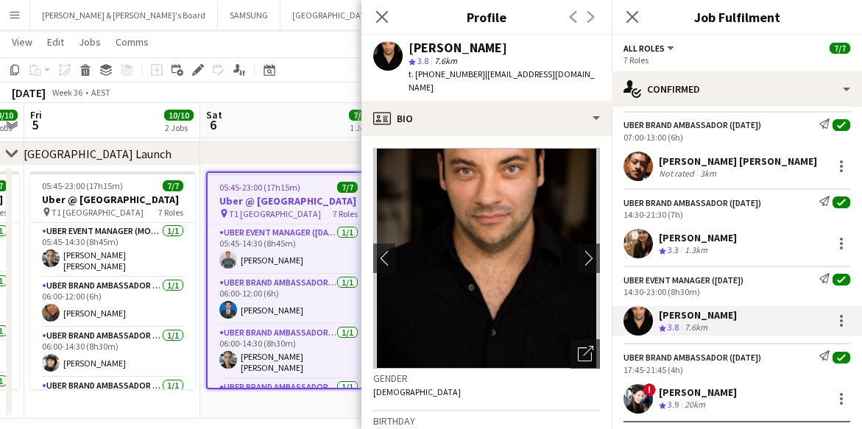
scroll to position [289, 0]
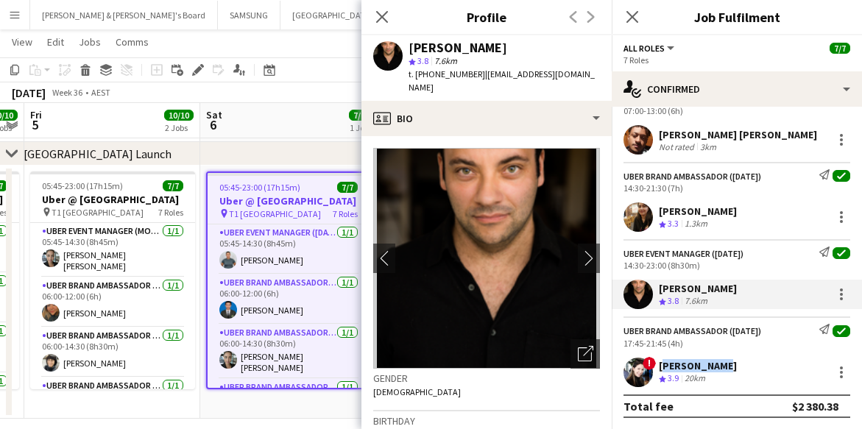
drag, startPoint x: 661, startPoint y: 363, endPoint x: 718, endPoint y: 369, distance: 57.0
click at [718, 369] on div "! [PERSON_NAME] Crew rating 3.9 20km" at bounding box center [737, 372] width 250 height 29
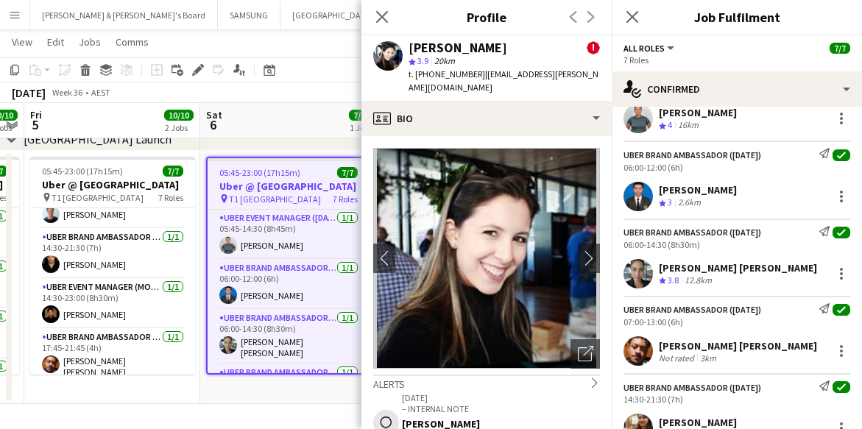
scroll to position [0, 0]
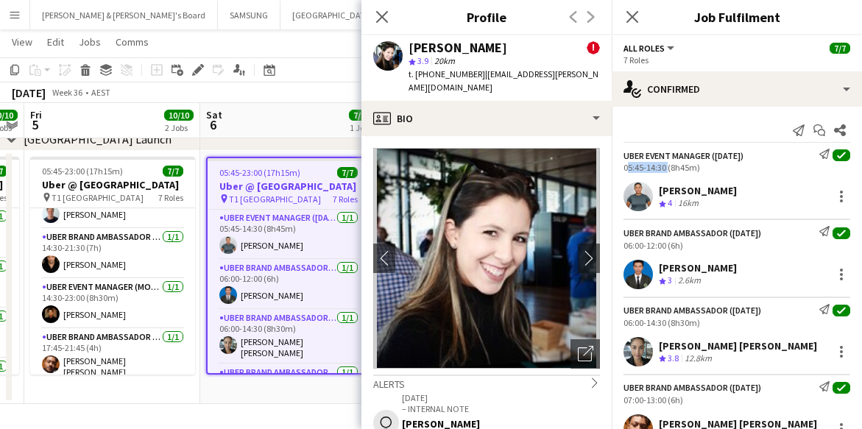
drag, startPoint x: 618, startPoint y: 169, endPoint x: 664, endPoint y: 169, distance: 46.4
click at [664, 169] on div "UBER Event Manager ([DATE]) Send notification check 05:45-14:30 (8h45m)" at bounding box center [737, 161] width 250 height 24
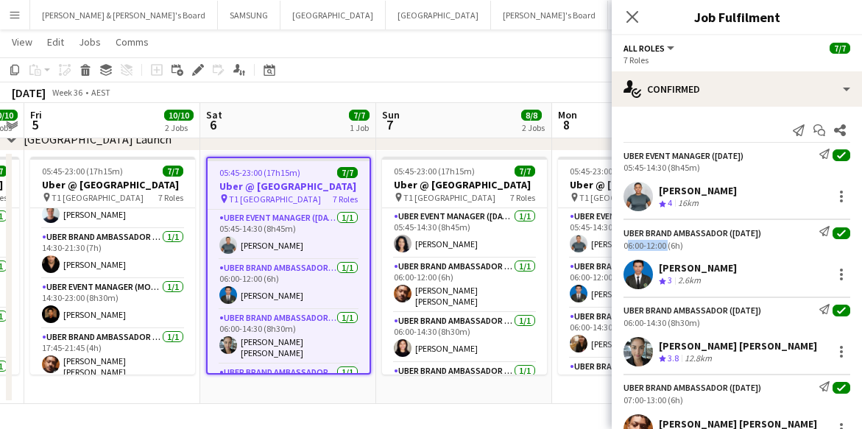
drag, startPoint x: 621, startPoint y: 242, endPoint x: 665, endPoint y: 248, distance: 44.6
click at [665, 248] on div "UBER Brand Ambassador ([DATE]) Send notification check 06:00-12:00 (6h)" at bounding box center [737, 238] width 250 height 24
drag, startPoint x: 623, startPoint y: 322, endPoint x: 666, endPoint y: 323, distance: 43.4
click at [666, 323] on div "UBER Brand Ambassador ([DATE]) Send notification check 06:00-14:30 (8h30m)" at bounding box center [737, 316] width 250 height 24
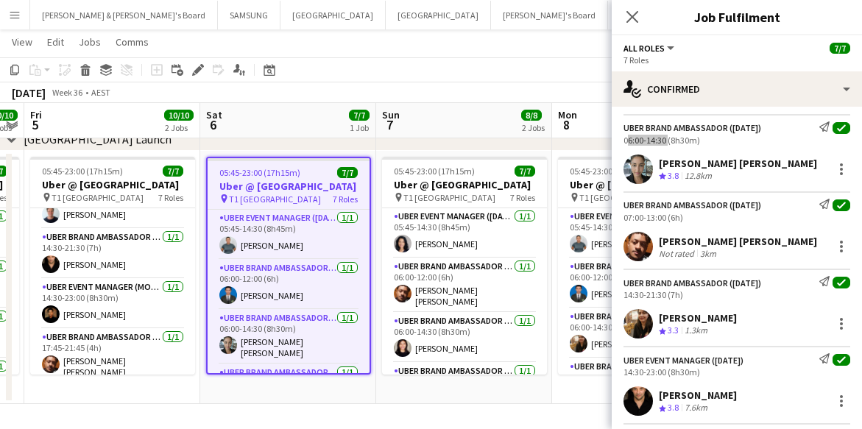
scroll to position [184, 0]
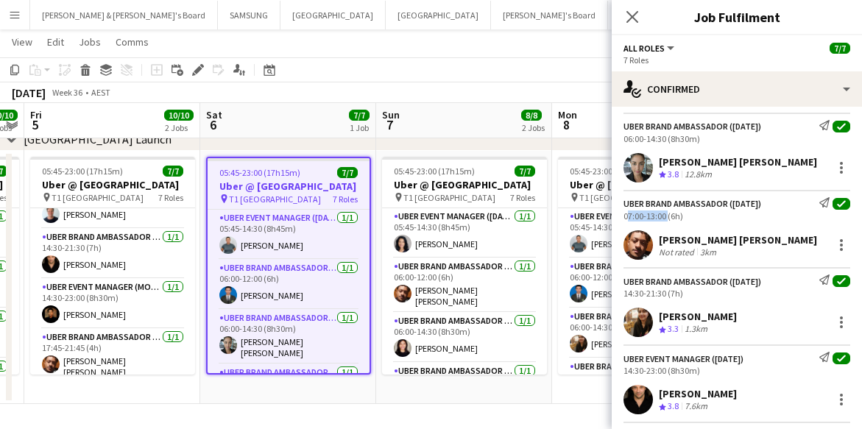
drag, startPoint x: 623, startPoint y: 215, endPoint x: 665, endPoint y: 219, distance: 42.2
click at [665, 219] on div "UBER Brand Ambassador ([DATE]) Send notification check 07:00-13:00 (6h)" at bounding box center [737, 209] width 250 height 24
drag, startPoint x: 623, startPoint y: 294, endPoint x: 666, endPoint y: 297, distance: 42.9
click at [666, 297] on div "UBER Brand Ambassador ([DATE]) Send notification check 14:30-21:30 (7h)" at bounding box center [737, 287] width 250 height 24
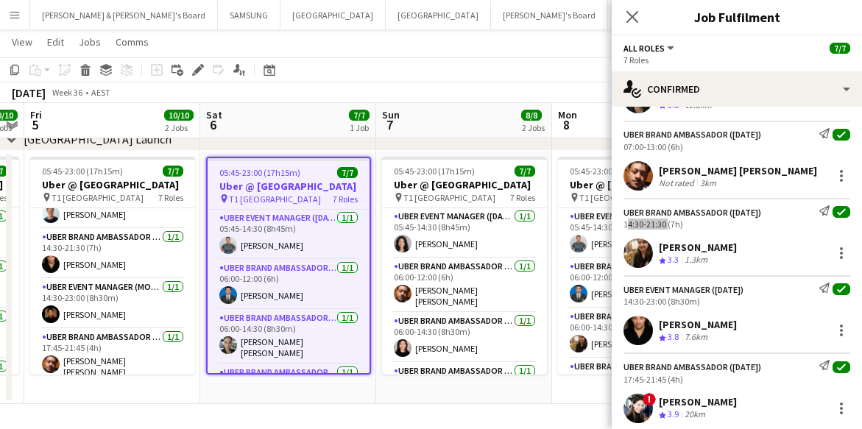
scroll to position [276, 0]
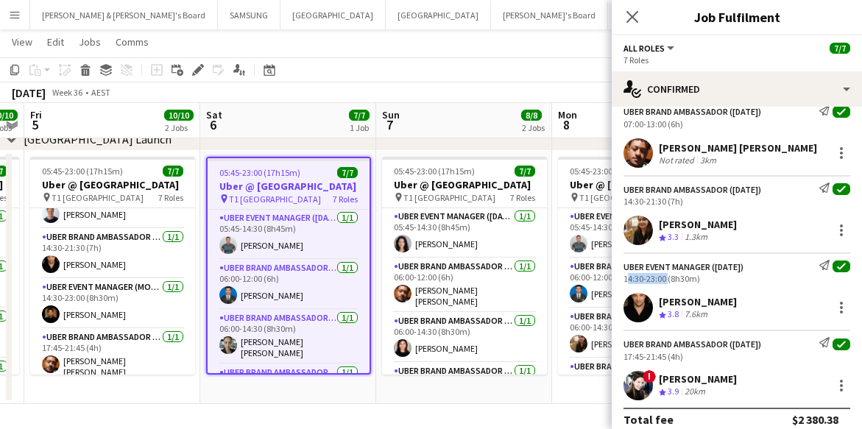
drag, startPoint x: 621, startPoint y: 277, endPoint x: 664, endPoint y: 280, distance: 43.5
click at [664, 280] on div "UBER Event Manager ([DATE]) Send notification check 14:30-23:00 (8h30m)" at bounding box center [737, 272] width 250 height 24
drag, startPoint x: 620, startPoint y: 357, endPoint x: 665, endPoint y: 360, distance: 45.0
click at [665, 360] on div "UBER Brand Ambassador ([DATE]) Send notification check 17:45-21:45 (4h)" at bounding box center [737, 349] width 250 height 24
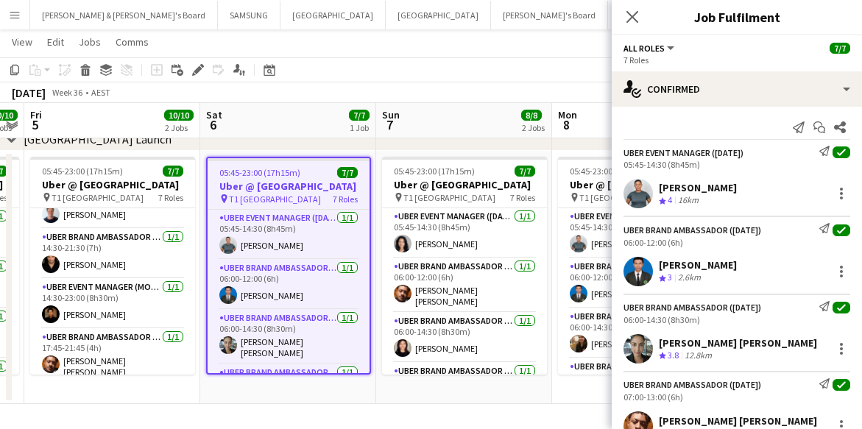
scroll to position [0, 0]
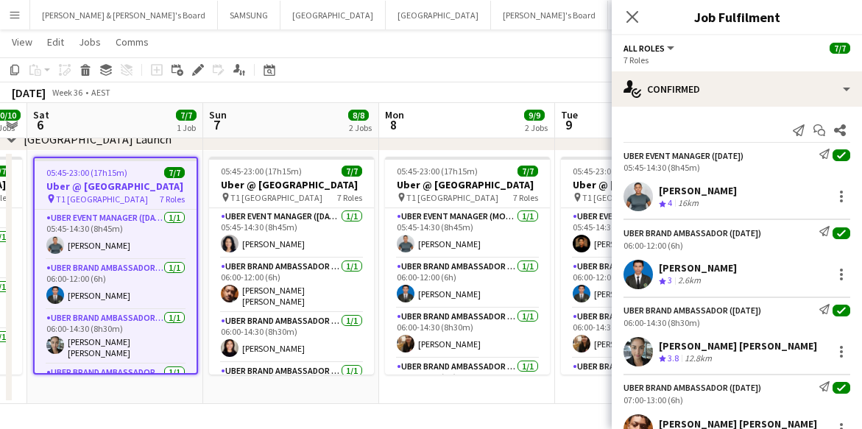
drag, startPoint x: 420, startPoint y: 259, endPoint x: 244, endPoint y: 271, distance: 177.1
click at [244, 271] on app-calendar-viewport "Wed 3 10/10 2 Jobs Thu 4 10/10 2 Jobs Fri 5 10/10 2 Jobs Sat 6 7/7 1 Job Sun 7 …" at bounding box center [431, 86] width 862 height 638
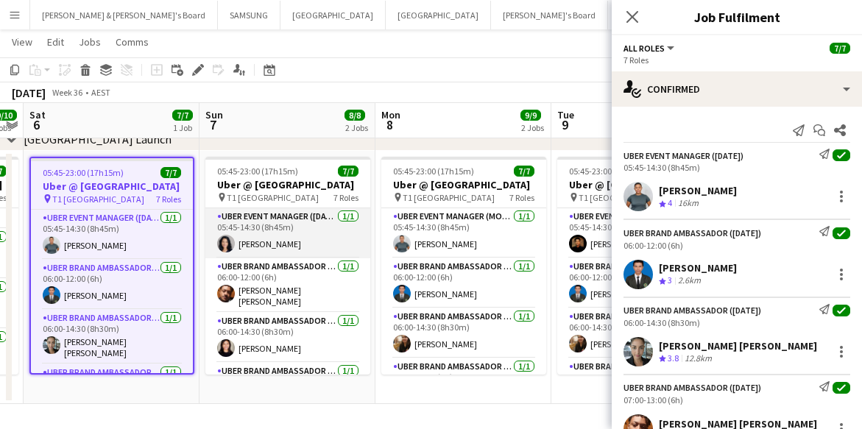
click at [257, 258] on app-card-role "UBER Event Manager ([DATE]) [DATE] 05:45-14:30 (8h45m) [PERSON_NAME]" at bounding box center [287, 233] width 165 height 50
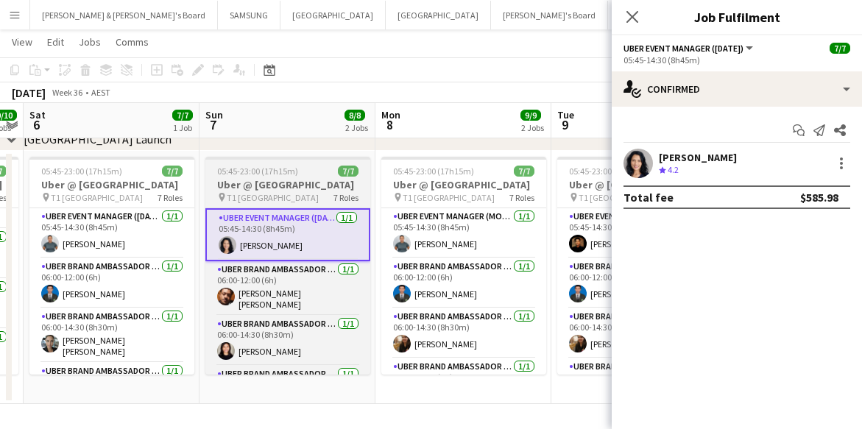
click at [267, 203] on span "T1 [GEOGRAPHIC_DATA]" at bounding box center [273, 197] width 92 height 11
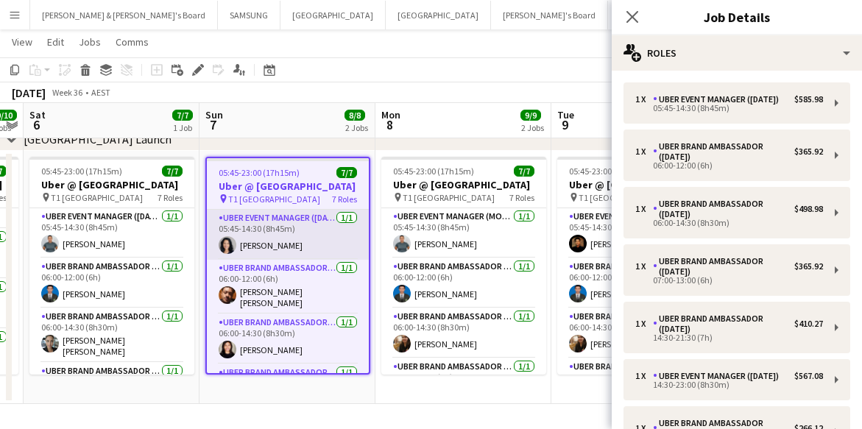
click at [258, 251] on app-card-role "UBER Event Manager ([DATE]) [DATE] 05:45-14:30 (8h45m) [PERSON_NAME]" at bounding box center [288, 235] width 162 height 50
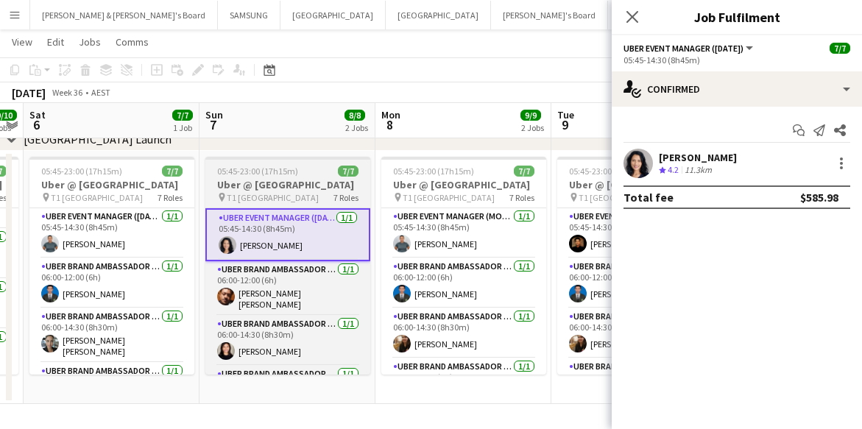
click at [269, 187] on h3 "Uber @ [GEOGRAPHIC_DATA]" at bounding box center [287, 184] width 165 height 13
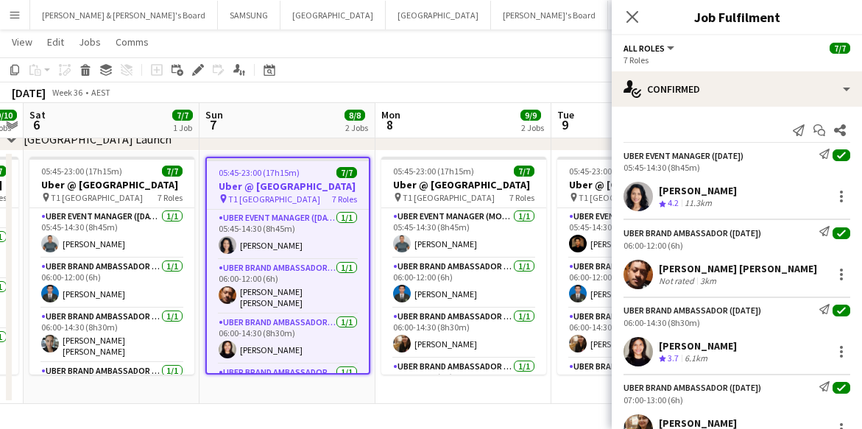
drag, startPoint x: 659, startPoint y: 186, endPoint x: 721, endPoint y: 190, distance: 62.0
click at [721, 190] on div "[PERSON_NAME] Crew rating 4.2 11.3km" at bounding box center [737, 196] width 250 height 29
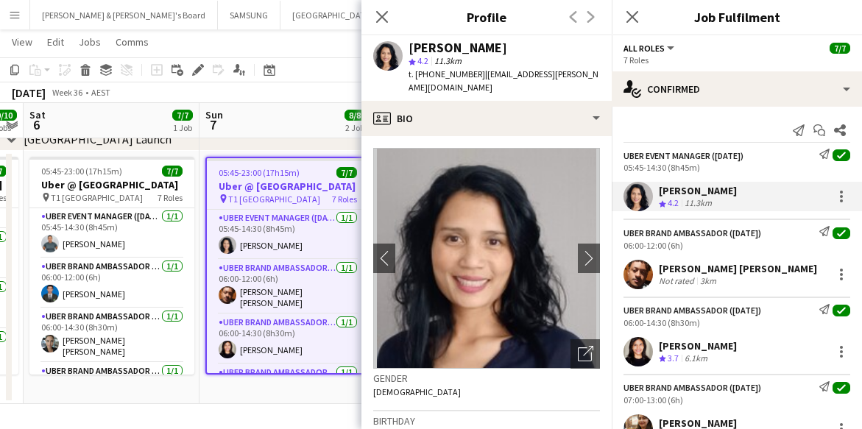
drag, startPoint x: 659, startPoint y: 263, endPoint x: 793, endPoint y: 268, distance: 134.1
click at [793, 268] on div "[PERSON_NAME] [PERSON_NAME] Not rated 3km" at bounding box center [737, 274] width 250 height 29
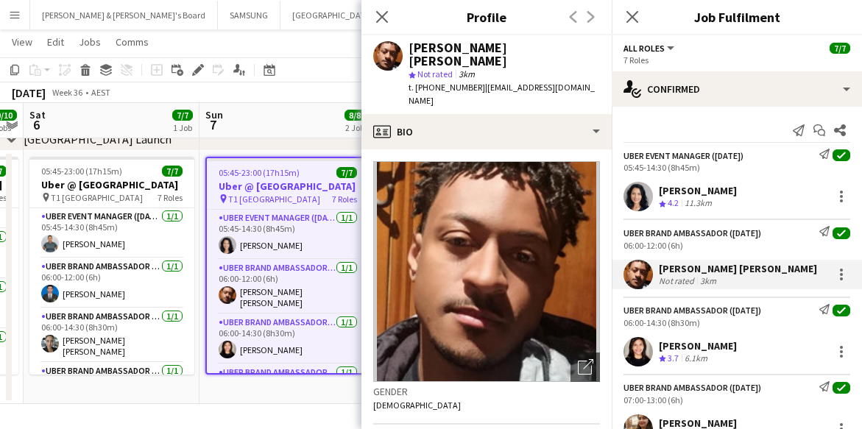
drag, startPoint x: 659, startPoint y: 346, endPoint x: 727, endPoint y: 348, distance: 67.8
click at [727, 348] on div "[PERSON_NAME] Crew rating 3.7 6.1km" at bounding box center [737, 351] width 250 height 29
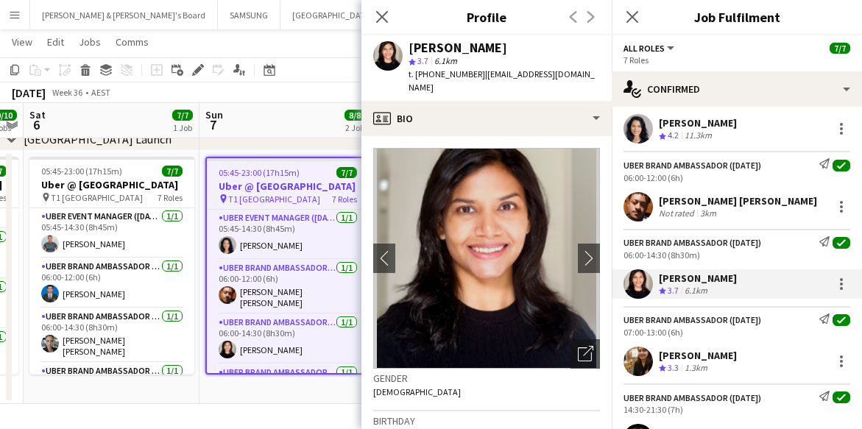
scroll to position [92, 0]
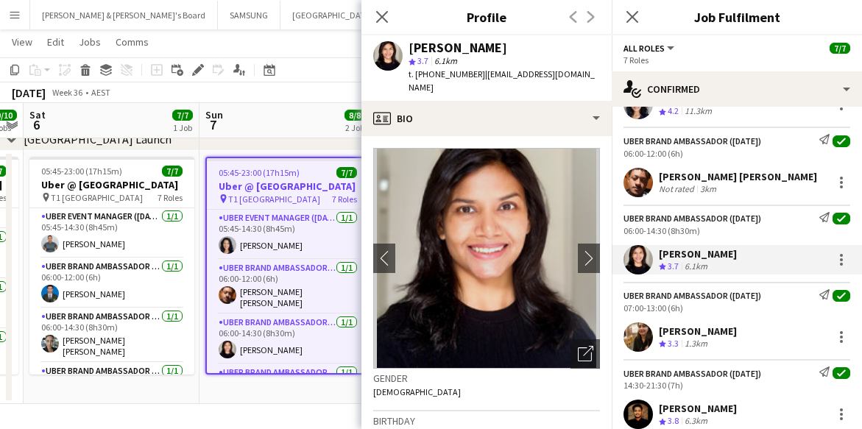
drag, startPoint x: 658, startPoint y: 331, endPoint x: 729, endPoint y: 330, distance: 70.7
click at [729, 330] on div "[PERSON_NAME] Crew rating 3.3 1.3km" at bounding box center [737, 336] width 250 height 29
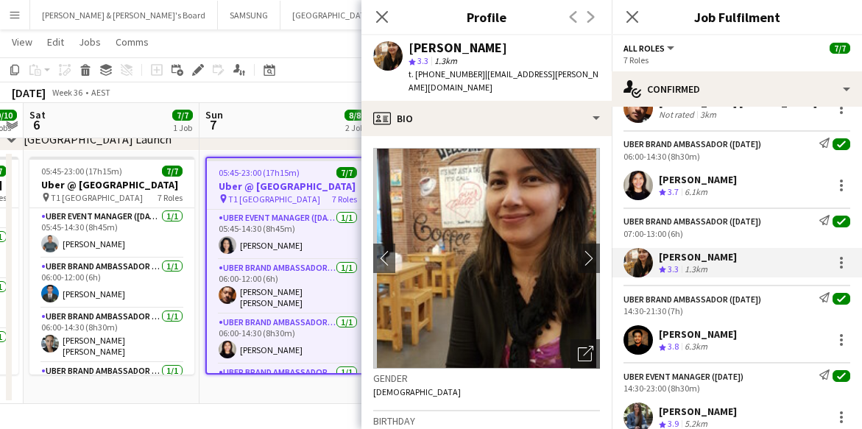
scroll to position [276, 0]
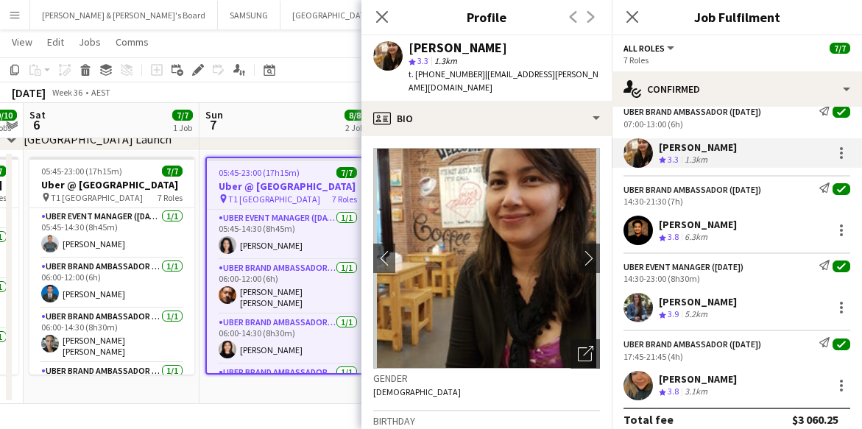
drag, startPoint x: 657, startPoint y: 220, endPoint x: 741, endPoint y: 228, distance: 84.3
click at [741, 228] on div "[PERSON_NAME] Crew rating 3.8 6.3km" at bounding box center [737, 230] width 250 height 29
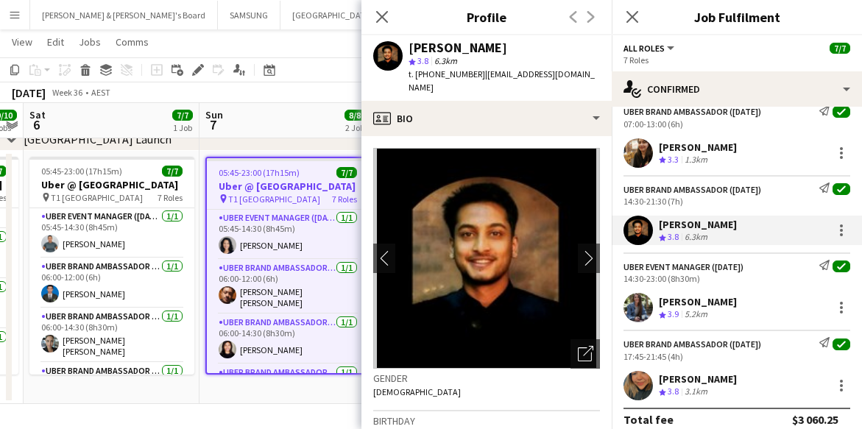
drag, startPoint x: 660, startPoint y: 300, endPoint x: 776, endPoint y: 299, distance: 115.6
click at [776, 299] on div "[PERSON_NAME] Crew rating 3.9 5.2km" at bounding box center [737, 307] width 250 height 29
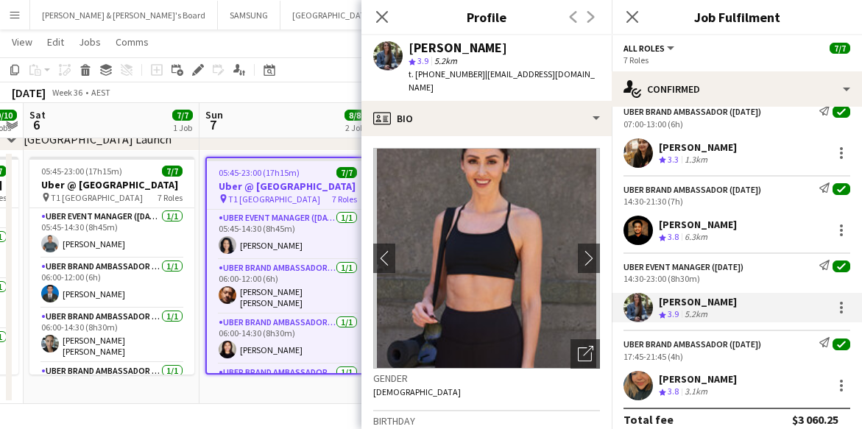
scroll to position [289, 0]
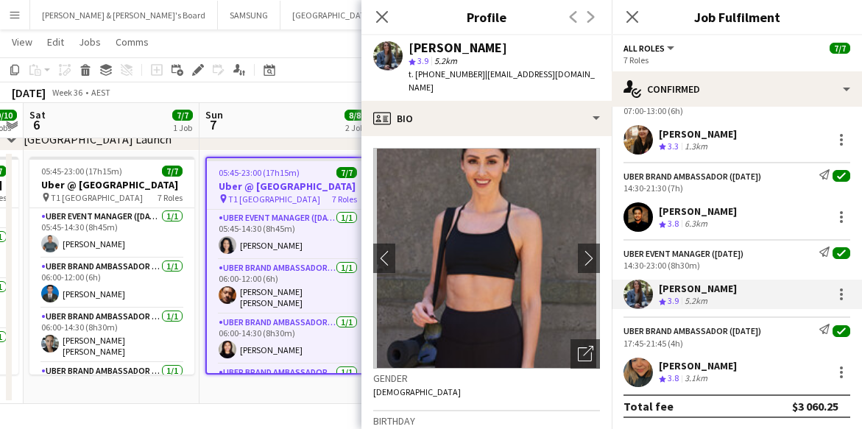
drag, startPoint x: 662, startPoint y: 362, endPoint x: 782, endPoint y: 366, distance: 120.1
click at [737, 366] on div "[PERSON_NAME]" at bounding box center [698, 365] width 78 height 13
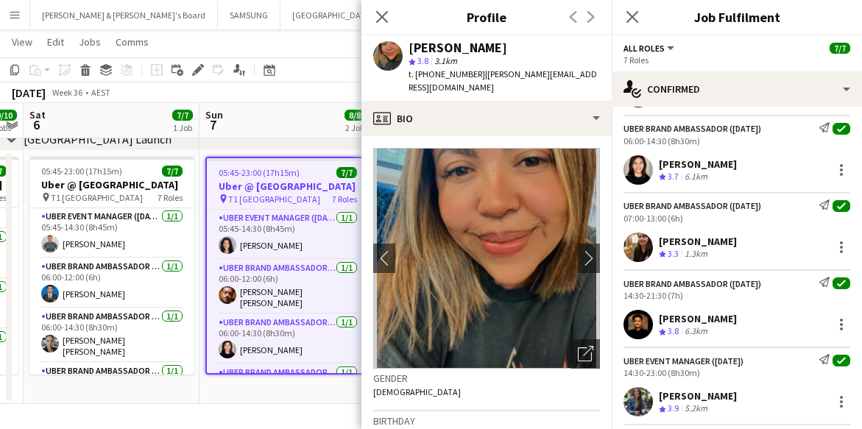
scroll to position [0, 0]
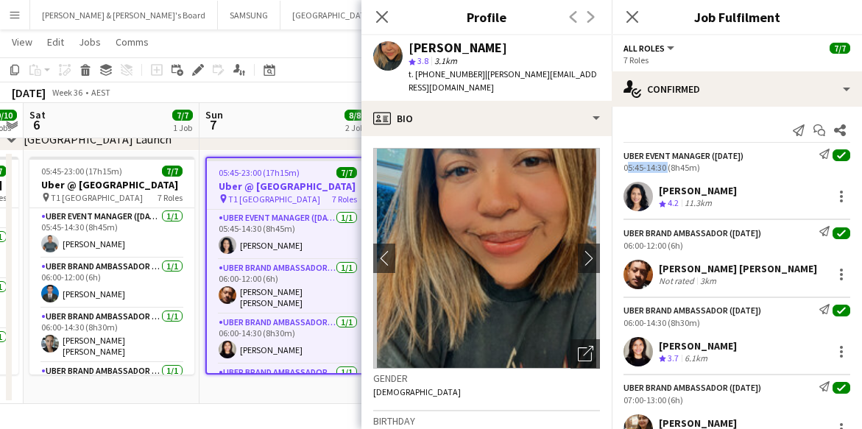
drag, startPoint x: 621, startPoint y: 167, endPoint x: 664, endPoint y: 169, distance: 42.8
click at [664, 169] on div "UBER Event Manager ([DATE]) Send notification check 05:45-14:30 (8h45m)" at bounding box center [737, 161] width 250 height 24
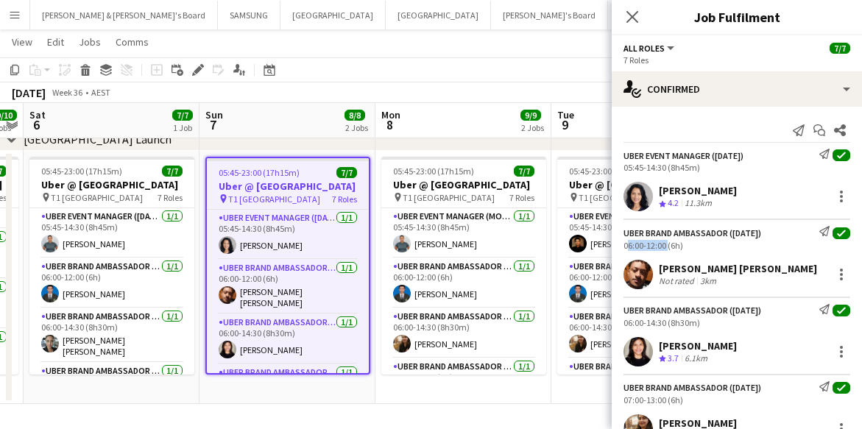
drag, startPoint x: 623, startPoint y: 244, endPoint x: 664, endPoint y: 246, distance: 41.3
click at [664, 246] on div "UBER Brand Ambassador ([DATE]) Send notification check 06:00-12:00 (6h)" at bounding box center [737, 238] width 250 height 24
drag, startPoint x: 621, startPoint y: 322, endPoint x: 665, endPoint y: 327, distance: 43.7
click at [665, 327] on div "UBER Brand Ambassador ([DATE]) Send notification check 06:00-14:30 (8h30m)" at bounding box center [737, 316] width 250 height 24
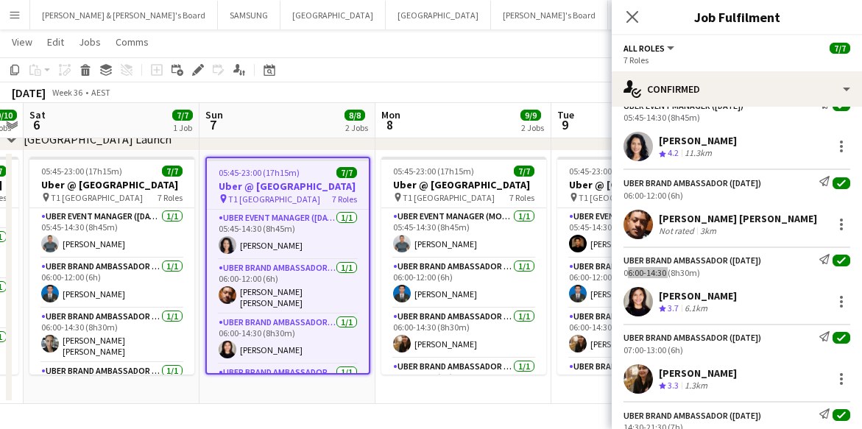
scroll to position [184, 0]
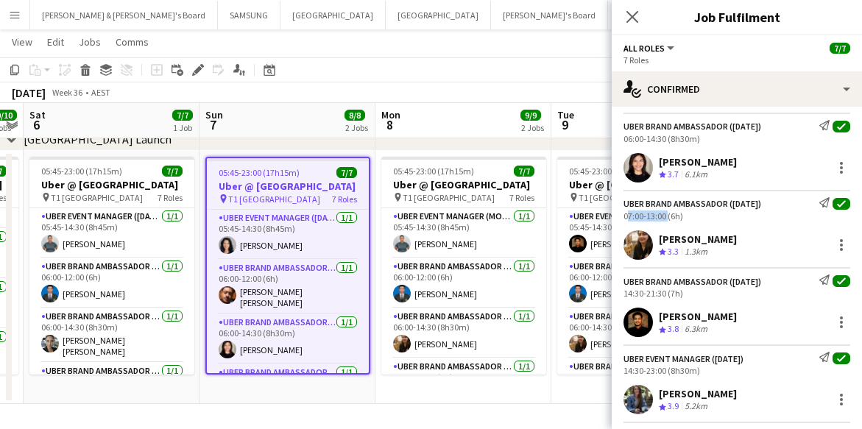
drag, startPoint x: 617, startPoint y: 216, endPoint x: 666, endPoint y: 216, distance: 48.6
click at [666, 216] on div "UBER Brand Ambassador ([DATE]) Send notification check 07:00-13:00 (6h)" at bounding box center [737, 209] width 250 height 24
drag, startPoint x: 626, startPoint y: 292, endPoint x: 666, endPoint y: 295, distance: 39.9
click at [666, 295] on div "UBER Brand Ambassador ([DATE]) Send notification check 14:30-21:30 (7h)" at bounding box center [737, 287] width 250 height 24
drag, startPoint x: 618, startPoint y: 373, endPoint x: 665, endPoint y: 373, distance: 47.1
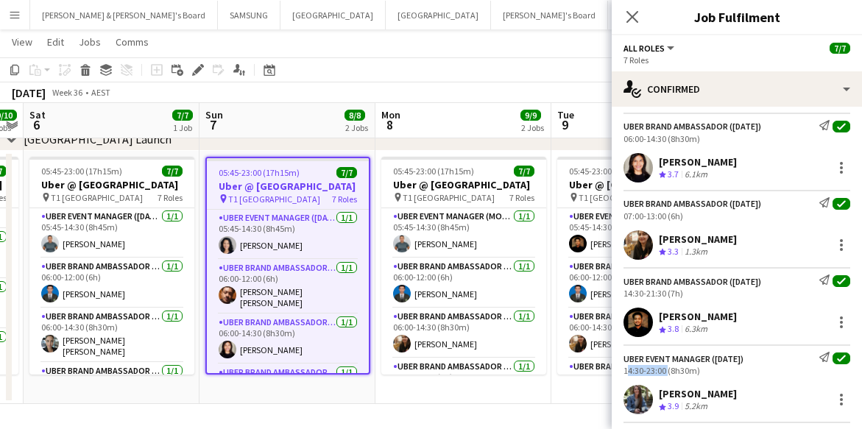
click at [665, 373] on div "UBER Event Manager ([DATE]) Send notification check 14:30-23:00 (8h30m)" at bounding box center [737, 364] width 250 height 24
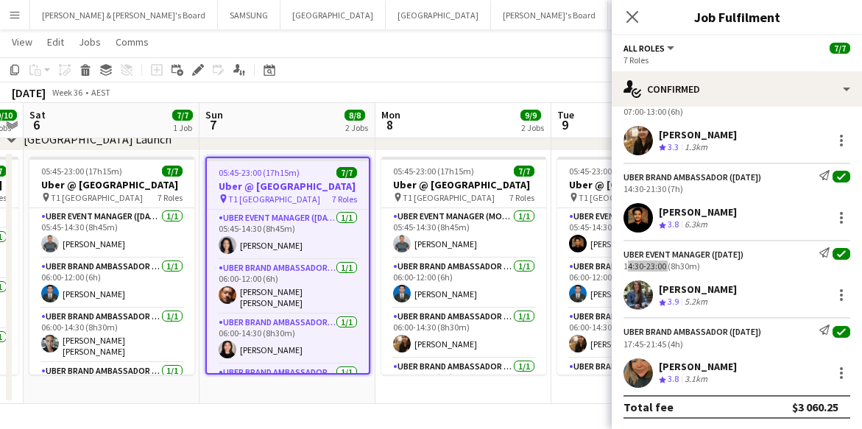
scroll to position [289, 0]
drag, startPoint x: 623, startPoint y: 345, endPoint x: 664, endPoint y: 346, distance: 41.2
click at [664, 346] on div "UBER Brand Ambassador ([DATE]) Send notification check 17:45-21:45 (4h)" at bounding box center [737, 336] width 250 height 24
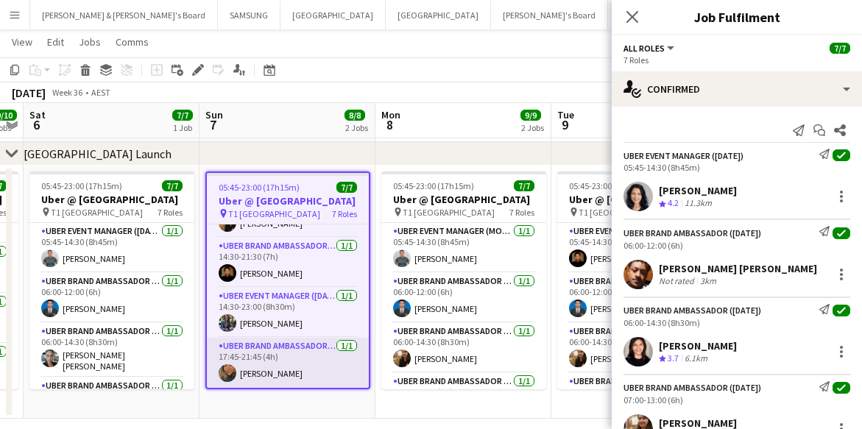
scroll to position [0, 0]
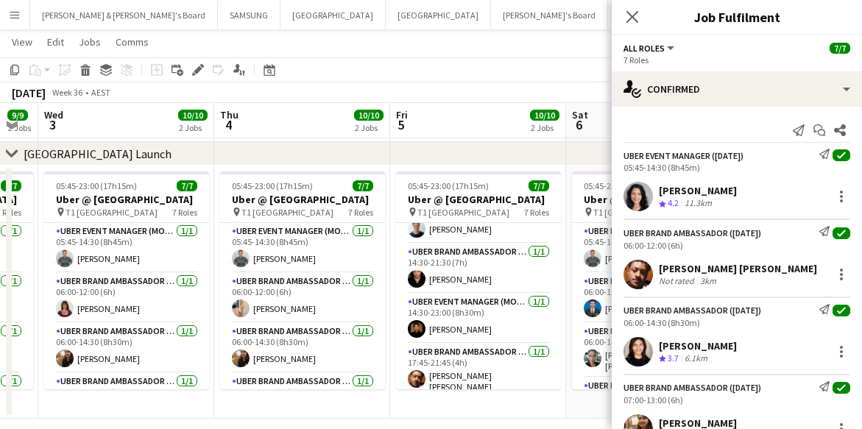
drag, startPoint x: 96, startPoint y: 244, endPoint x: 603, endPoint y: 251, distance: 507.3
click at [603, 251] on app-calendar-viewport "Mon 1 9/9 2 Jobs Tue 2 9/9 2 Jobs Wed 3 10/10 2 Jobs Thu 4 10/10 2 Jobs Fri 5 1…" at bounding box center [431, 100] width 862 height 638
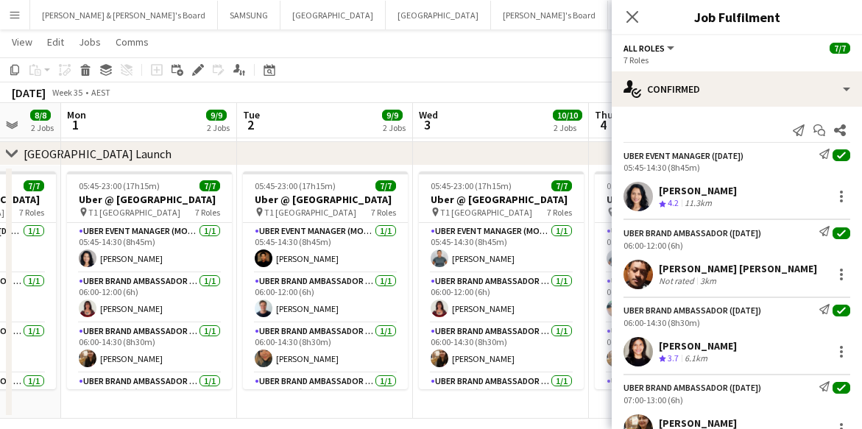
drag, startPoint x: 100, startPoint y: 255, endPoint x: 515, endPoint y: 276, distance: 415.8
click at [515, 276] on app-calendar-viewport "Sat 30 7/7 1 Job Sun 31 8/8 2 Jobs Mon 1 9/9 2 Jobs Tue 2 9/9 2 Jobs Wed 3 10/1…" at bounding box center [431, 100] width 862 height 638
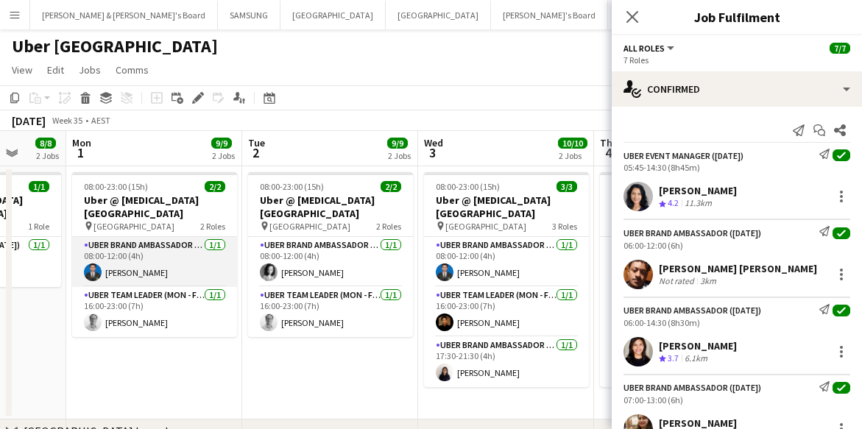
click at [138, 264] on app-card-role "UBER Brand Ambassador (Mon - Fri) [DATE] 08:00-12:00 (4h) [PERSON_NAME]" at bounding box center [154, 262] width 165 height 50
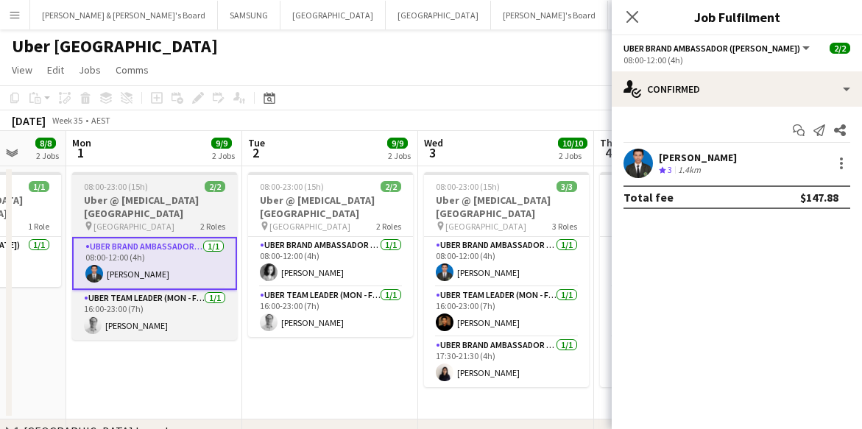
click at [149, 218] on h3 "Uber @ [MEDICAL_DATA][GEOGRAPHIC_DATA]" at bounding box center [154, 207] width 165 height 27
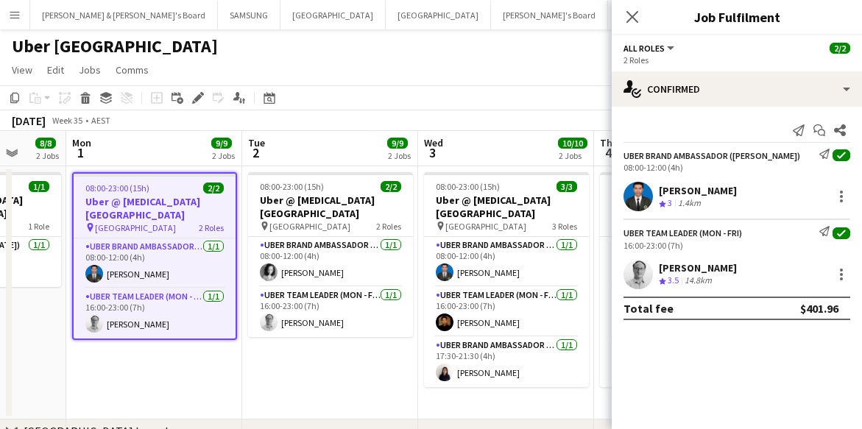
drag, startPoint x: 659, startPoint y: 188, endPoint x: 744, endPoint y: 191, distance: 84.7
click at [744, 191] on div "[PERSON_NAME] Crew rating 3 1.4km" at bounding box center [737, 196] width 250 height 29
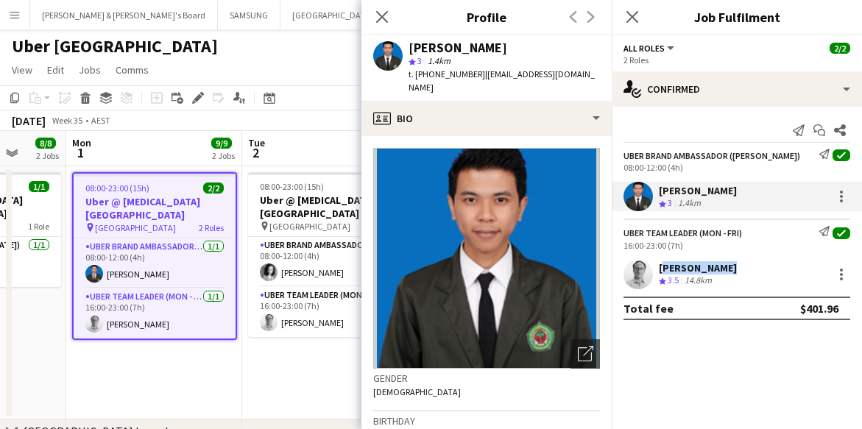
drag, startPoint x: 659, startPoint y: 268, endPoint x: 722, endPoint y: 272, distance: 62.7
click at [722, 272] on div "[PERSON_NAME]" at bounding box center [698, 267] width 78 height 13
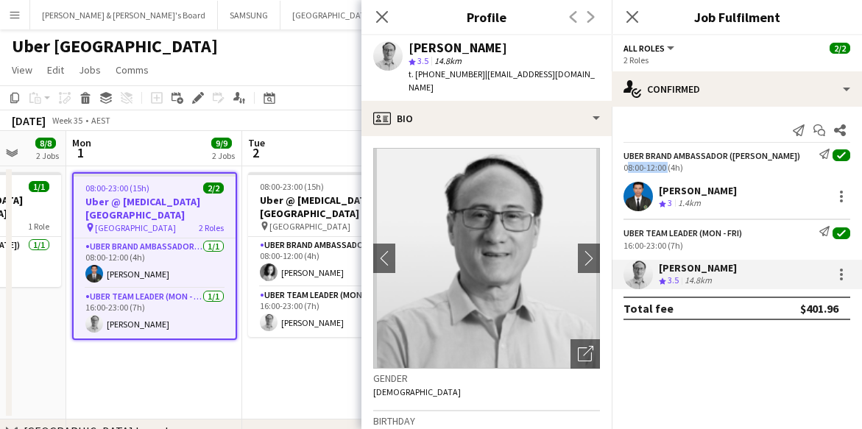
drag, startPoint x: 623, startPoint y: 166, endPoint x: 664, endPoint y: 169, distance: 41.3
click at [664, 169] on div "UBER Brand Ambassador ([PERSON_NAME]) Send notification check 08:00-12:00 (4h)" at bounding box center [737, 161] width 250 height 24
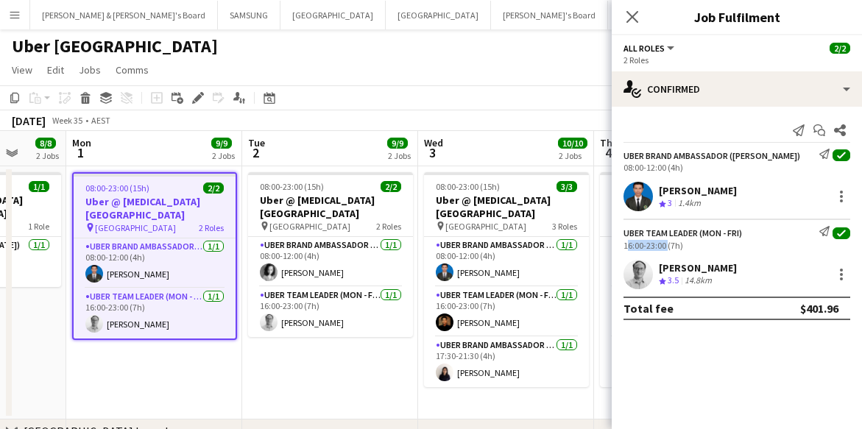
drag, startPoint x: 622, startPoint y: 248, endPoint x: 665, endPoint y: 247, distance: 42.7
click at [665, 247] on div "Uber Team Leader (Mon - Fri) Send notification check 16:00-23:00 (7h)" at bounding box center [737, 238] width 250 height 24
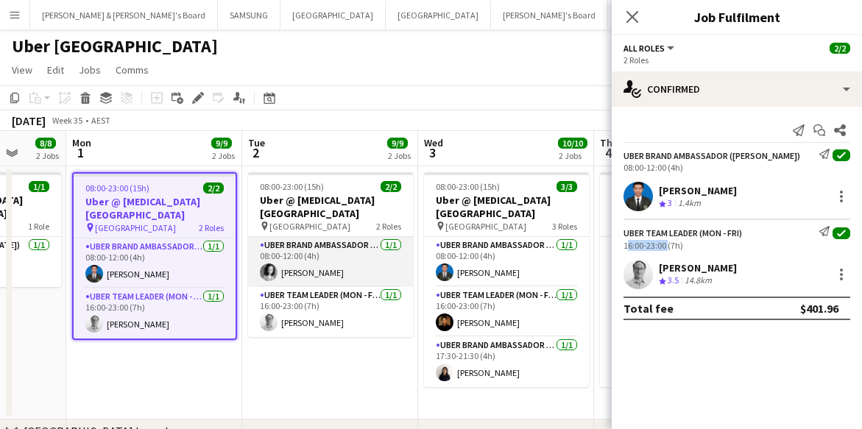
click at [291, 255] on app-card-role "UBER Brand Ambassador (Mon - Fri) [DATE] 08:00-12:00 (4h) [PERSON_NAME]" at bounding box center [330, 262] width 165 height 50
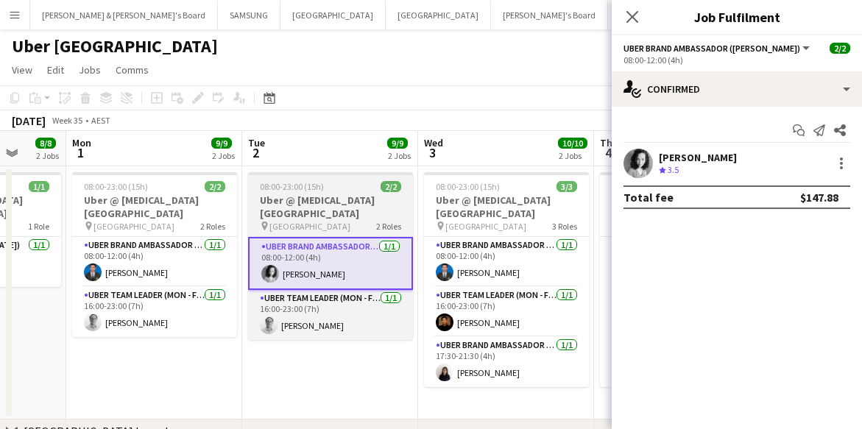
click at [317, 190] on span "08:00-23:00 (15h)" at bounding box center [292, 186] width 64 height 11
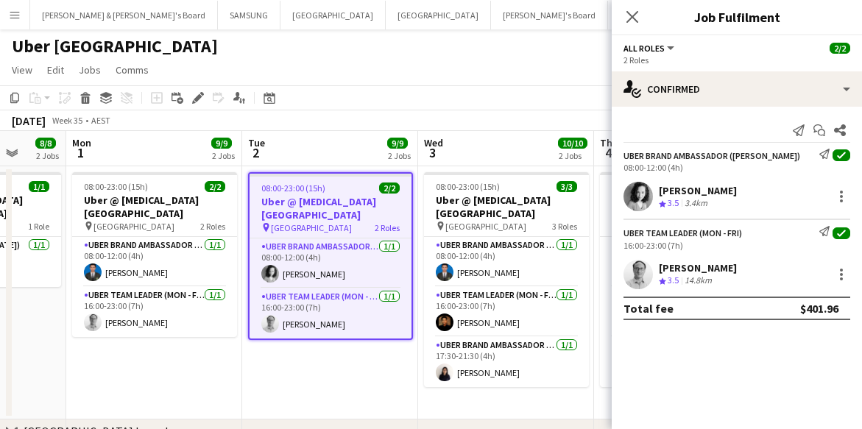
drag, startPoint x: 661, startPoint y: 186, endPoint x: 767, endPoint y: 196, distance: 106.5
click at [737, 196] on div "[PERSON_NAME]" at bounding box center [698, 190] width 78 height 13
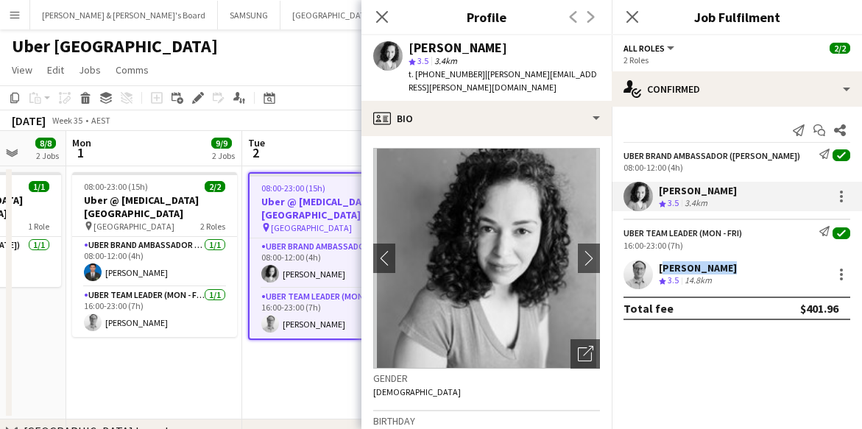
drag, startPoint x: 657, startPoint y: 269, endPoint x: 722, endPoint y: 273, distance: 65.6
click at [722, 273] on div "[PERSON_NAME] Crew rating 3.5 14.8km" at bounding box center [737, 274] width 250 height 29
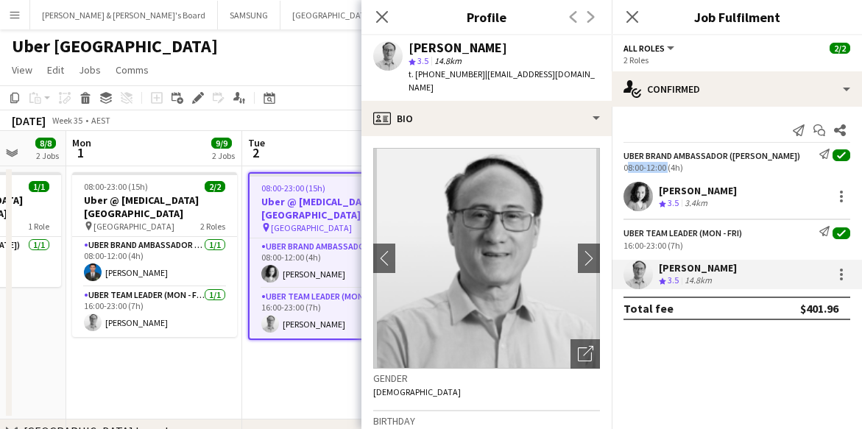
drag, startPoint x: 621, startPoint y: 169, endPoint x: 664, endPoint y: 167, distance: 42.8
click at [664, 167] on div "UBER Brand Ambassador ([PERSON_NAME]) Send notification check 08:00-12:00 (4h)" at bounding box center [737, 161] width 250 height 24
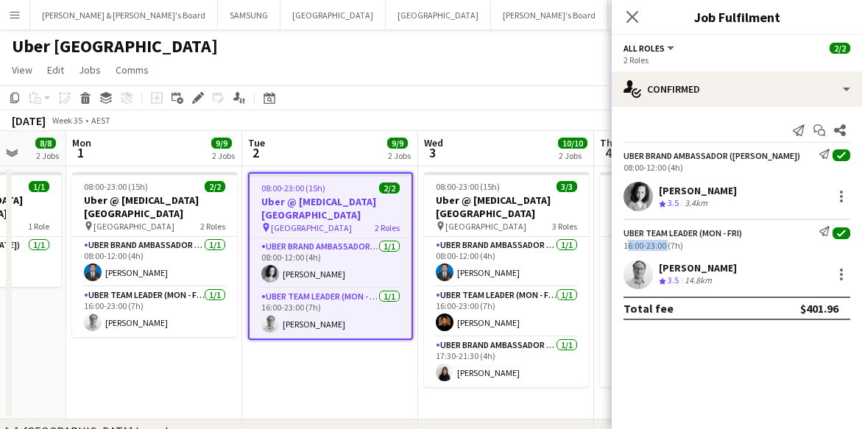
drag, startPoint x: 625, startPoint y: 247, endPoint x: 664, endPoint y: 247, distance: 39.0
click at [664, 247] on div "Uber Team Leader (Mon - Fri) Send notification check 16:00-23:00 (7h)" at bounding box center [737, 238] width 250 height 24
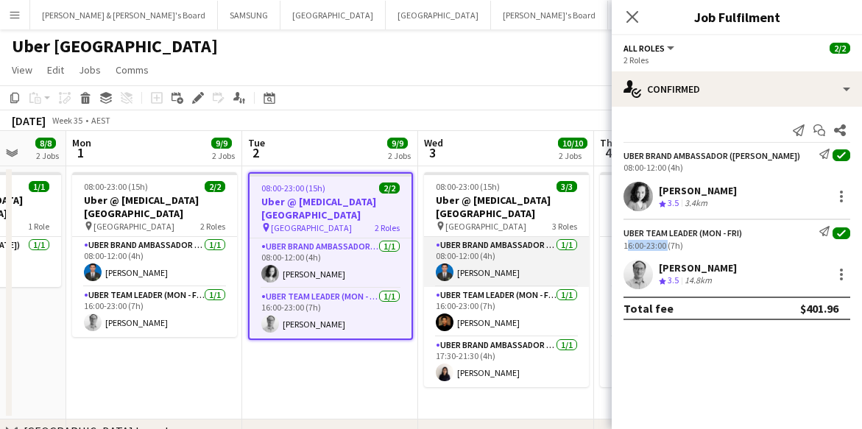
click at [495, 260] on app-card-role "UBER Brand Ambassador (Mon - Fri) [DATE] 08:00-12:00 (4h) [PERSON_NAME]" at bounding box center [506, 262] width 165 height 50
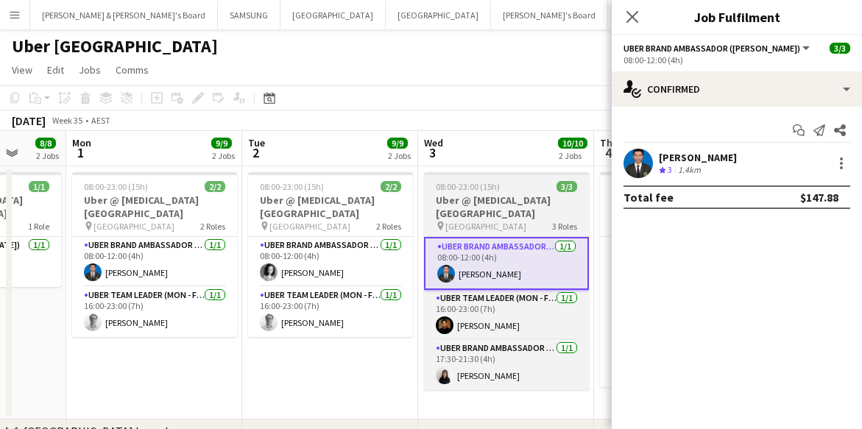
click at [474, 211] on h3 "Uber @ [MEDICAL_DATA][GEOGRAPHIC_DATA]" at bounding box center [506, 207] width 165 height 27
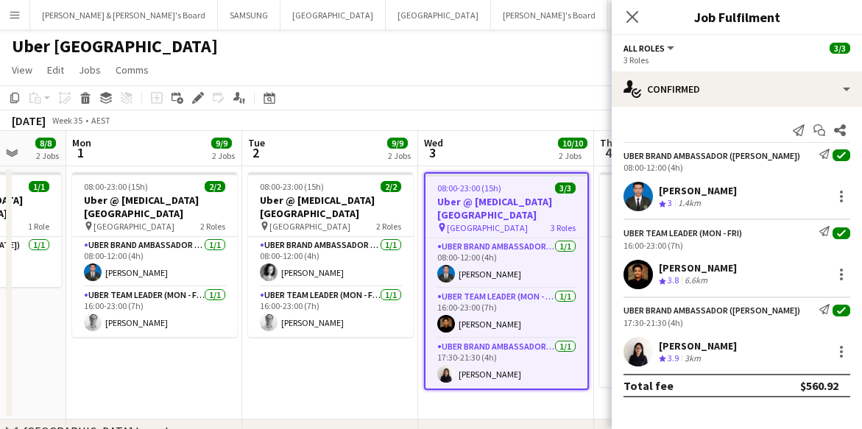
drag, startPoint x: 657, startPoint y: 186, endPoint x: 734, endPoint y: 192, distance: 76.9
click at [734, 192] on div "[PERSON_NAME] Crew rating 3 1.4km" at bounding box center [737, 196] width 250 height 29
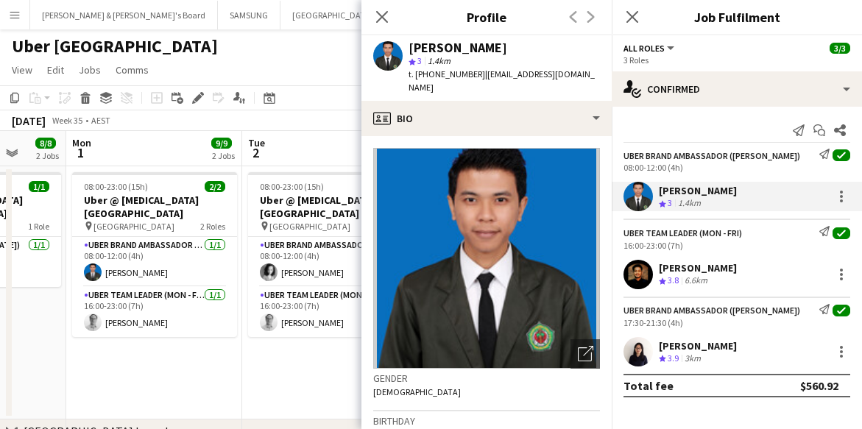
drag, startPoint x: 660, startPoint y: 262, endPoint x: 743, endPoint y: 269, distance: 82.7
click at [737, 269] on div "[PERSON_NAME]" at bounding box center [698, 267] width 78 height 13
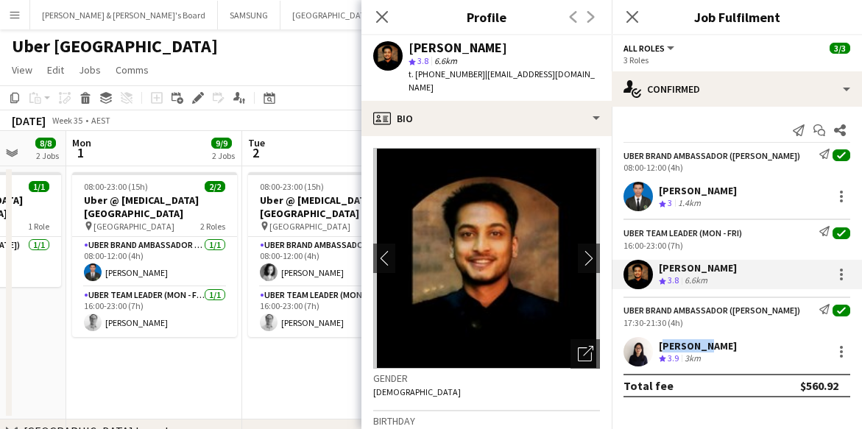
drag, startPoint x: 660, startPoint y: 345, endPoint x: 699, endPoint y: 348, distance: 39.9
click at [699, 348] on div "[PERSON_NAME]" at bounding box center [698, 345] width 78 height 13
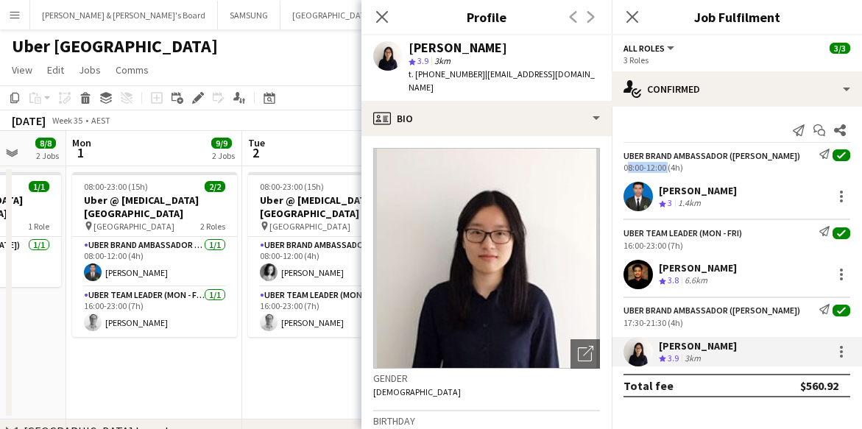
drag, startPoint x: 622, startPoint y: 167, endPoint x: 666, endPoint y: 172, distance: 43.7
click at [666, 172] on div "UBER Brand Ambassador ([PERSON_NAME]) Send notification check 08:00-12:00 (4h)" at bounding box center [737, 161] width 250 height 24
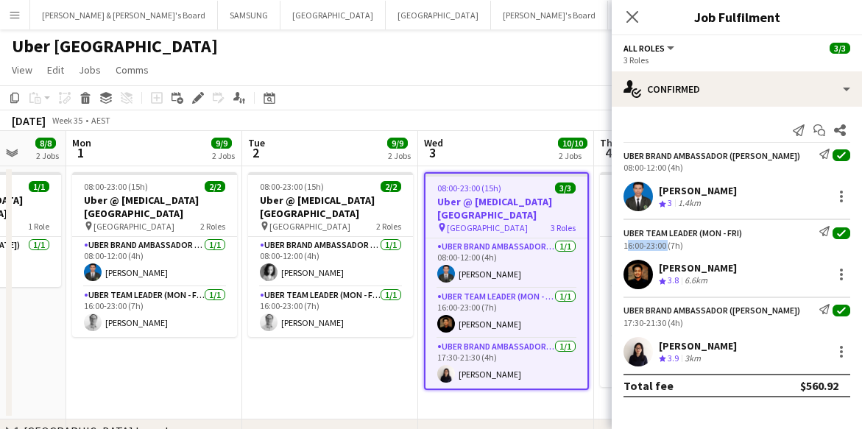
drag, startPoint x: 623, startPoint y: 248, endPoint x: 664, endPoint y: 250, distance: 41.3
click at [664, 250] on div "Uber Team Leader (Mon - Fri) Send notification check 16:00-23:00 (7h)" at bounding box center [737, 238] width 250 height 24
drag, startPoint x: 620, startPoint y: 324, endPoint x: 664, endPoint y: 324, distance: 44.2
click at [664, 324] on div "UBER Brand Ambassador ([PERSON_NAME]) Send notification check 17:30-21:30 (4h)" at bounding box center [737, 316] width 250 height 24
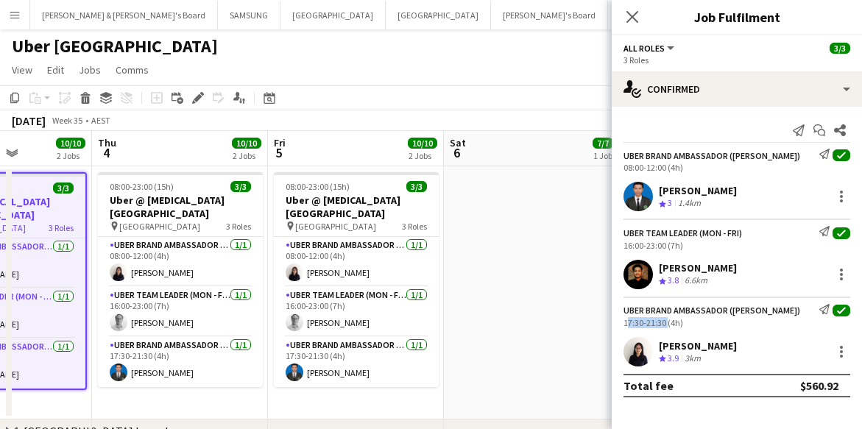
scroll to position [0, 465]
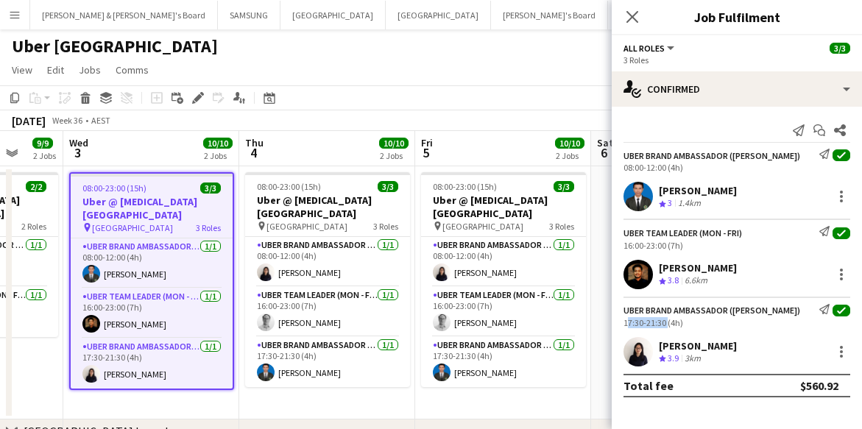
drag, startPoint x: 499, startPoint y: 258, endPoint x: 144, endPoint y: 253, distance: 354.9
click at [144, 253] on app-calendar-viewport "Sun 31 8/8 2 Jobs Mon 1 9/9 2 Jobs Tue 2 9/9 2 Jobs Wed 3 10/10 2 Jobs Thu 4 10…" at bounding box center [431, 413] width 862 height 565
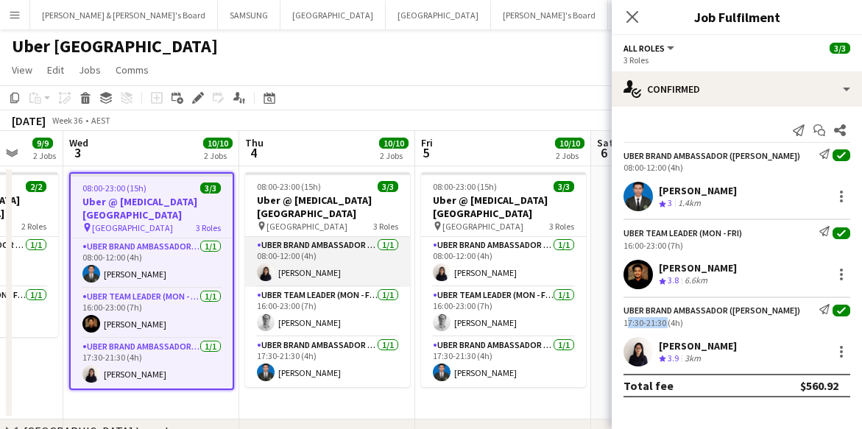
click at [343, 259] on app-card-role "UBER Brand Ambassador (Mon - Fri) [DATE] 08:00-12:00 (4h) [PERSON_NAME]" at bounding box center [327, 262] width 165 height 50
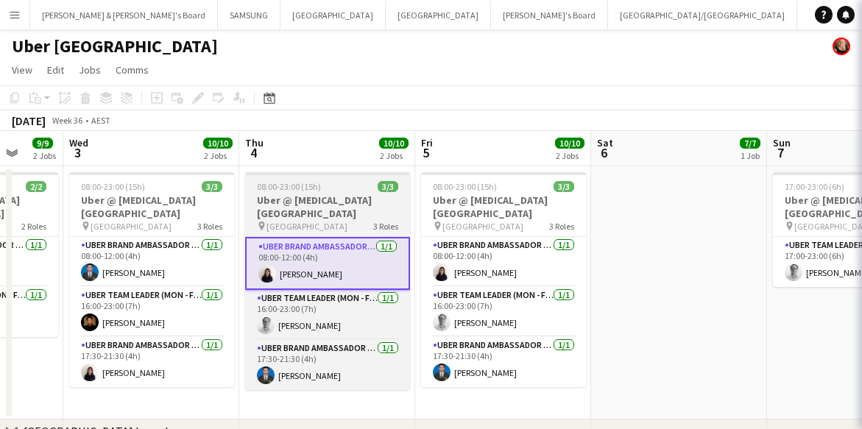
click at [307, 222] on span "[GEOGRAPHIC_DATA]" at bounding box center [307, 226] width 81 height 11
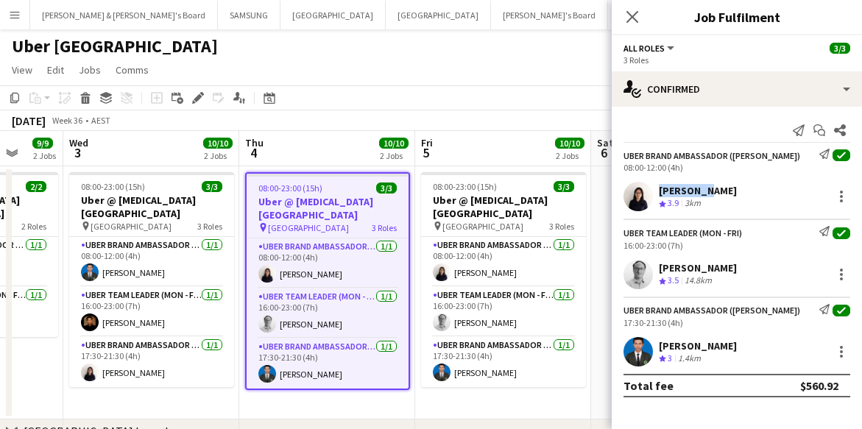
drag, startPoint x: 655, startPoint y: 187, endPoint x: 701, endPoint y: 188, distance: 46.4
click at [701, 188] on div "[PERSON_NAME] Crew rating 3.9 3km" at bounding box center [737, 196] width 250 height 29
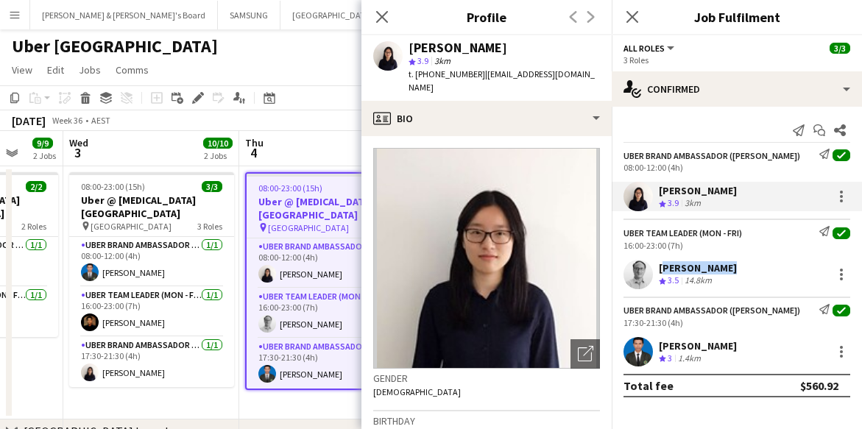
drag, startPoint x: 656, startPoint y: 267, endPoint x: 730, endPoint y: 271, distance: 73.7
click at [730, 271] on div "[PERSON_NAME] Crew rating 3.5 14.8km" at bounding box center [737, 274] width 250 height 29
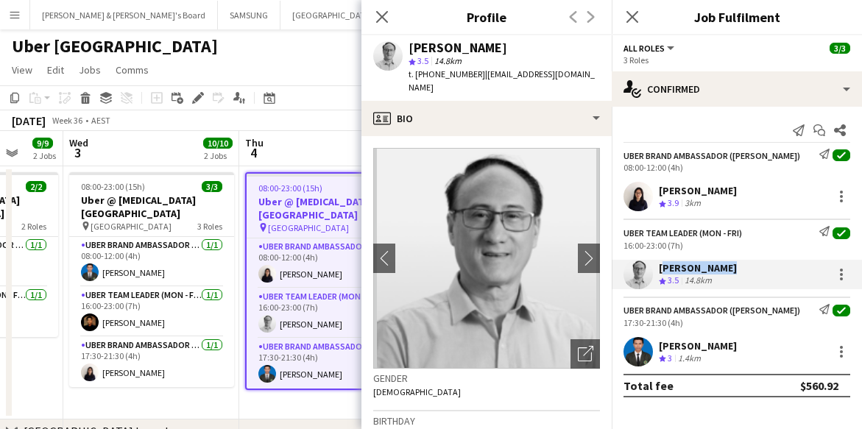
drag, startPoint x: 660, startPoint y: 347, endPoint x: 735, endPoint y: 346, distance: 75.1
click at [735, 346] on div "[PERSON_NAME] Crew rating 3 1.4km" at bounding box center [737, 351] width 250 height 29
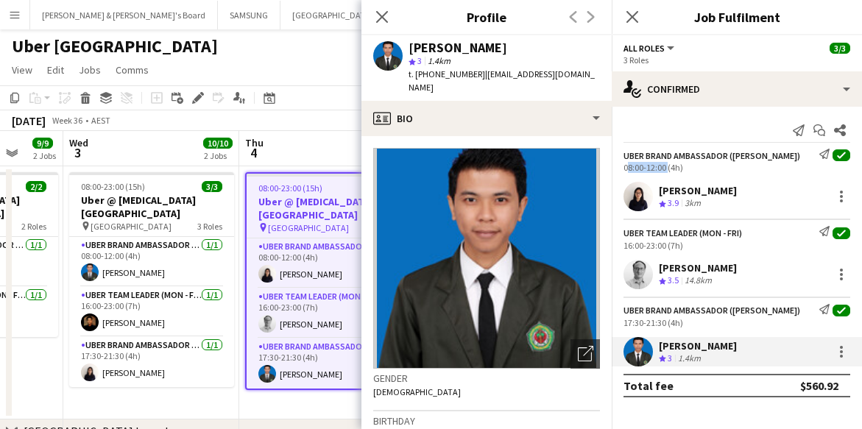
drag, startPoint x: 621, startPoint y: 169, endPoint x: 666, endPoint y: 170, distance: 44.2
click at [666, 170] on div "UBER Brand Ambassador ([PERSON_NAME]) Send notification check 08:00-12:00 (4h)" at bounding box center [737, 161] width 250 height 24
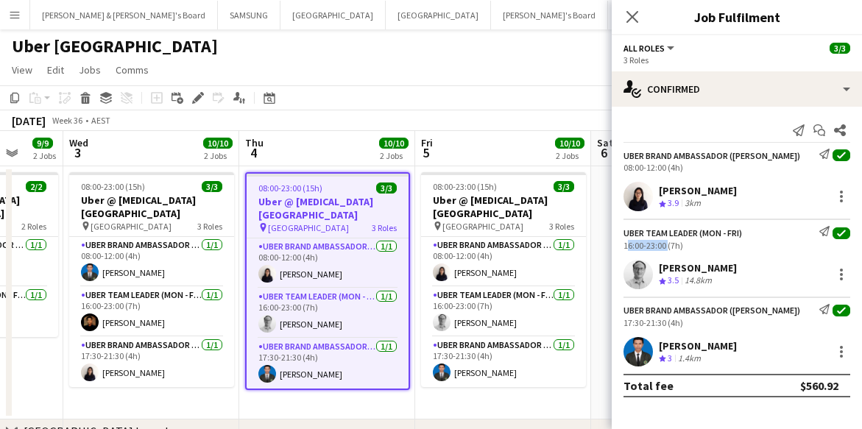
drag, startPoint x: 624, startPoint y: 244, endPoint x: 665, endPoint y: 246, distance: 41.3
click at [665, 246] on div "16:00-23:00 (7h)" at bounding box center [737, 245] width 227 height 11
drag, startPoint x: 624, startPoint y: 324, endPoint x: 666, endPoint y: 324, distance: 42.7
click at [666, 324] on div "UBER Brand Ambassador ([PERSON_NAME]) Send notification check 17:30-21:30 (4h)" at bounding box center [737, 316] width 250 height 24
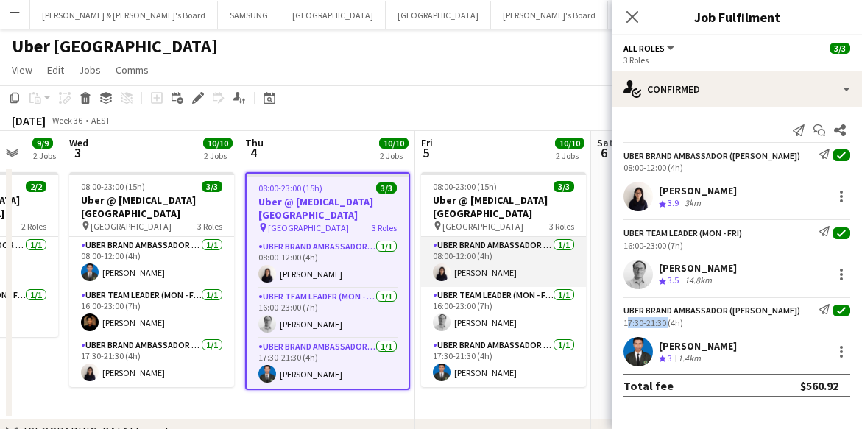
click at [512, 262] on app-card-role "UBER Brand Ambassador (Mon - Fri) [DATE] 08:00-12:00 (4h) [PERSON_NAME]" at bounding box center [503, 262] width 165 height 50
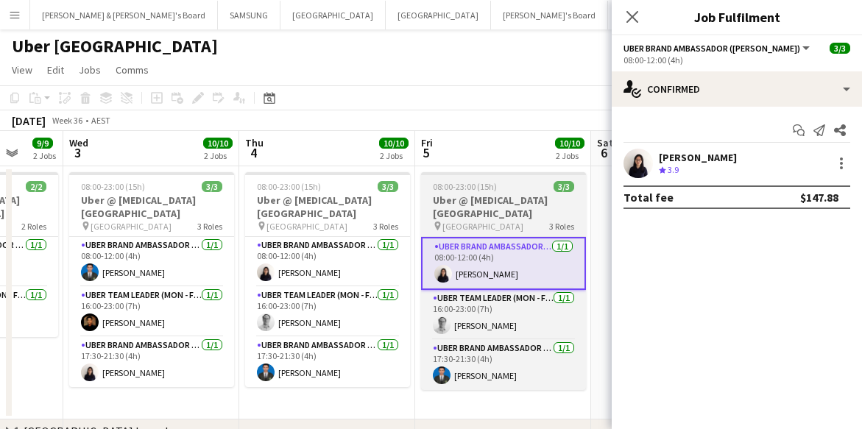
click at [488, 215] on h3 "Uber @ [MEDICAL_DATA][GEOGRAPHIC_DATA]" at bounding box center [503, 207] width 165 height 27
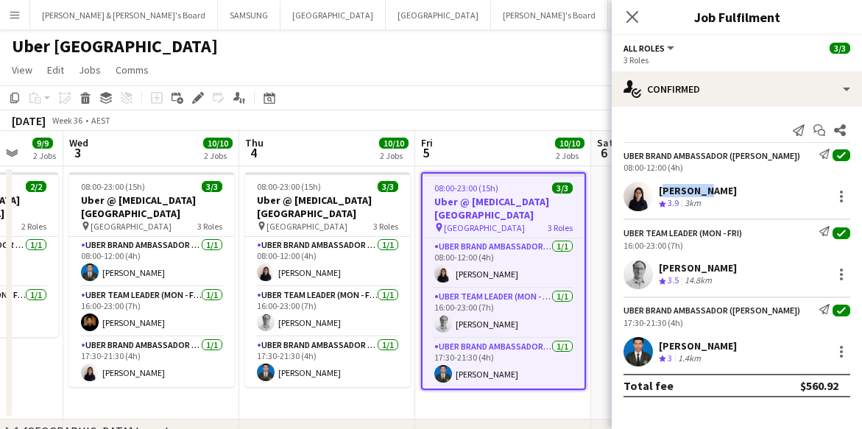
drag, startPoint x: 660, startPoint y: 185, endPoint x: 699, endPoint y: 189, distance: 39.3
click at [699, 189] on div "[PERSON_NAME]" at bounding box center [698, 190] width 78 height 13
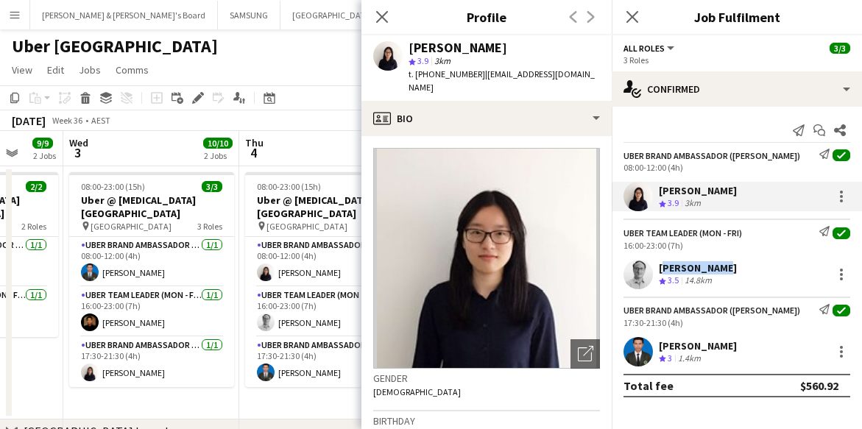
drag, startPoint x: 656, startPoint y: 263, endPoint x: 719, endPoint y: 269, distance: 63.6
click at [719, 269] on div "[PERSON_NAME] Crew rating 3.5 14.8km" at bounding box center [737, 274] width 250 height 29
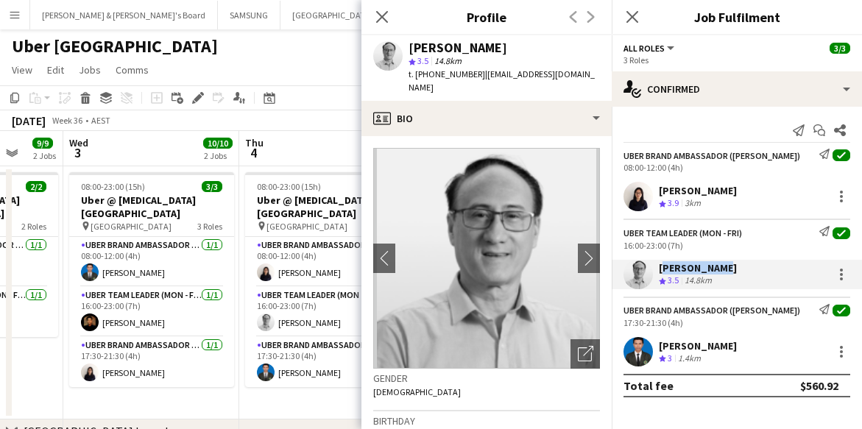
click at [657, 267] on div "[PERSON_NAME] Crew rating 3.5 14.8km" at bounding box center [737, 274] width 250 height 29
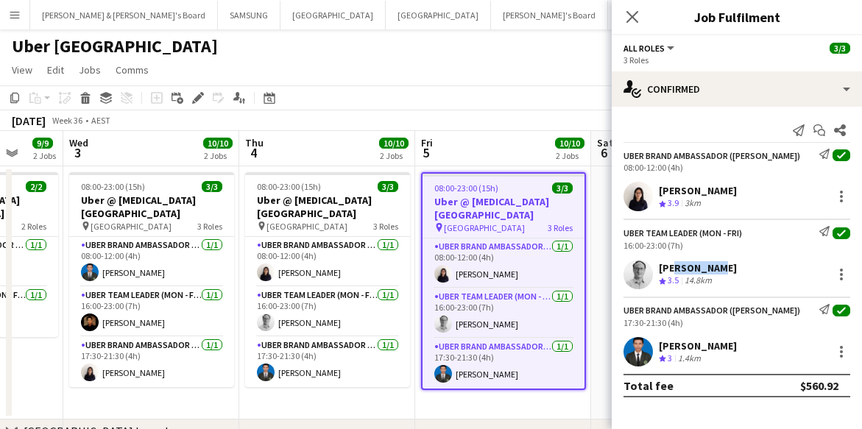
drag, startPoint x: 671, startPoint y: 268, endPoint x: 709, endPoint y: 271, distance: 38.4
click at [709, 271] on div "[PERSON_NAME]" at bounding box center [698, 267] width 78 height 13
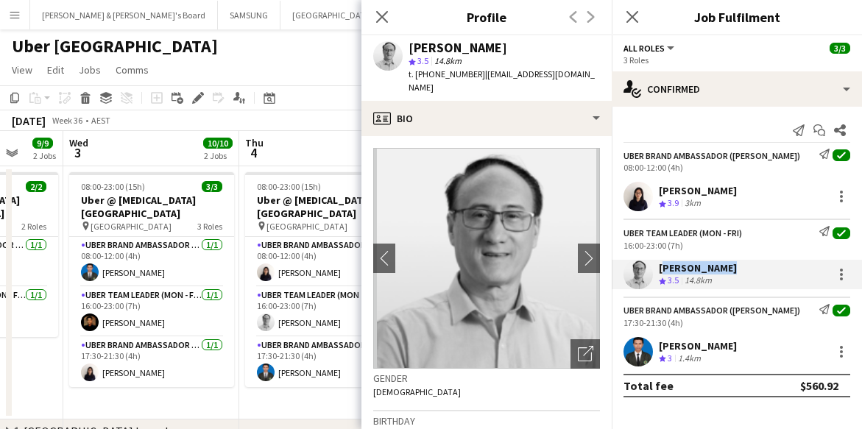
drag, startPoint x: 657, startPoint y: 267, endPoint x: 724, endPoint y: 270, distance: 66.4
click at [724, 270] on div "[PERSON_NAME] Crew rating 3.5 14.8km" at bounding box center [737, 274] width 250 height 29
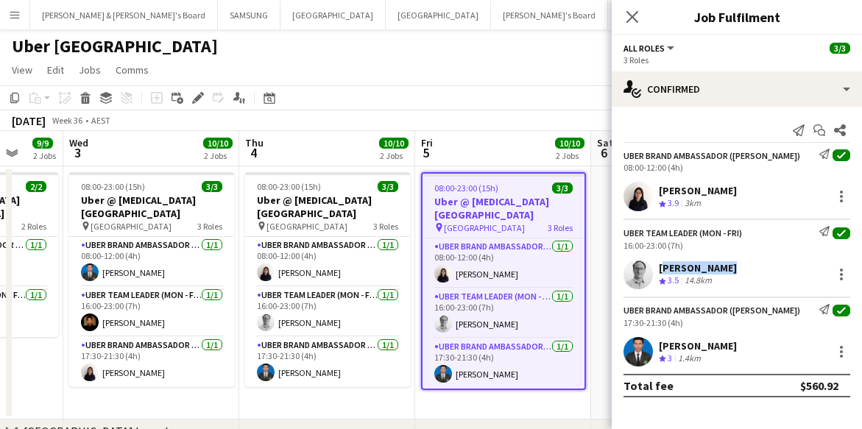
drag, startPoint x: 657, startPoint y: 345, endPoint x: 736, endPoint y: 345, distance: 78.0
click at [736, 345] on div "[PERSON_NAME] Crew rating 3 1.4km" at bounding box center [737, 351] width 250 height 29
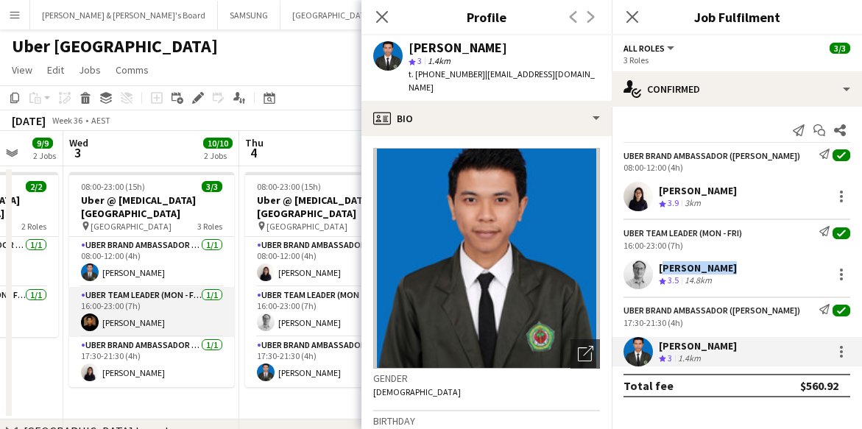
click at [226, 292] on app-card-role "Uber Team Leader (Mon - Fri) [DATE] 16:00-23:00 (7h) [PERSON_NAME]" at bounding box center [151, 312] width 165 height 50
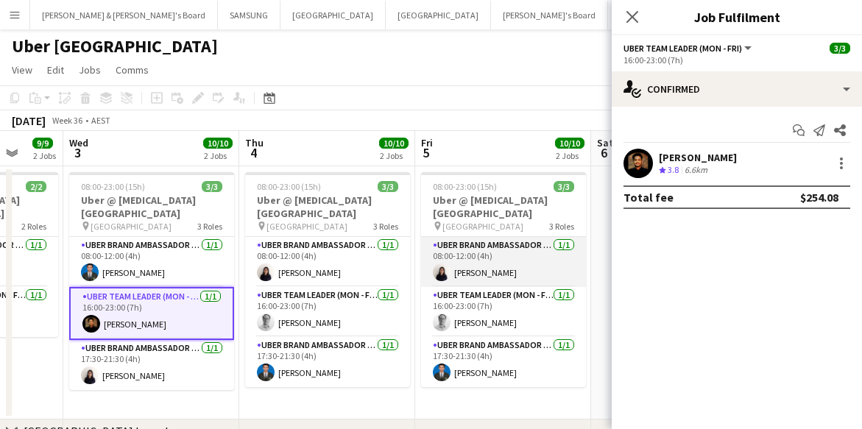
click at [474, 267] on app-card-role "UBER Brand Ambassador (Mon - Fri) [DATE] 08:00-12:00 (4h) [PERSON_NAME]" at bounding box center [503, 262] width 165 height 50
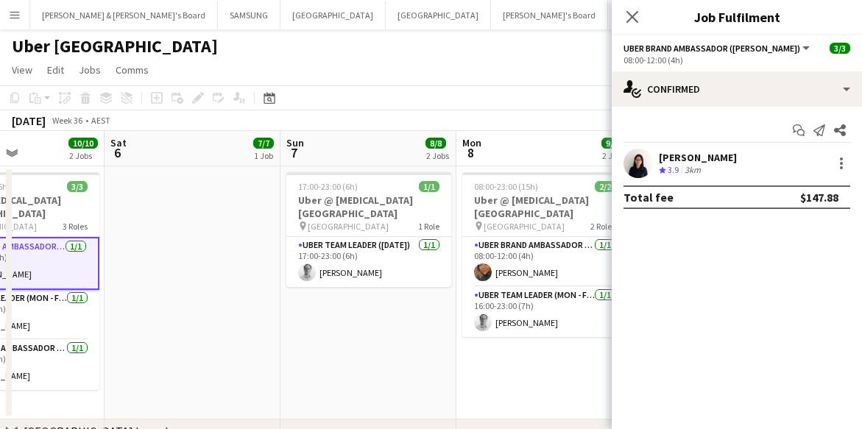
drag, startPoint x: 459, startPoint y: 262, endPoint x: 158, endPoint y: 256, distance: 300.4
click at [158, 256] on app-calendar-viewport "Tue 2 9/9 2 Jobs Wed 3 10/10 2 Jobs Thu 4 10/10 2 Jobs Fri 5 10/10 2 Jobs Sat 6…" at bounding box center [431, 413] width 862 height 565
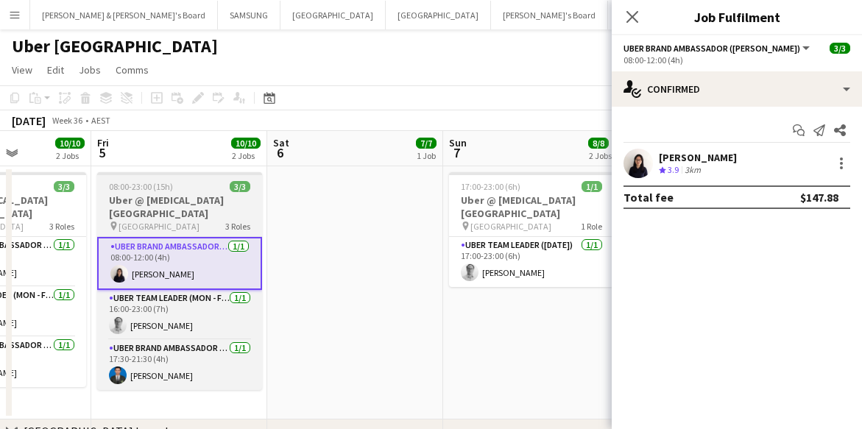
click at [193, 217] on h3 "Uber @ [MEDICAL_DATA][GEOGRAPHIC_DATA]" at bounding box center [179, 207] width 165 height 27
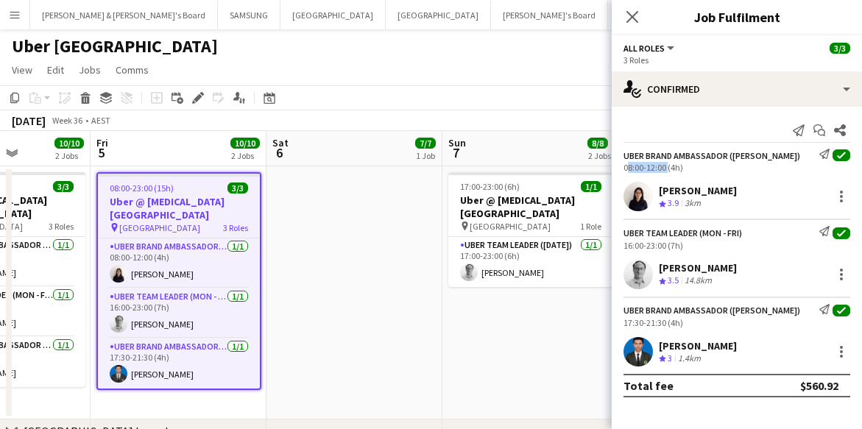
drag, startPoint x: 623, startPoint y: 167, endPoint x: 666, endPoint y: 172, distance: 43.7
click at [666, 172] on div "UBER Brand Ambassador ([PERSON_NAME]) Send notification check 08:00-12:00 (4h)" at bounding box center [737, 161] width 250 height 24
drag, startPoint x: 622, startPoint y: 243, endPoint x: 664, endPoint y: 246, distance: 42.1
click at [664, 246] on div "Uber Team Leader (Mon - Fri) Send notification check 16:00-23:00 (7h)" at bounding box center [737, 238] width 250 height 24
drag, startPoint x: 619, startPoint y: 328, endPoint x: 665, endPoint y: 325, distance: 45.7
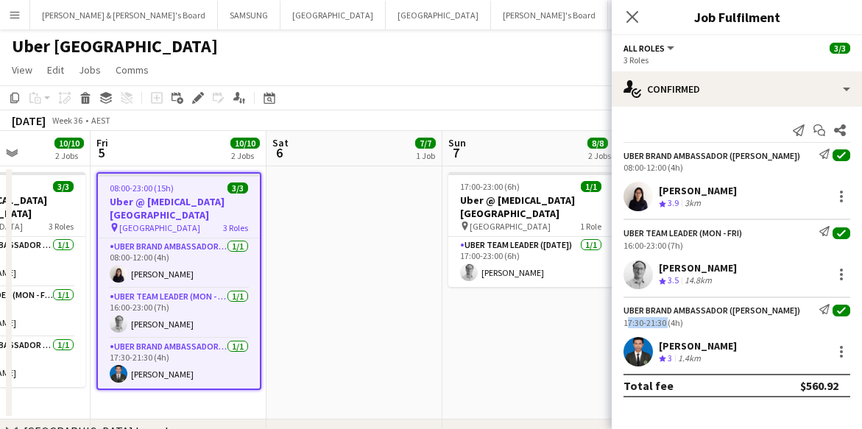
click at [665, 325] on div "UBER Brand Ambassador ([PERSON_NAME]) Send notification check 17:30-21:30 (4h)" at bounding box center [737, 316] width 250 height 24
click at [506, 353] on app-date-cell "17:00-23:00 (6h) 1/1 Uber @ [MEDICAL_DATA][GEOGRAPHIC_DATA] pin Sydney Airport …" at bounding box center [530, 292] width 176 height 253
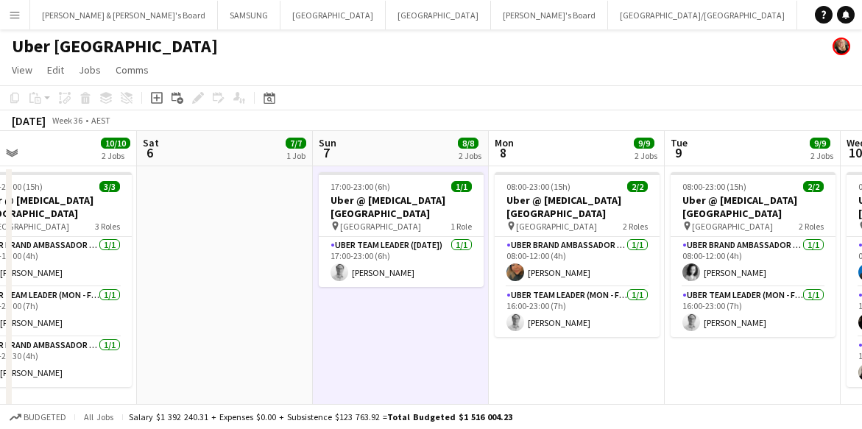
scroll to position [0, 470]
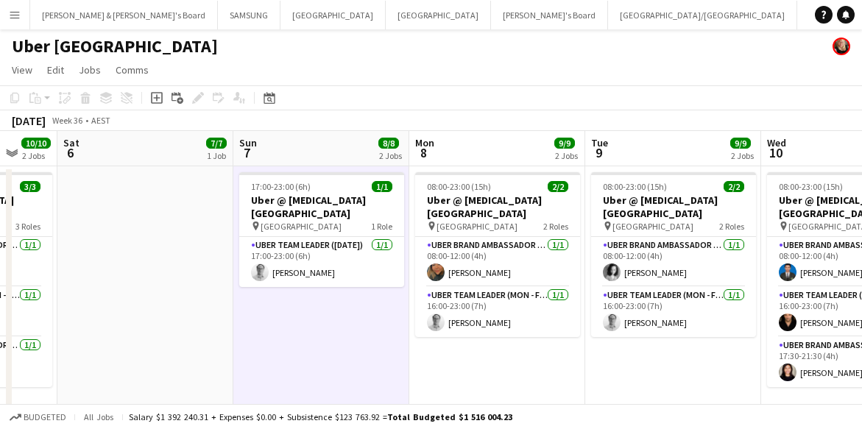
drag, startPoint x: 506, startPoint y: 353, endPoint x: 297, endPoint y: 347, distance: 209.2
click at [297, 347] on app-calendar-viewport "Wed 3 10/10 2 Jobs Thu 4 10/10 2 Jobs Fri 5 10/10 2 Jobs Sat 6 7/7 1 Job Sun 7 …" at bounding box center [431, 413] width 862 height 565
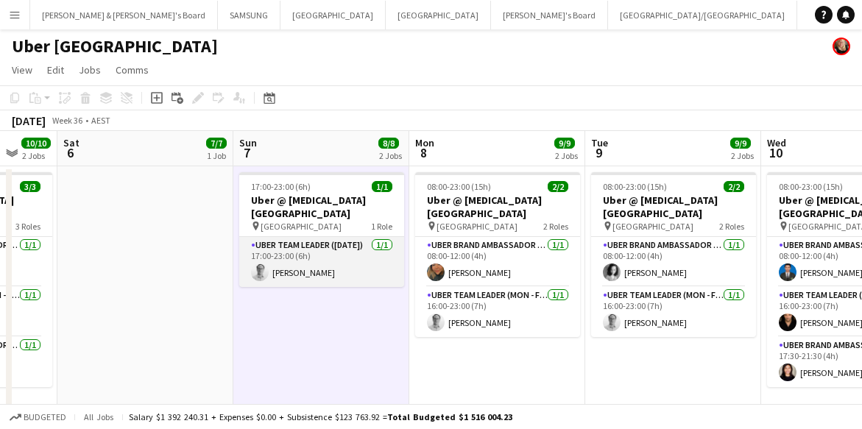
click at [275, 261] on app-card-role "Uber Team Leader ([DATE]) [DATE] 17:00-23:00 (6h) [PERSON_NAME]" at bounding box center [321, 262] width 165 height 50
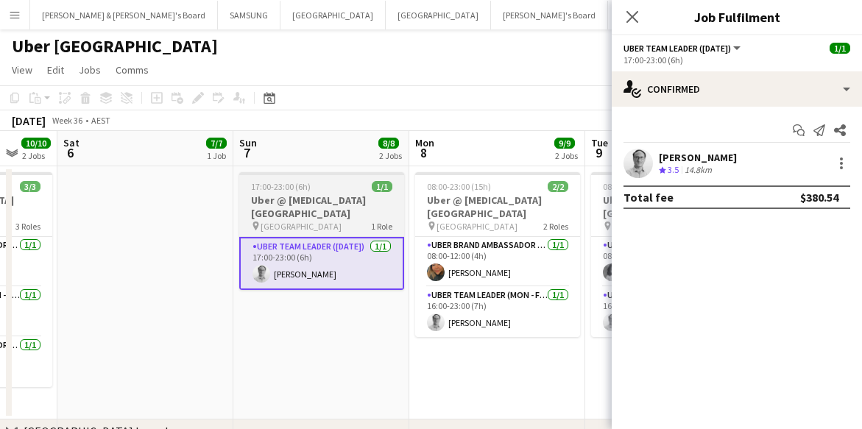
click at [278, 211] on h3 "Uber @ [MEDICAL_DATA][GEOGRAPHIC_DATA]" at bounding box center [321, 207] width 165 height 27
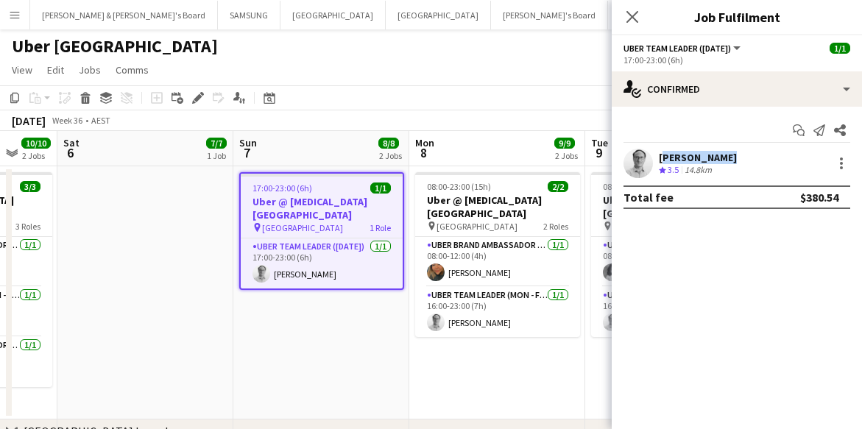
drag, startPoint x: 658, startPoint y: 149, endPoint x: 727, endPoint y: 161, distance: 69.4
click at [727, 161] on div "[PERSON_NAME] Crew rating 3.5 14.8km" at bounding box center [737, 163] width 250 height 29
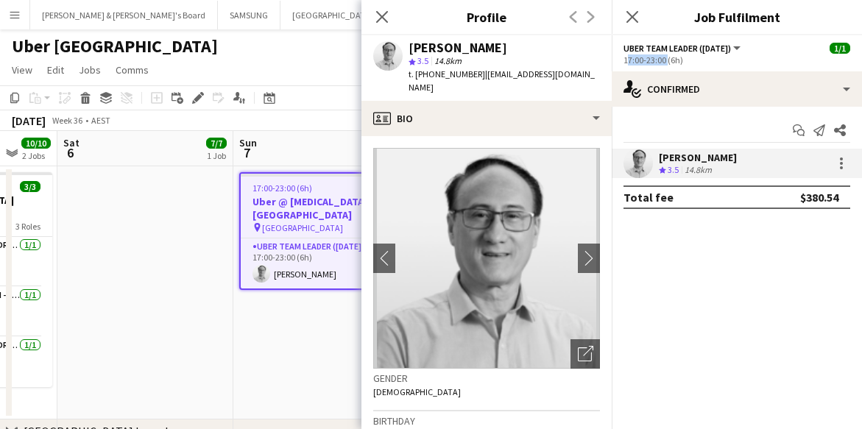
drag, startPoint x: 623, startPoint y: 58, endPoint x: 664, endPoint y: 61, distance: 41.3
click at [664, 61] on app-options-switcher "Uber Team Leader ([DATE]) All roles Uber Team Leader ([DATE]) [DATE] 17:00-23:0…" at bounding box center [737, 53] width 250 height 36
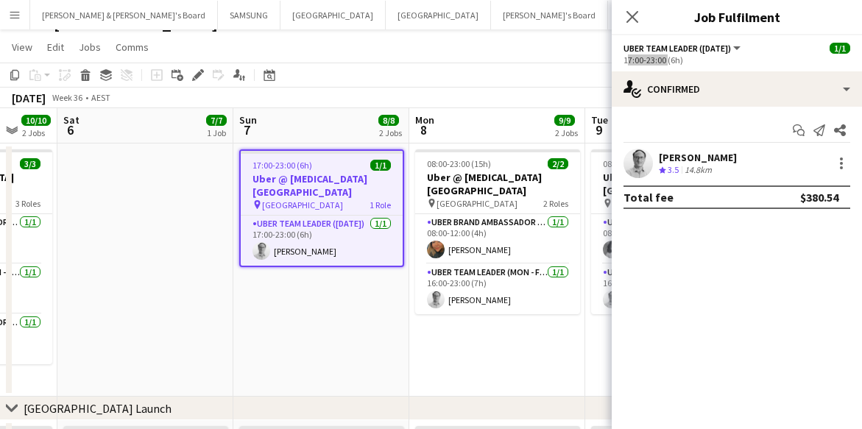
scroll to position [0, 0]
